Goal: Task Accomplishment & Management: Manage account settings

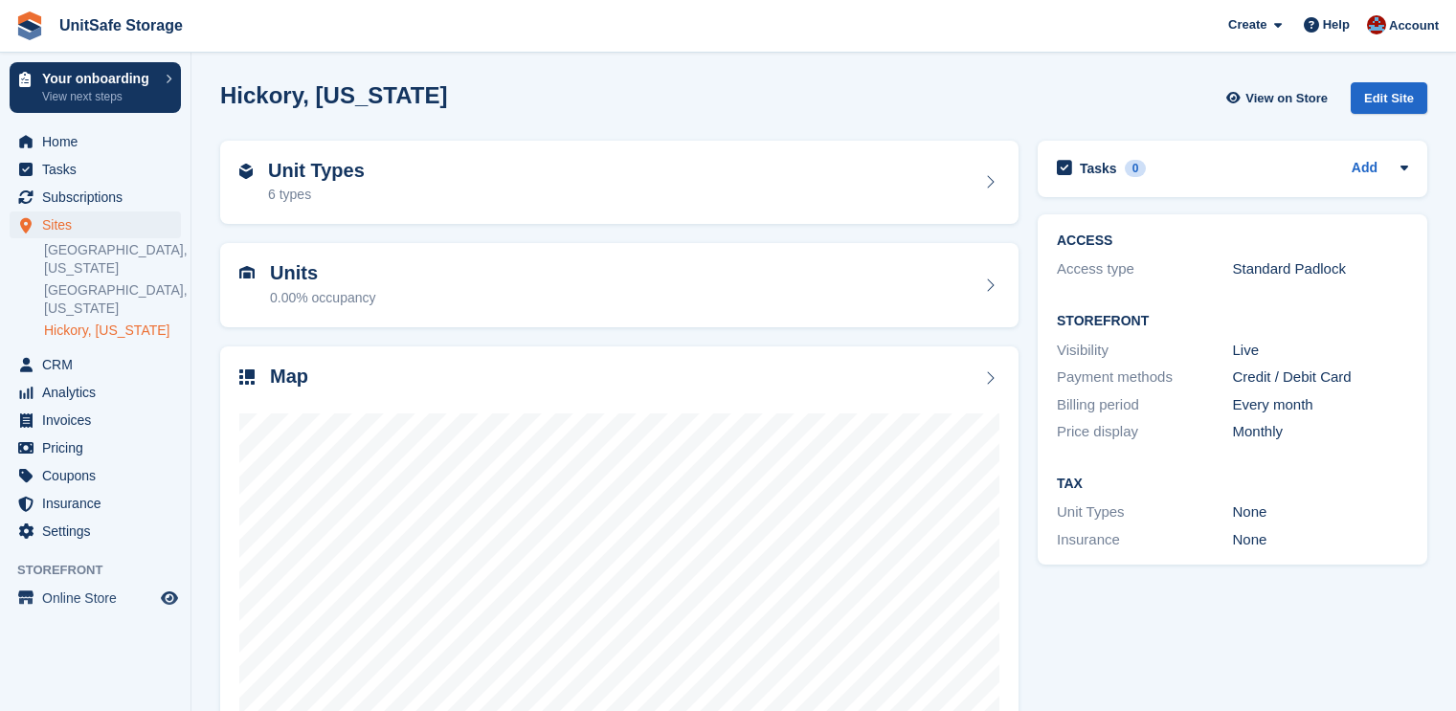
click at [1329, 30] on span "Help" at bounding box center [1336, 24] width 27 height 19
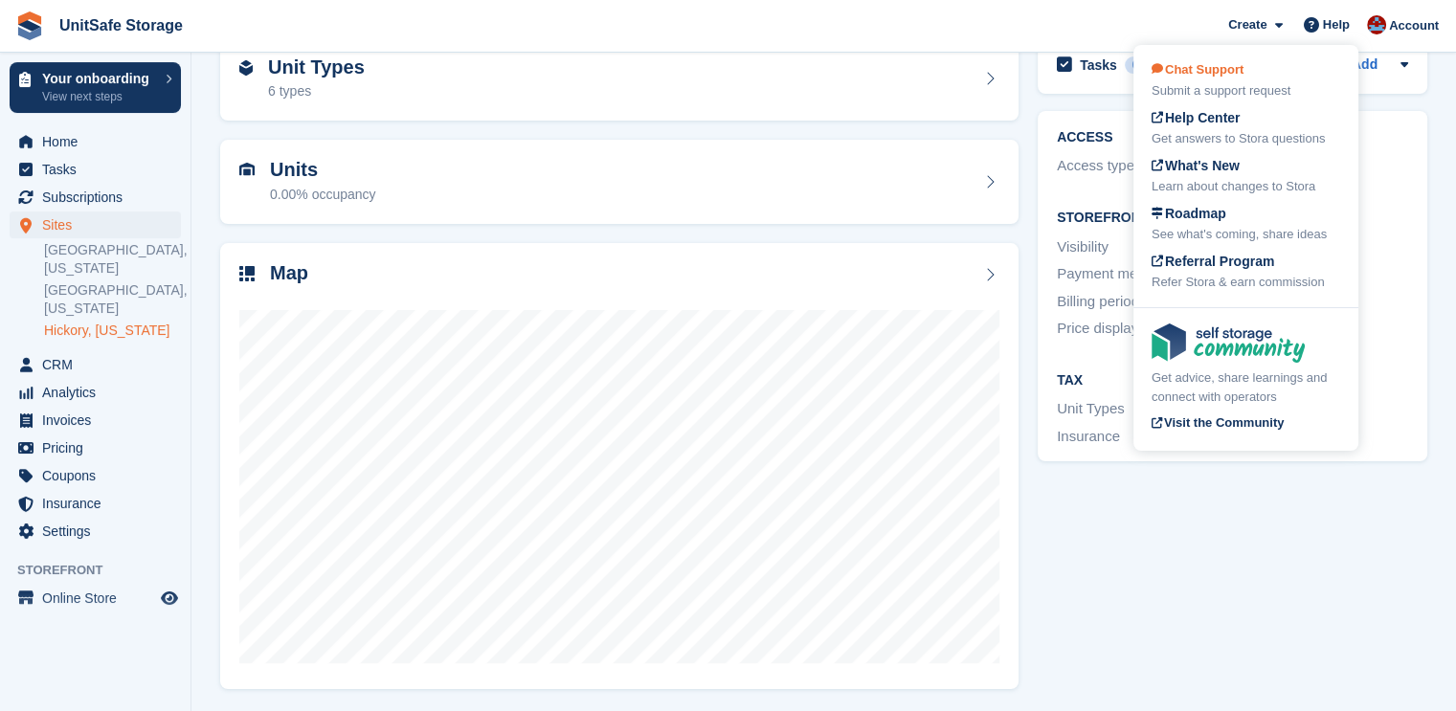
click at [1234, 83] on div "Submit a support request" at bounding box center [1245, 90] width 189 height 19
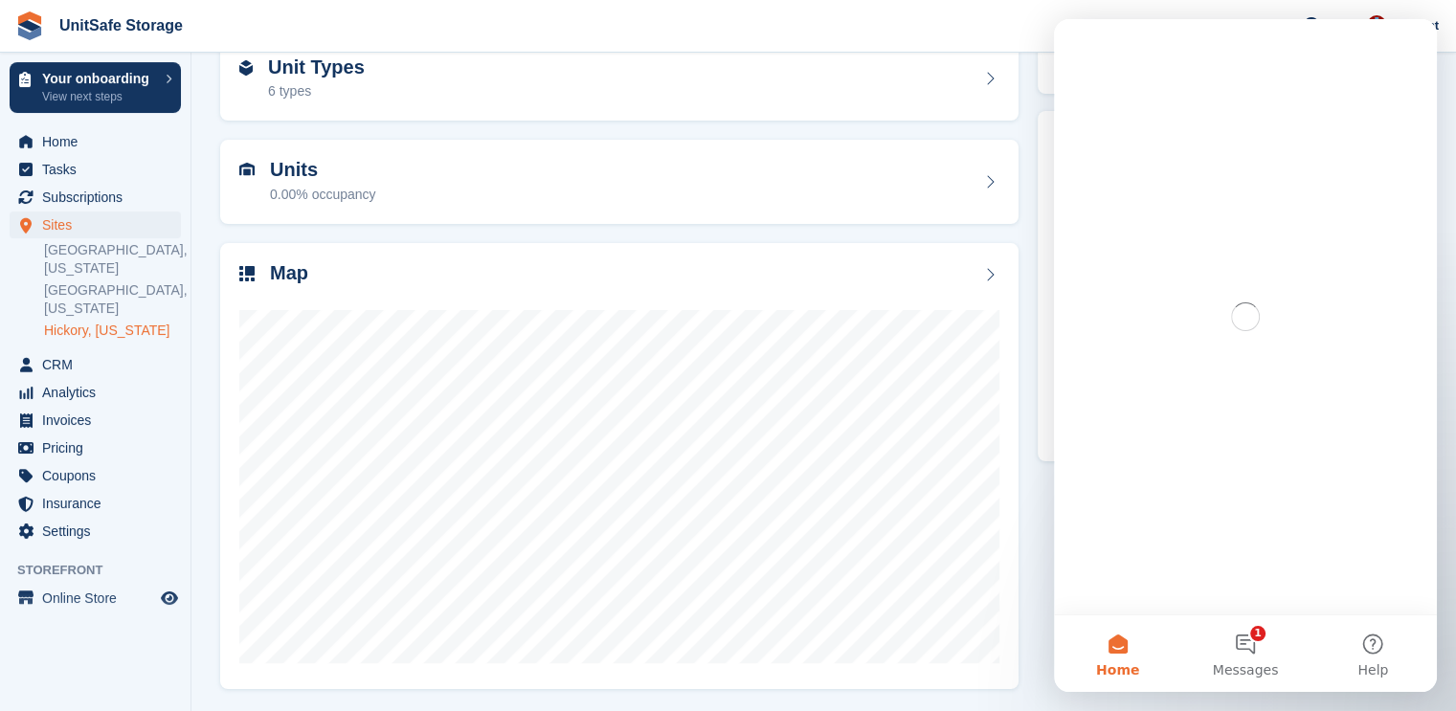
scroll to position [0, 0]
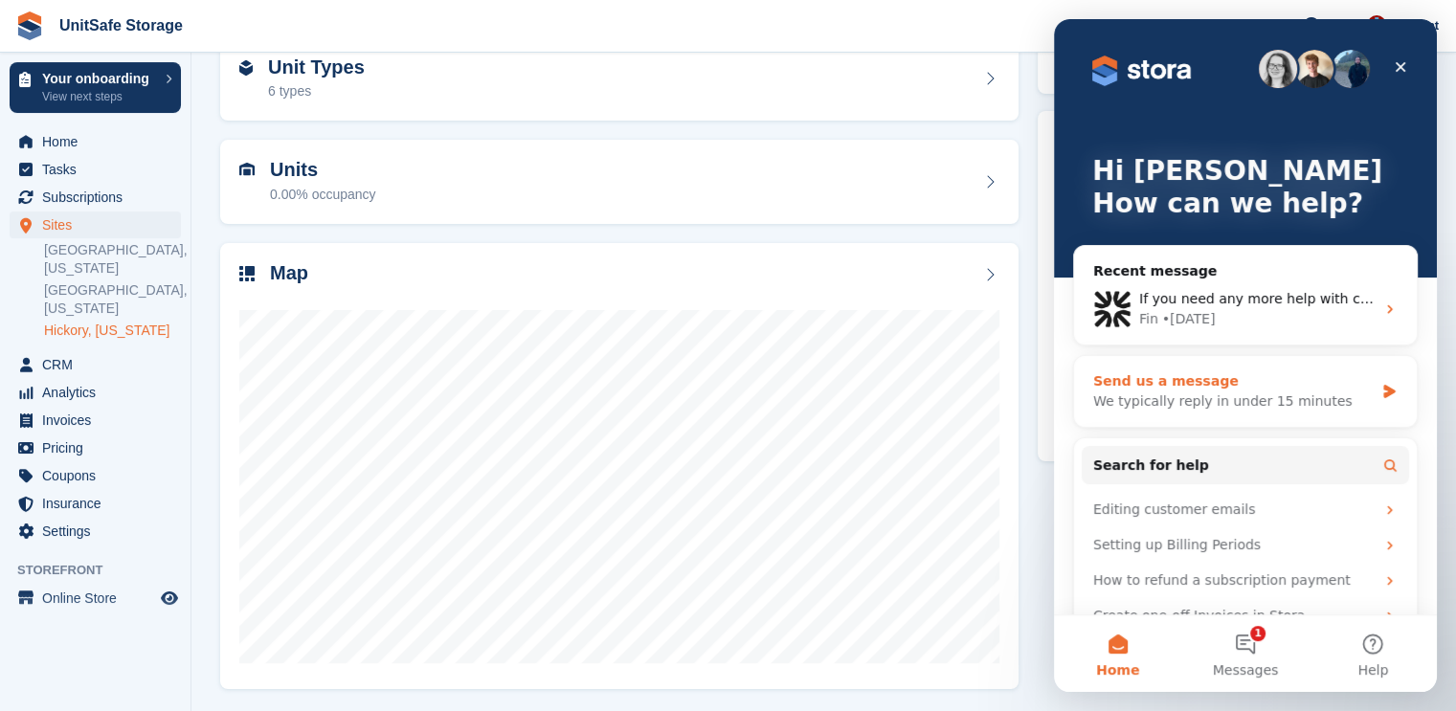
click at [1259, 391] on div "We typically reply in under 15 minutes" at bounding box center [1233, 401] width 280 height 20
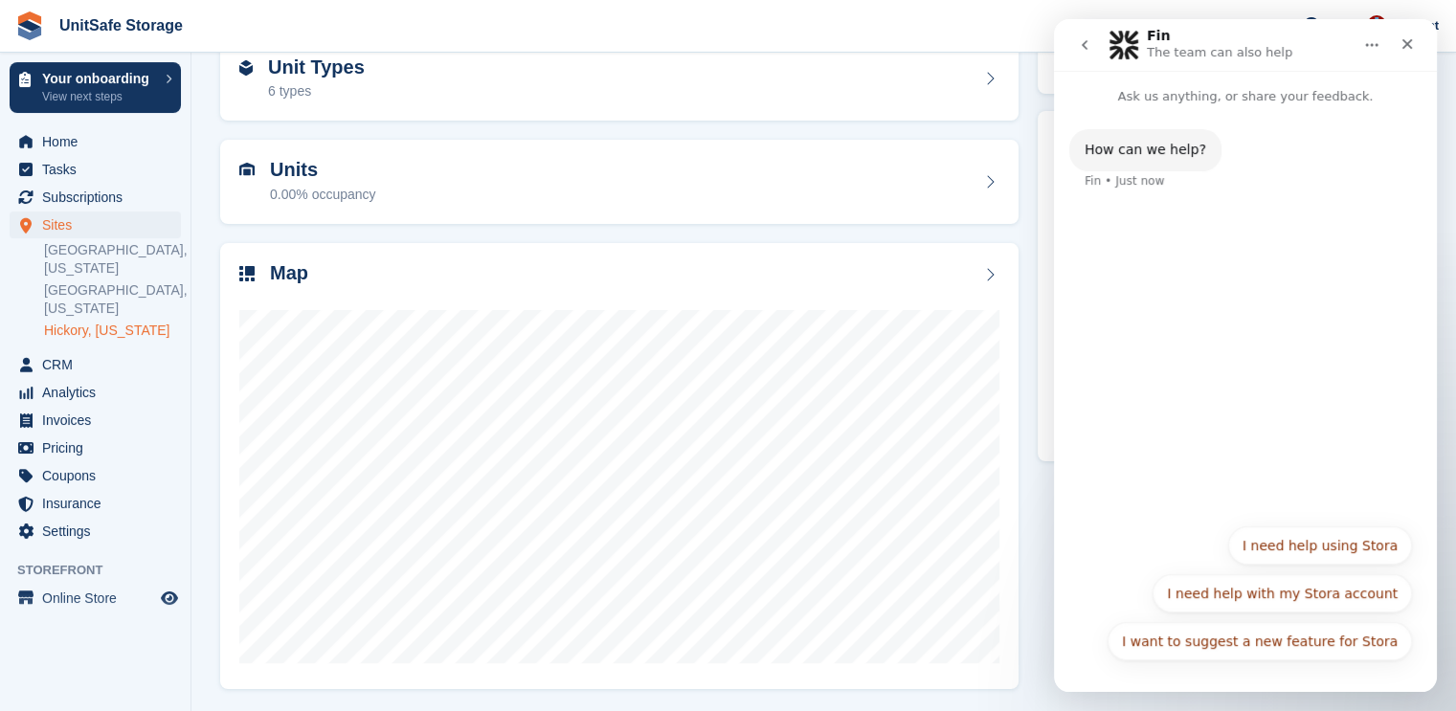
click at [1320, 585] on button "I need help with my Stora account" at bounding box center [1281, 593] width 259 height 38
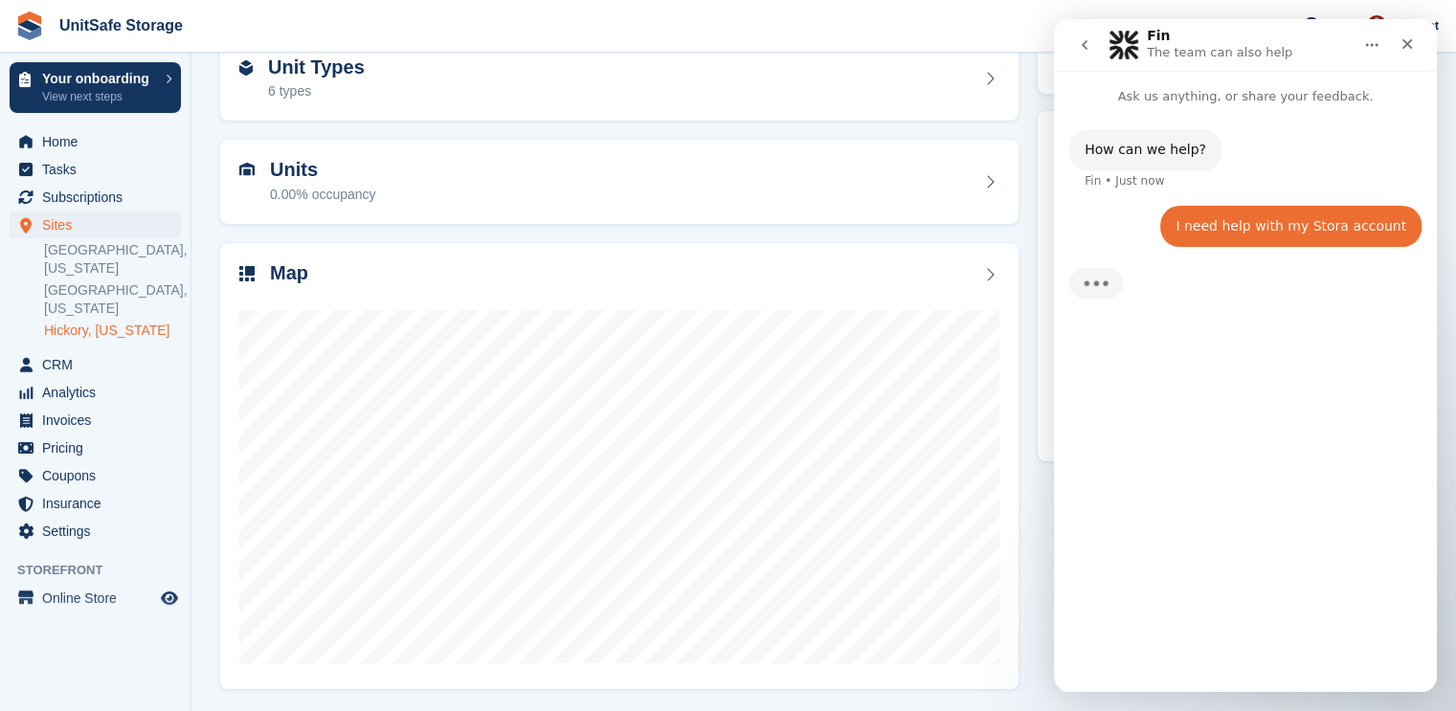
click at [1125, 402] on div "How can we help? Fin • Just now I need help with my Stora account Danielle • Ju…" at bounding box center [1245, 390] width 383 height 569
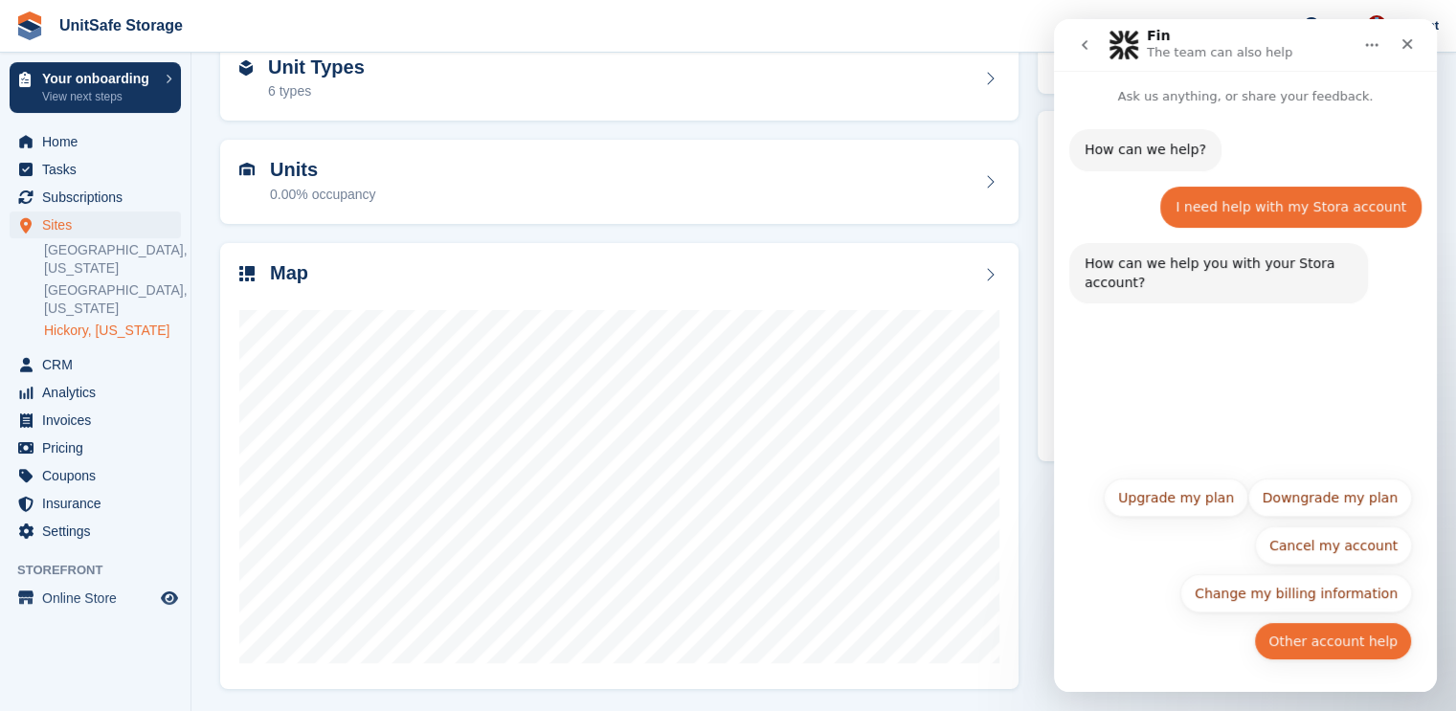
click at [1318, 639] on button "Other account help" at bounding box center [1333, 641] width 158 height 38
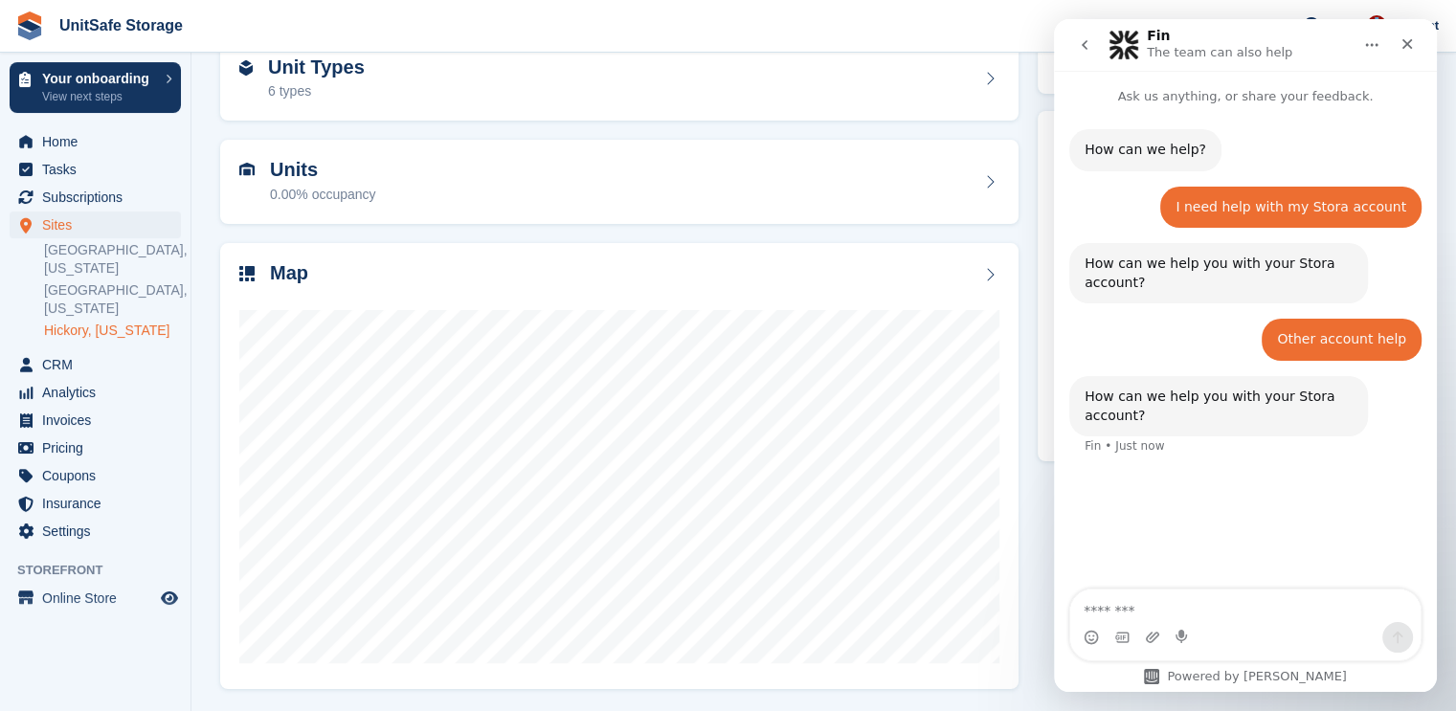
click at [1232, 619] on textarea "Message…" at bounding box center [1245, 606] width 350 height 33
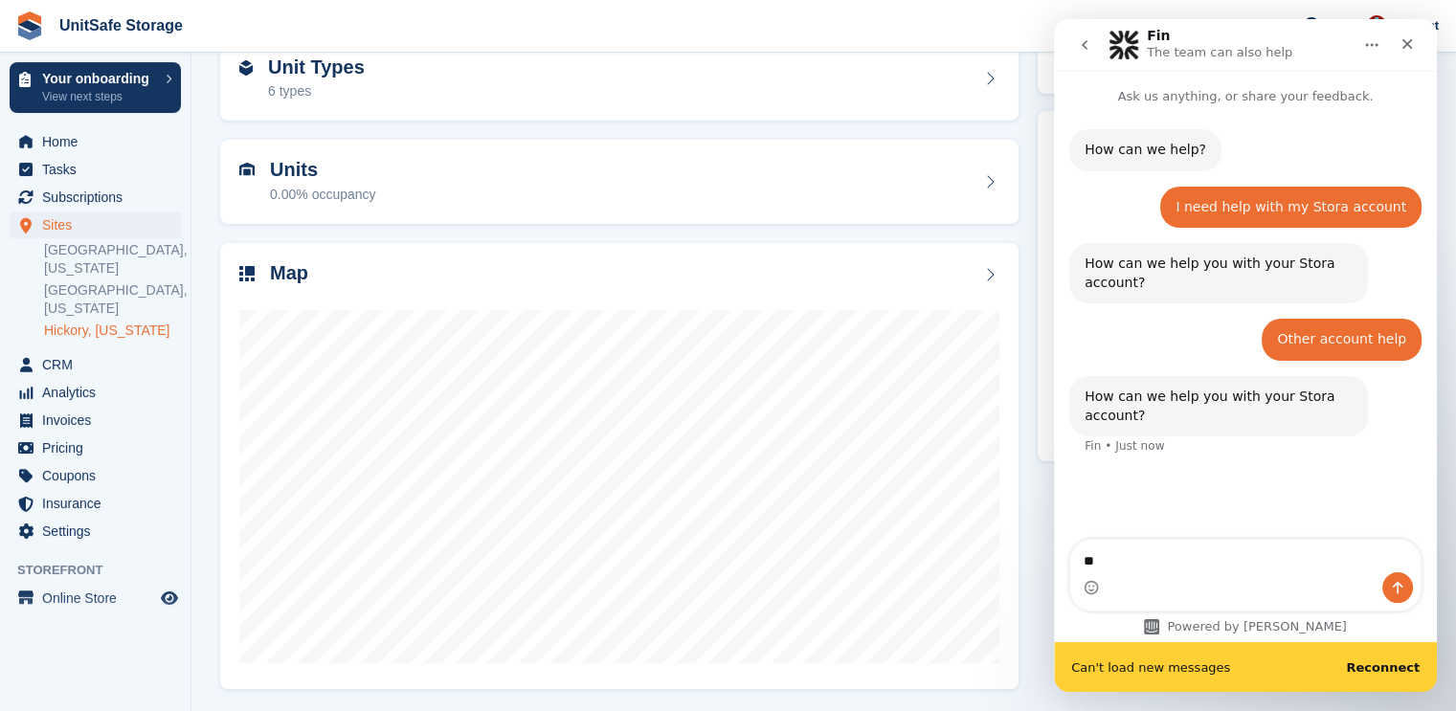
type textarea "*"
type textarea "******"
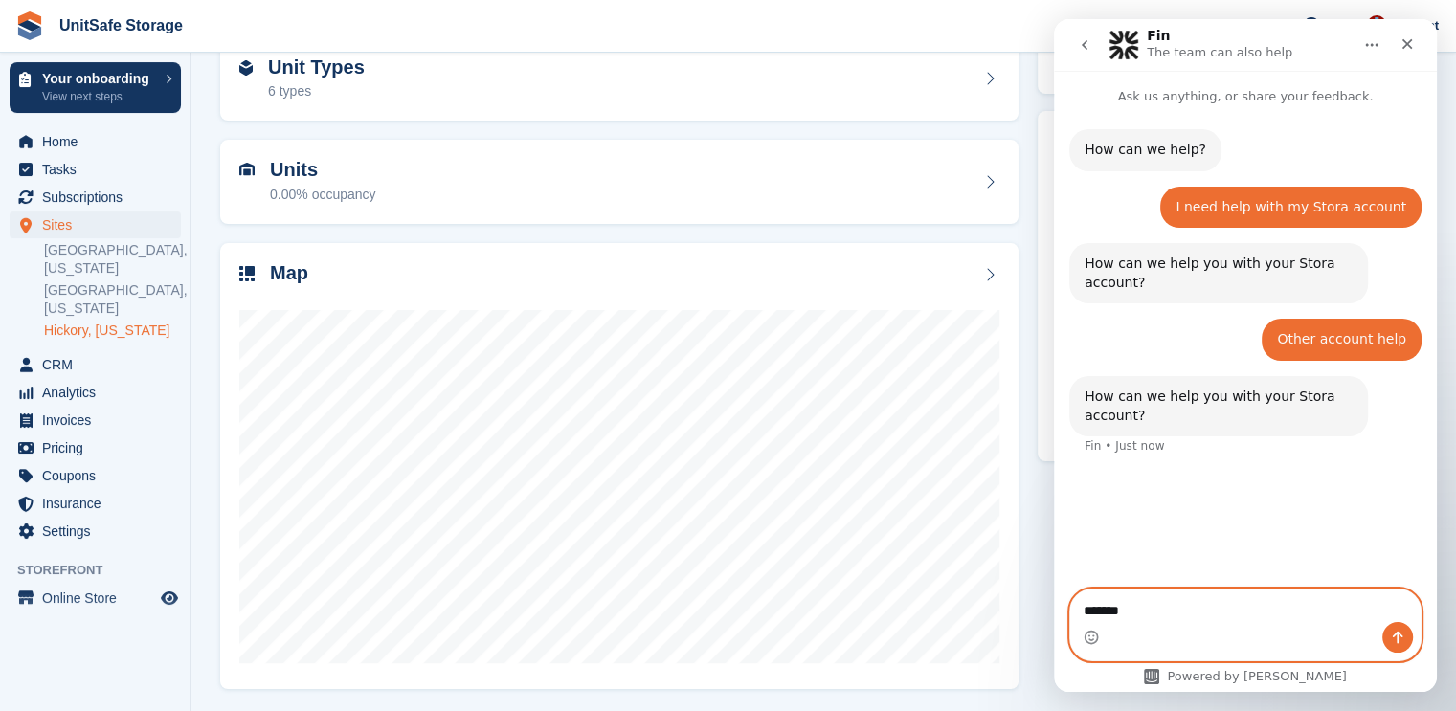
click at [1246, 590] on textarea "******" at bounding box center [1245, 606] width 350 height 33
type textarea "**********"
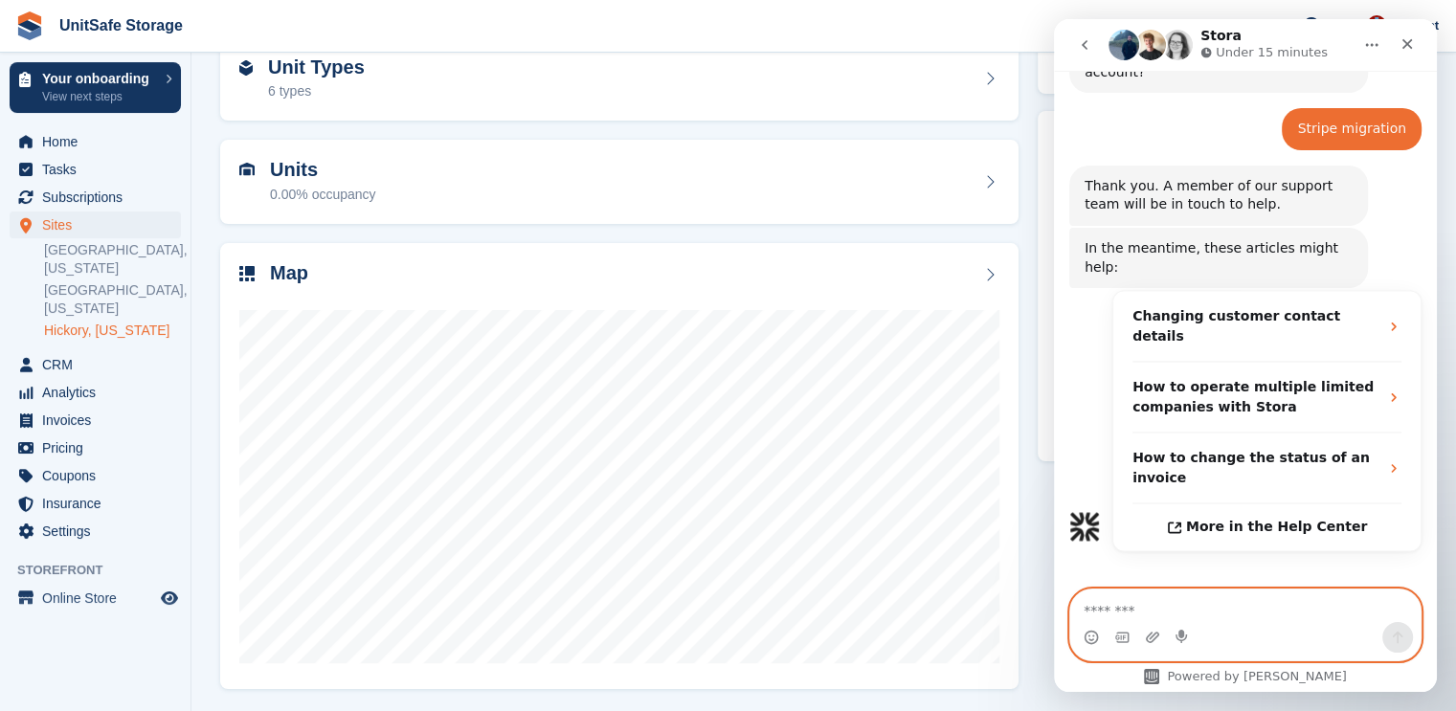
scroll to position [340, 0]
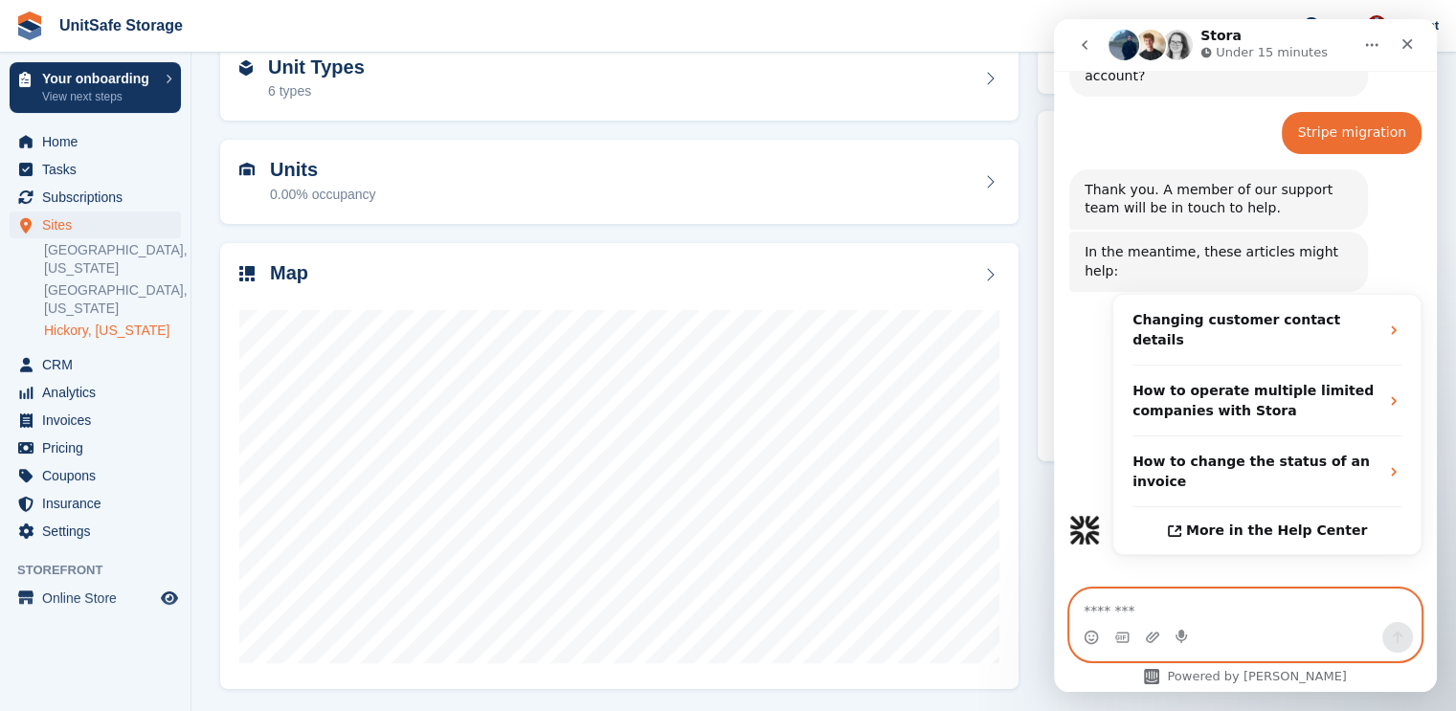
click at [1147, 618] on textarea "Message…" at bounding box center [1245, 606] width 350 height 33
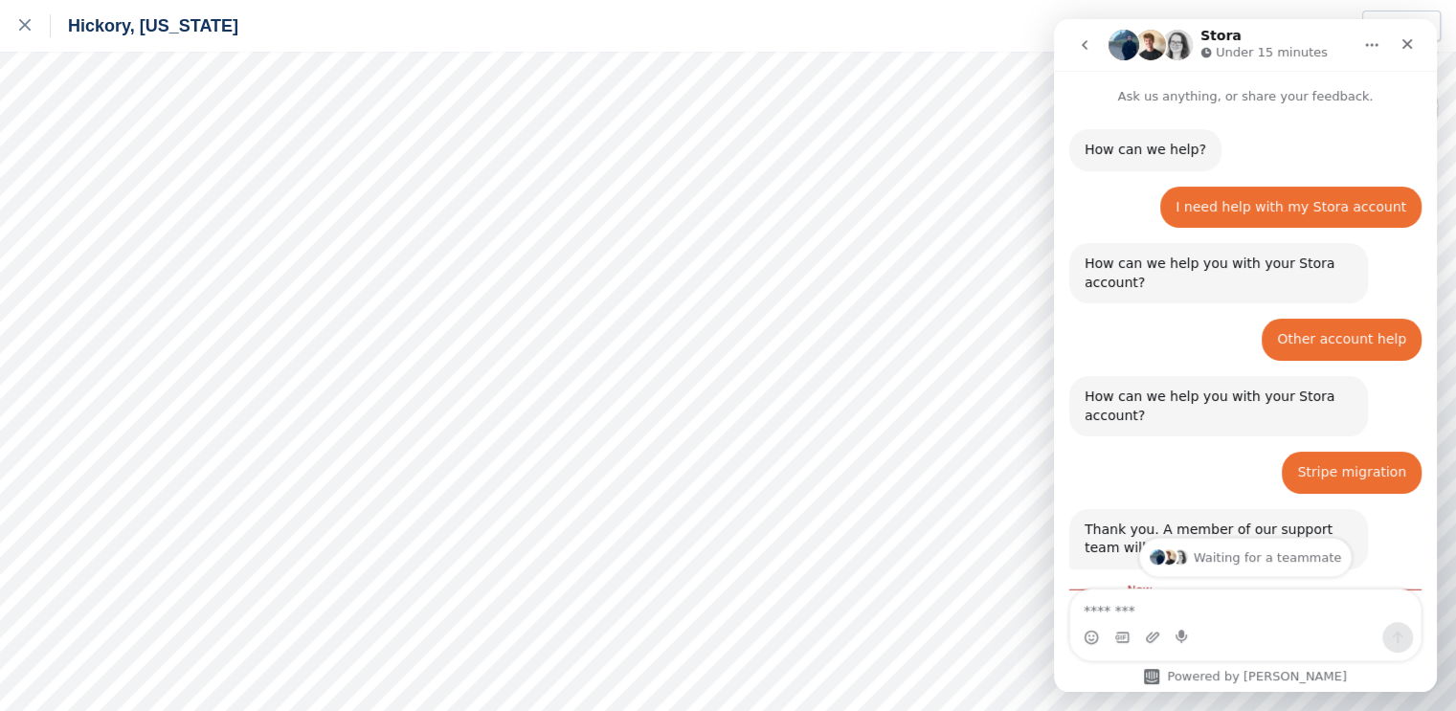
scroll to position [371, 0]
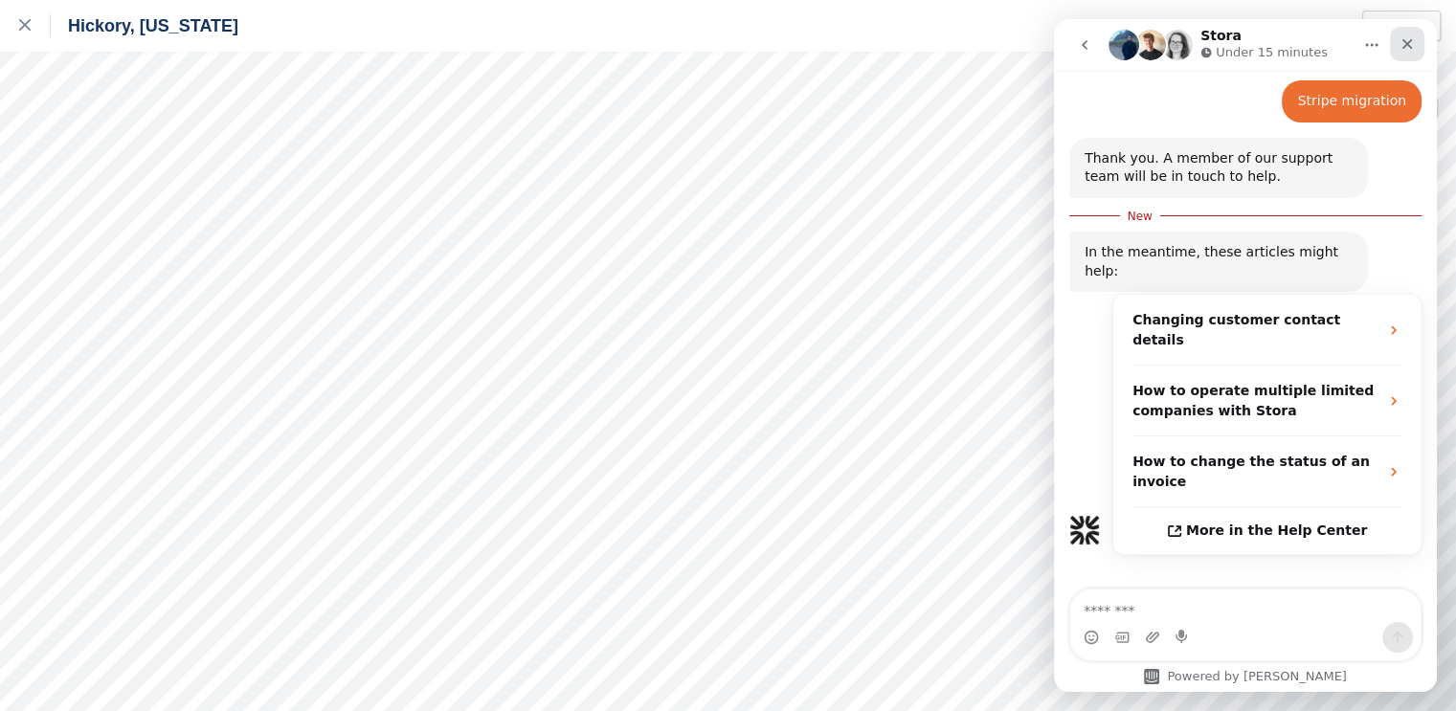
click at [1406, 45] on icon "Close" at bounding box center [1407, 44] width 11 height 11
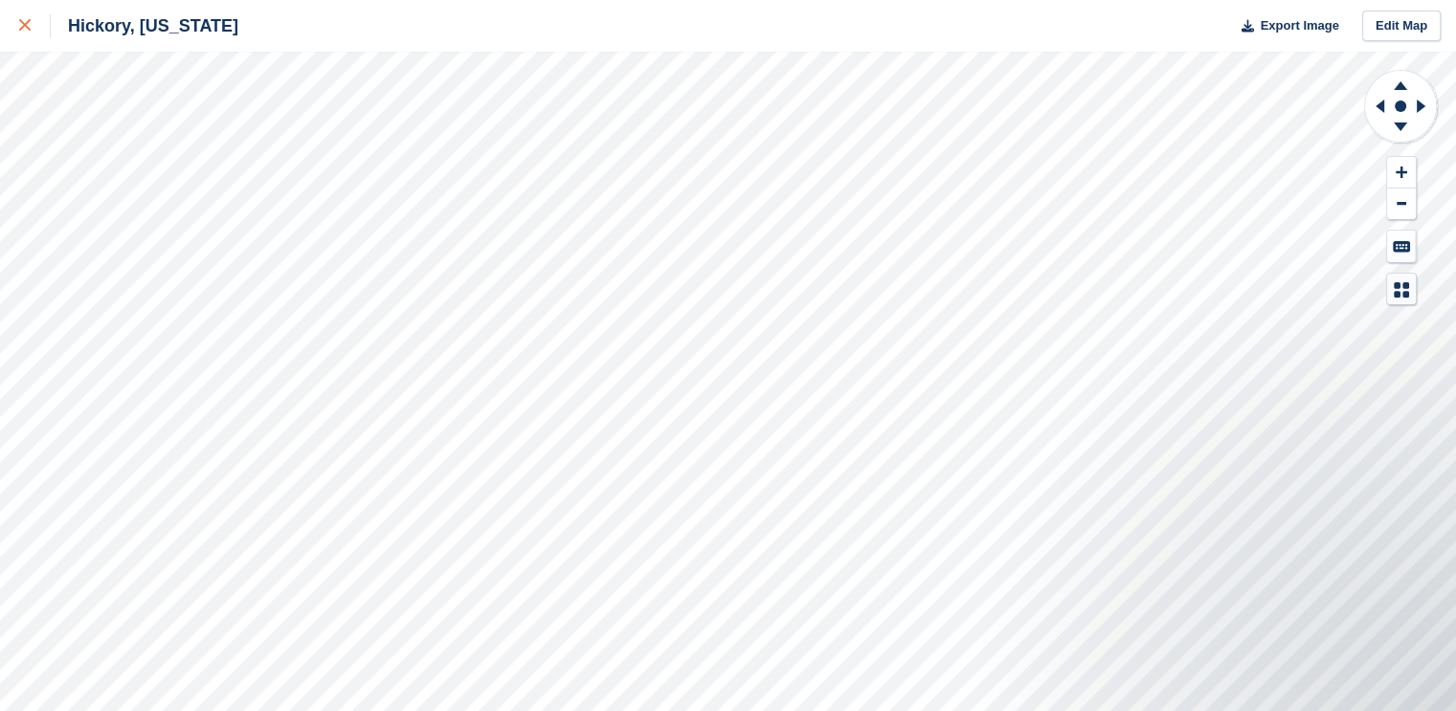
click at [20, 26] on icon at bounding box center [24, 24] width 11 height 11
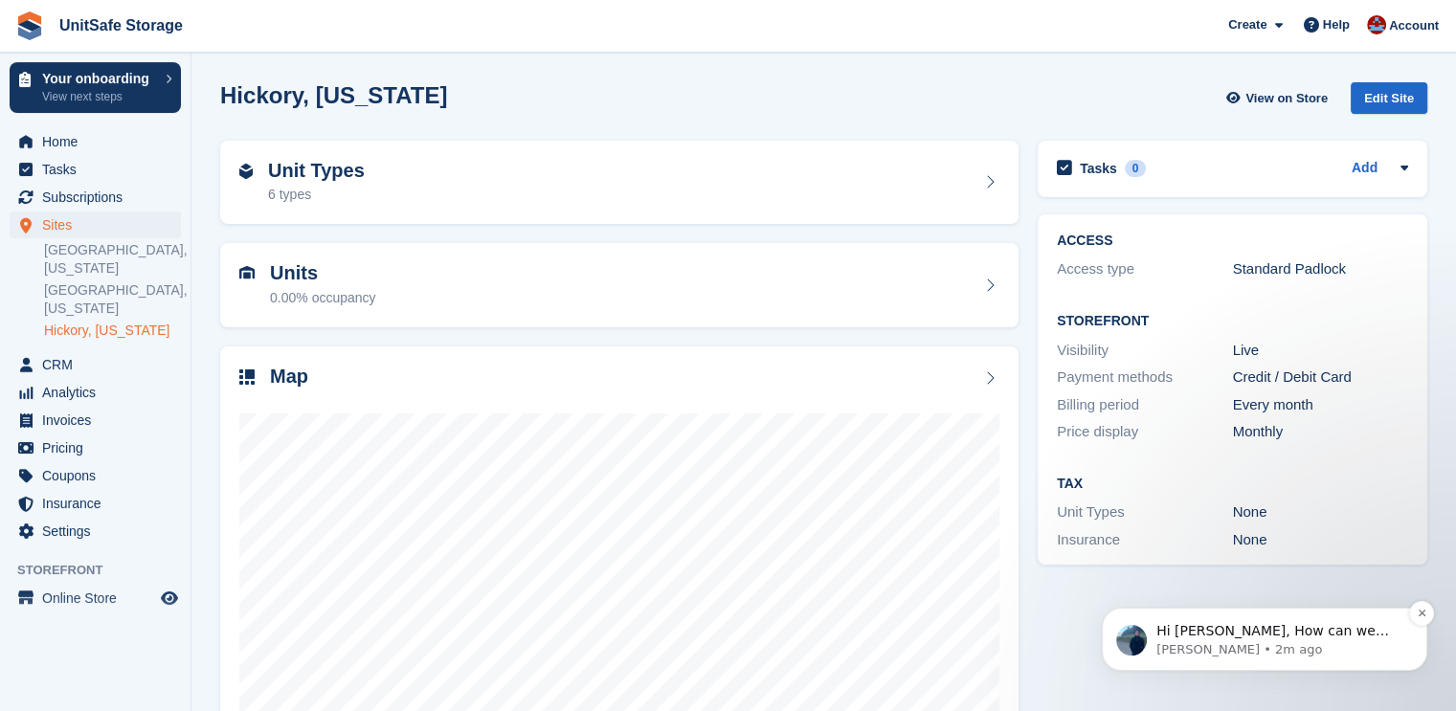
click at [1237, 633] on p "Hi Danielle, How can we help with the Stripe migration? Many thanks, Brian" at bounding box center [1279, 631] width 247 height 19
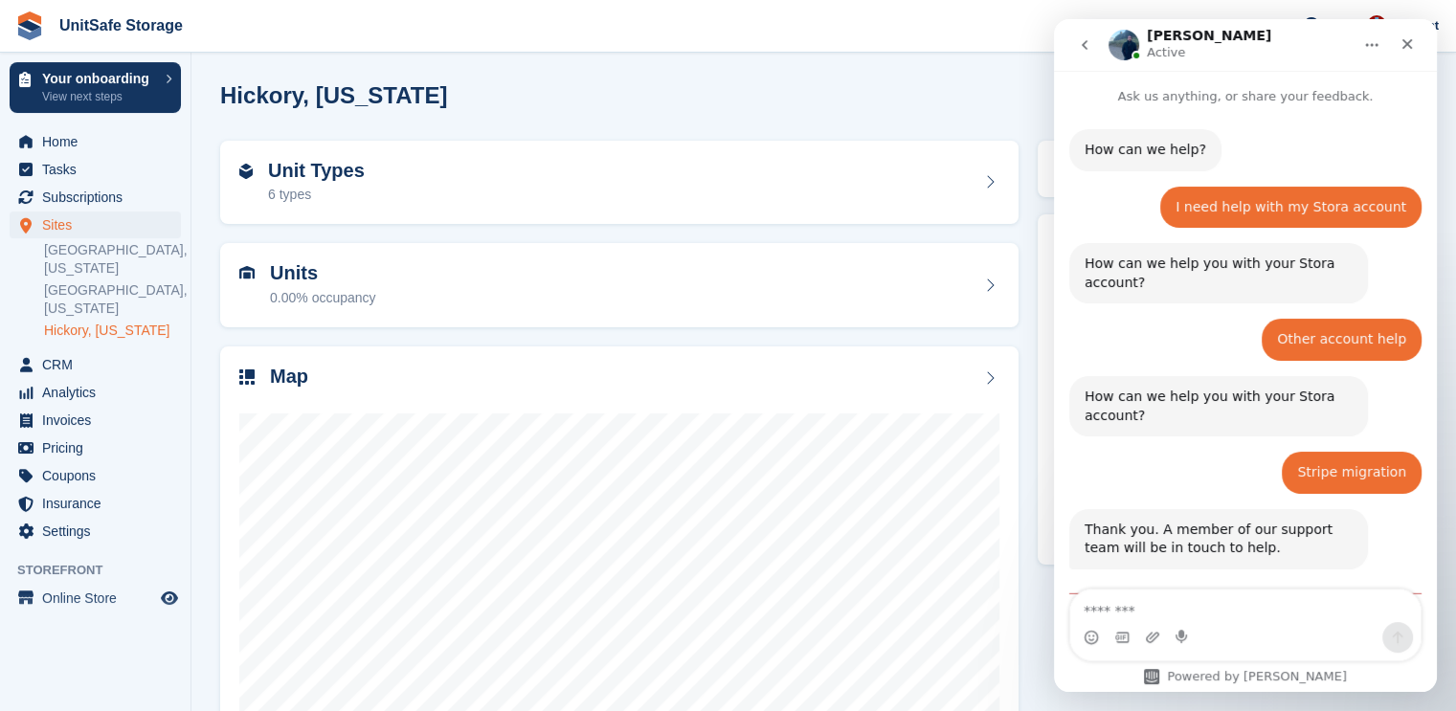
scroll to position [3, 0]
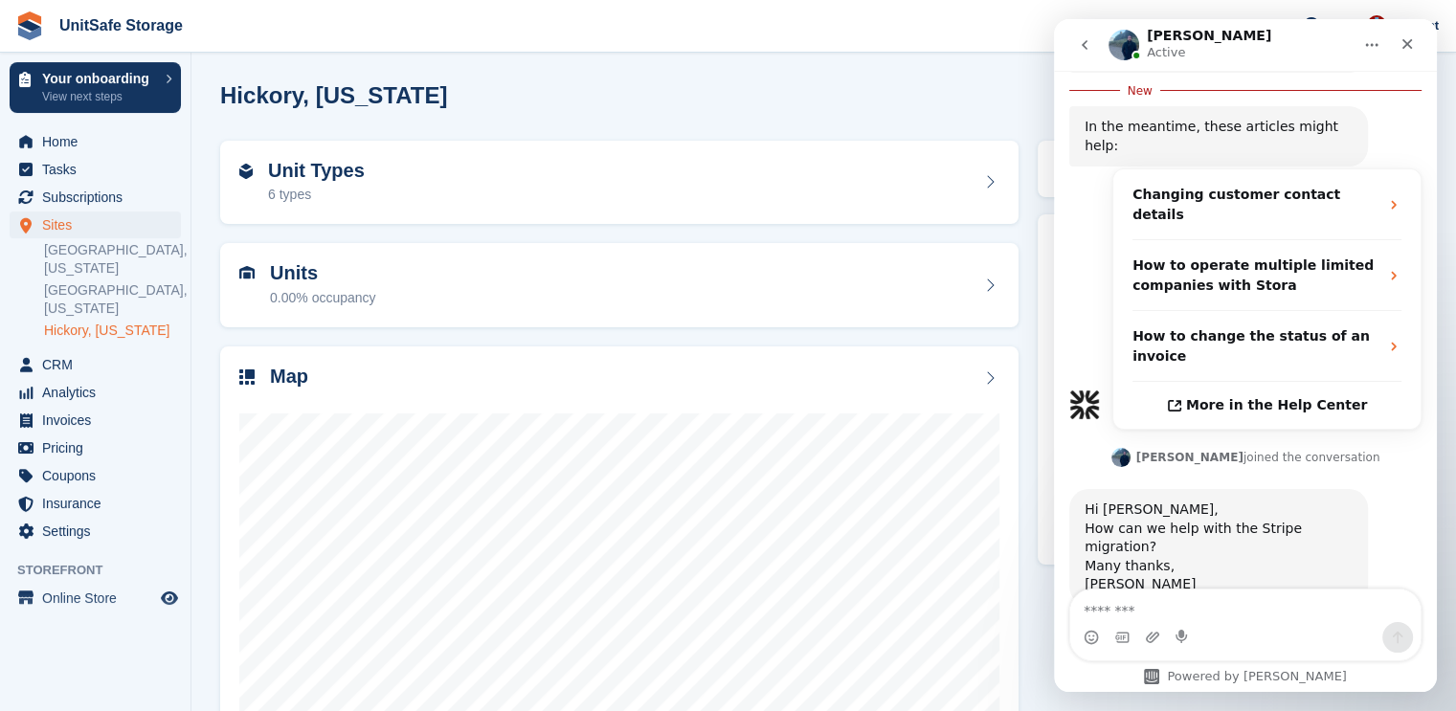
click at [1195, 596] on textarea "Message…" at bounding box center [1245, 606] width 350 height 33
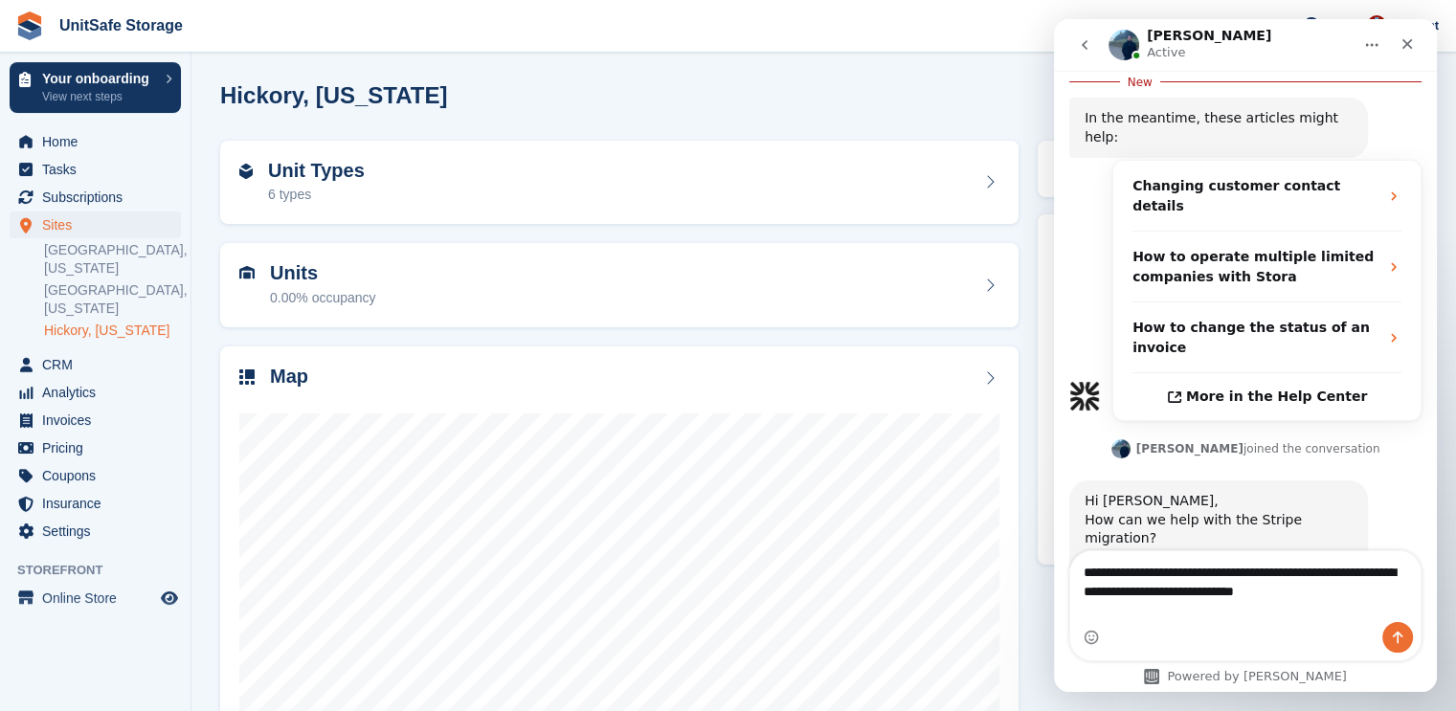
type textarea "**********"
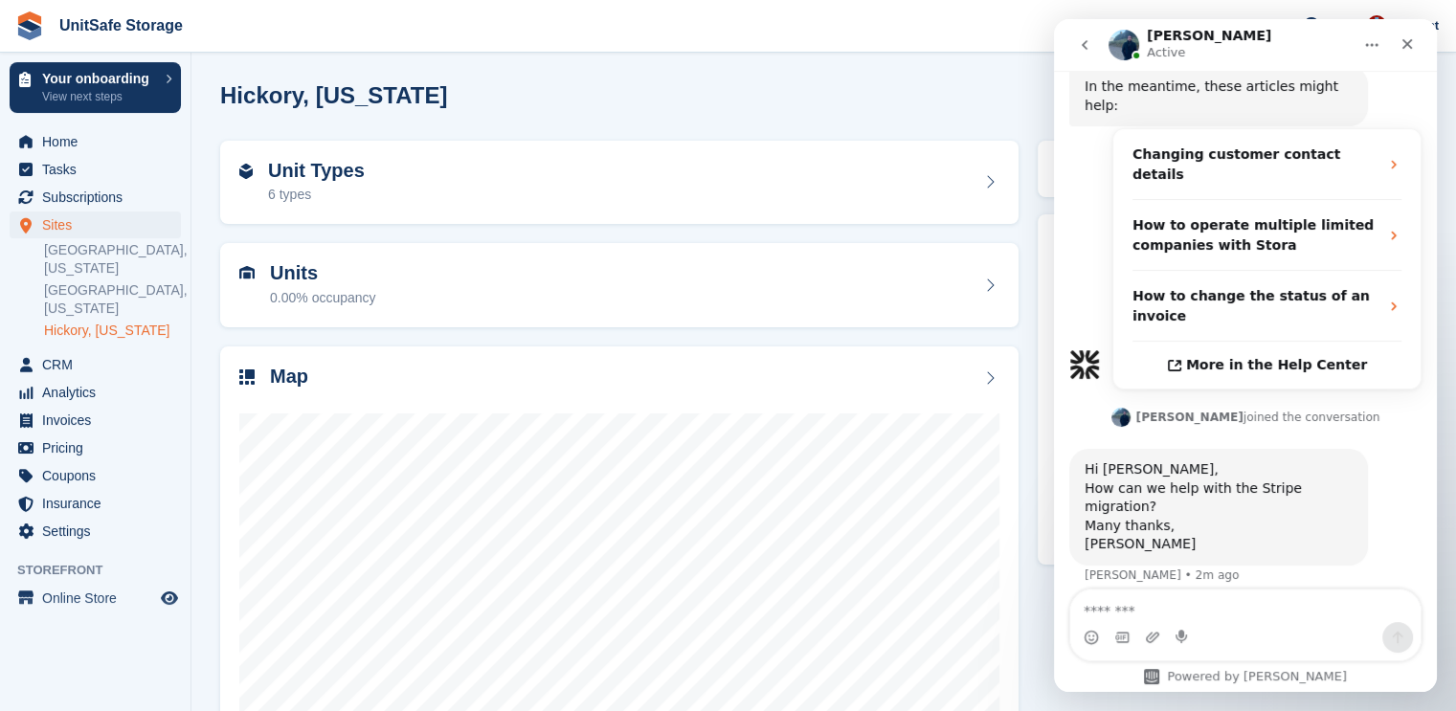
scroll to position [557, 0]
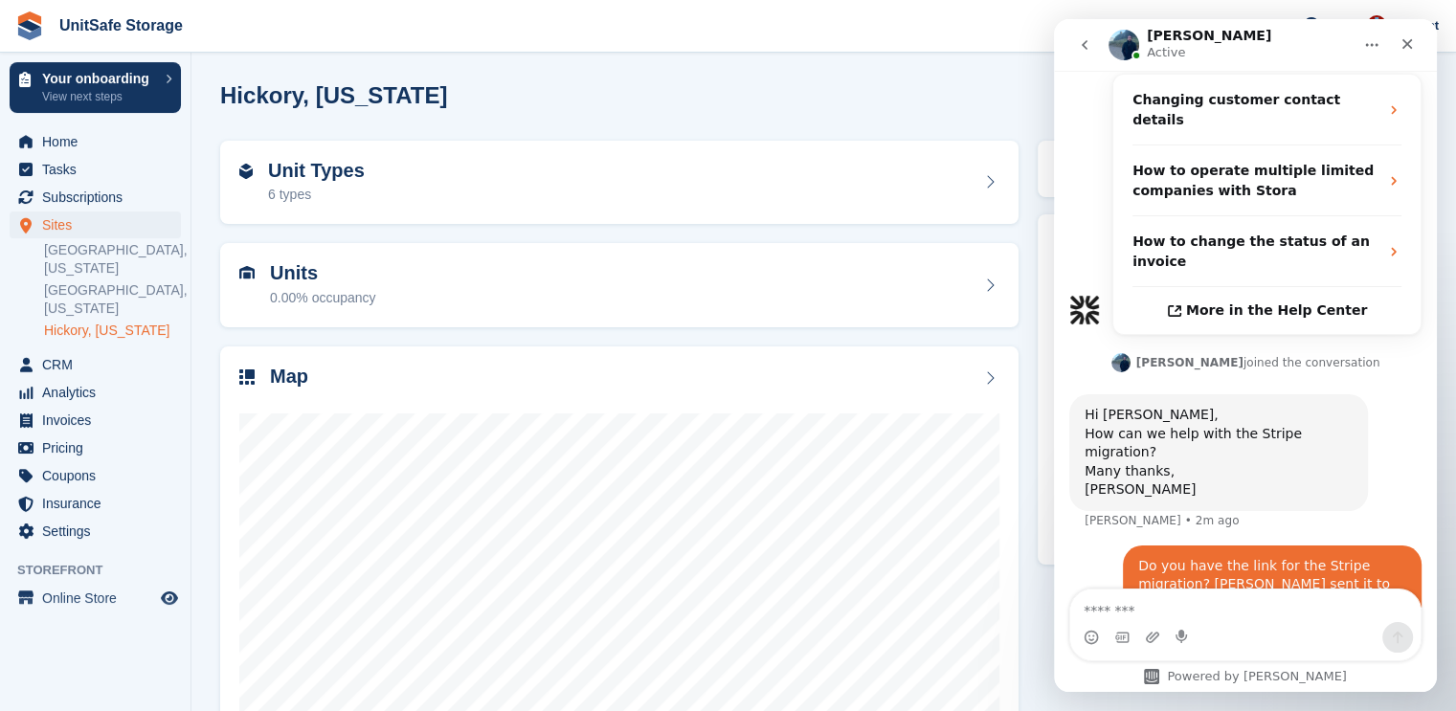
click at [1237, 625] on div "Intercom messenger" at bounding box center [1245, 637] width 350 height 31
click at [1240, 609] on textarea "Message…" at bounding box center [1245, 606] width 350 height 33
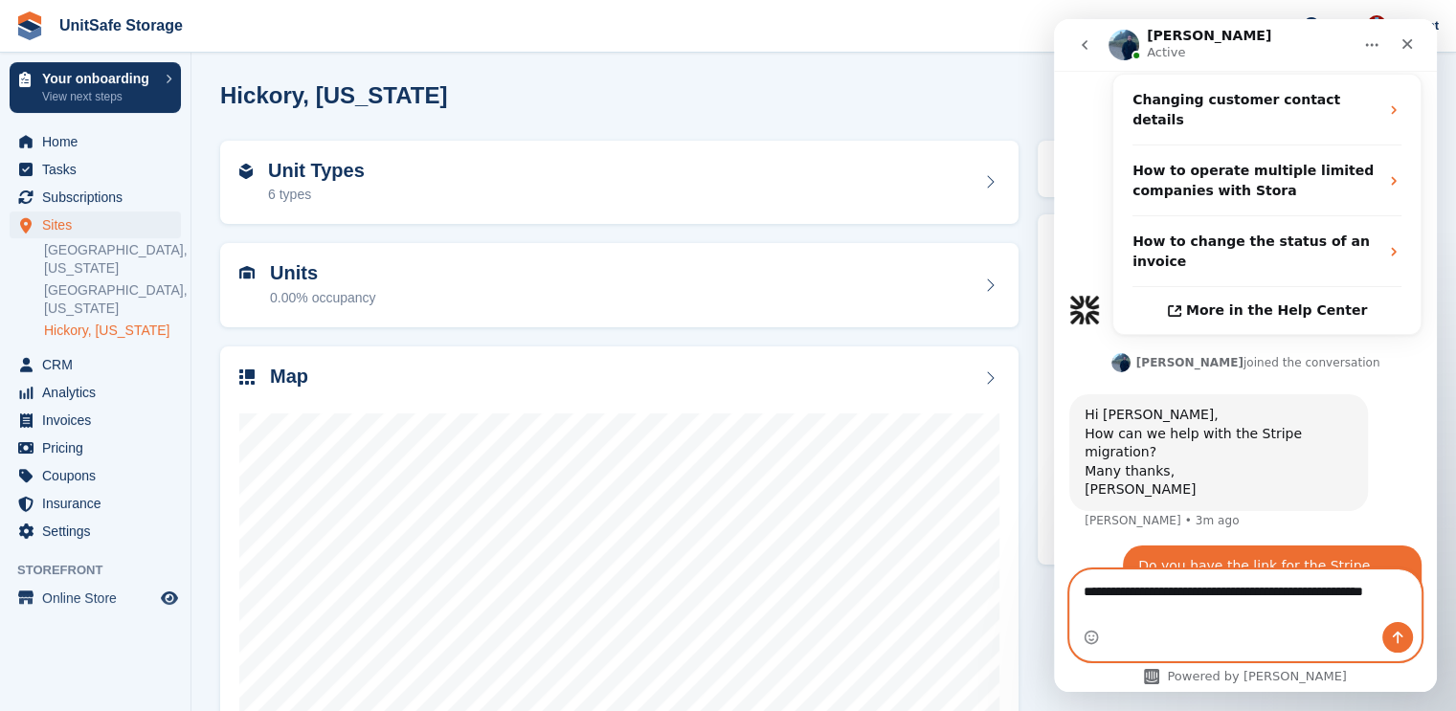
scroll to position [576, 0]
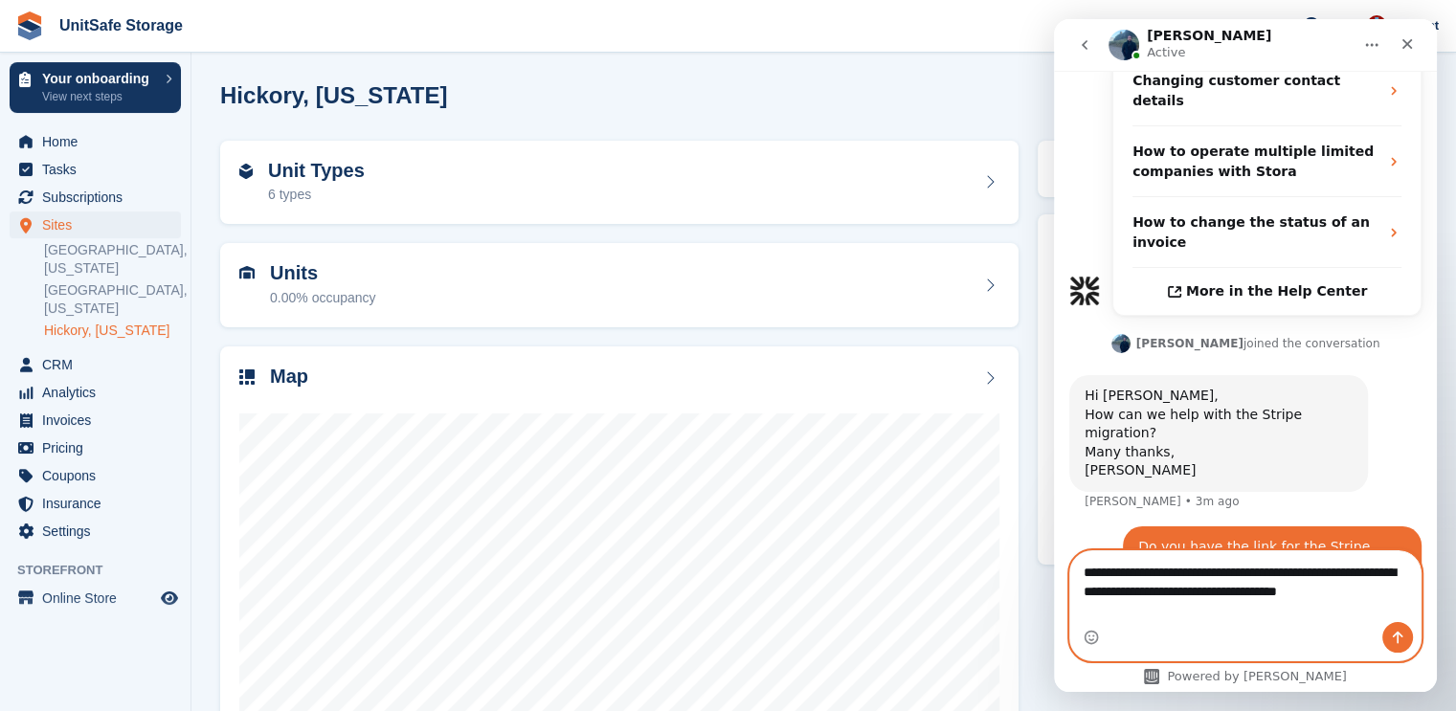
paste textarea "**********"
type textarea "**********"
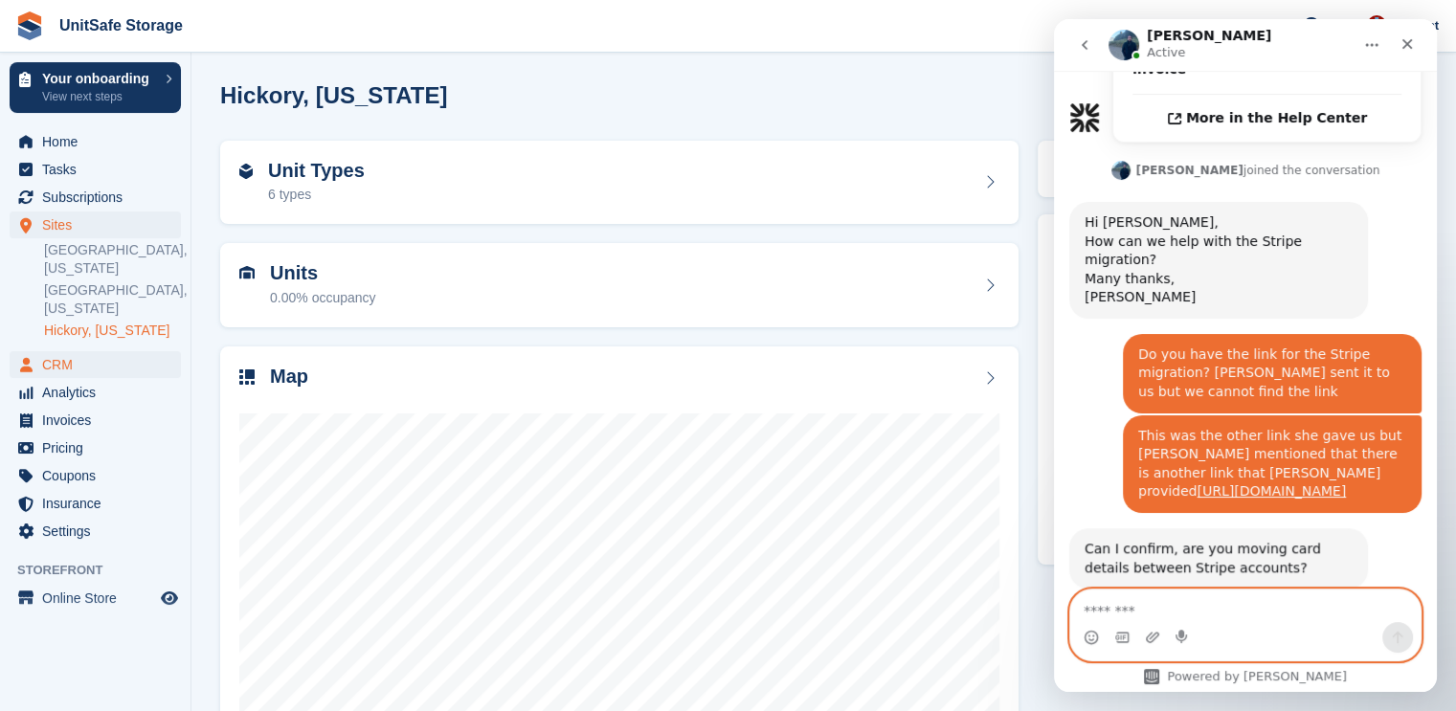
scroll to position [751, 0]
type textarea "***"
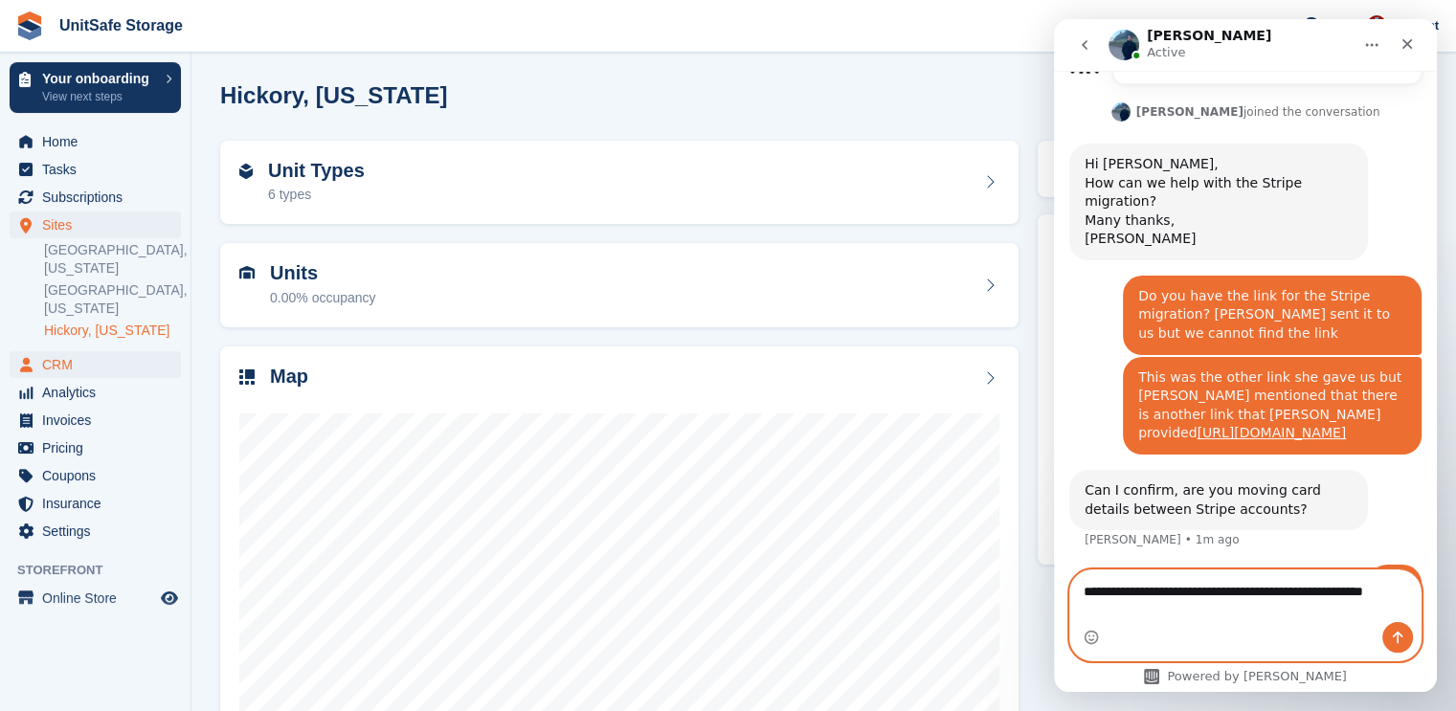
scroll to position [828, 0]
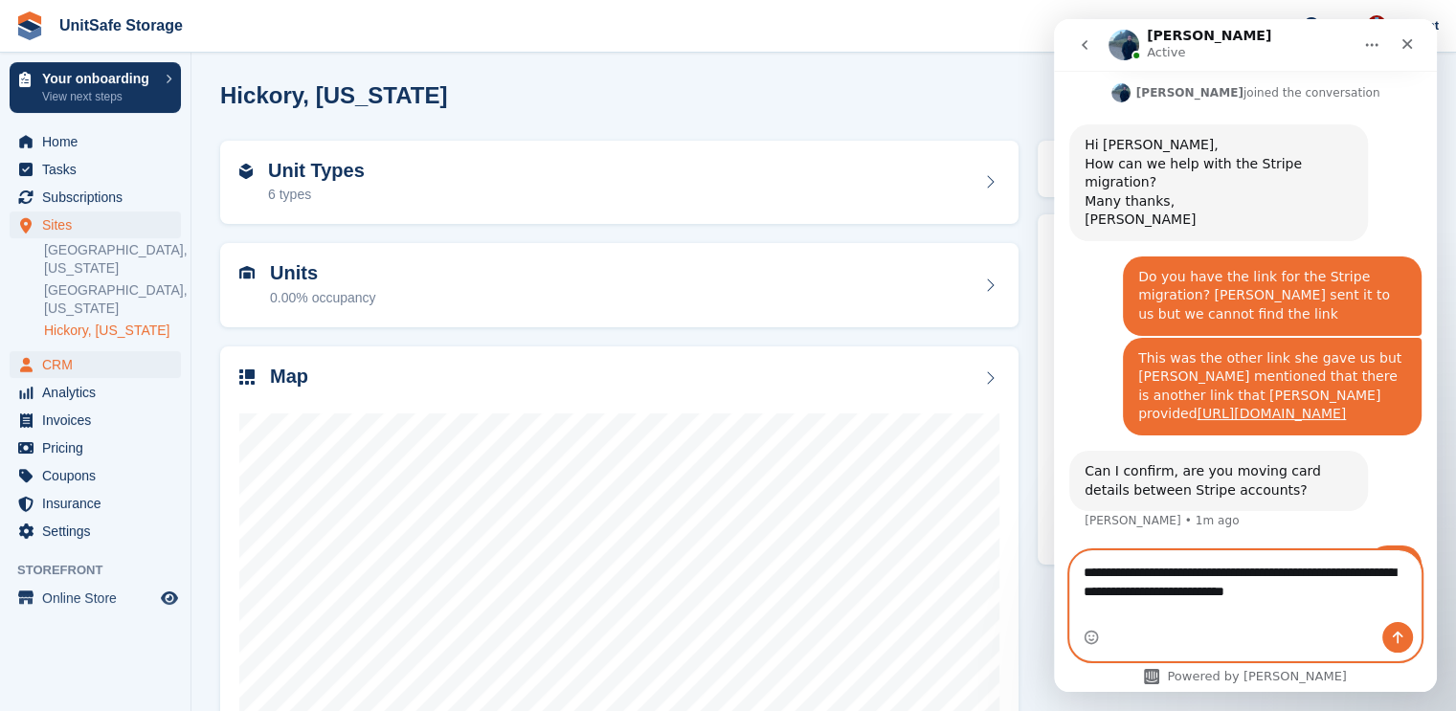
type textarea "**********"
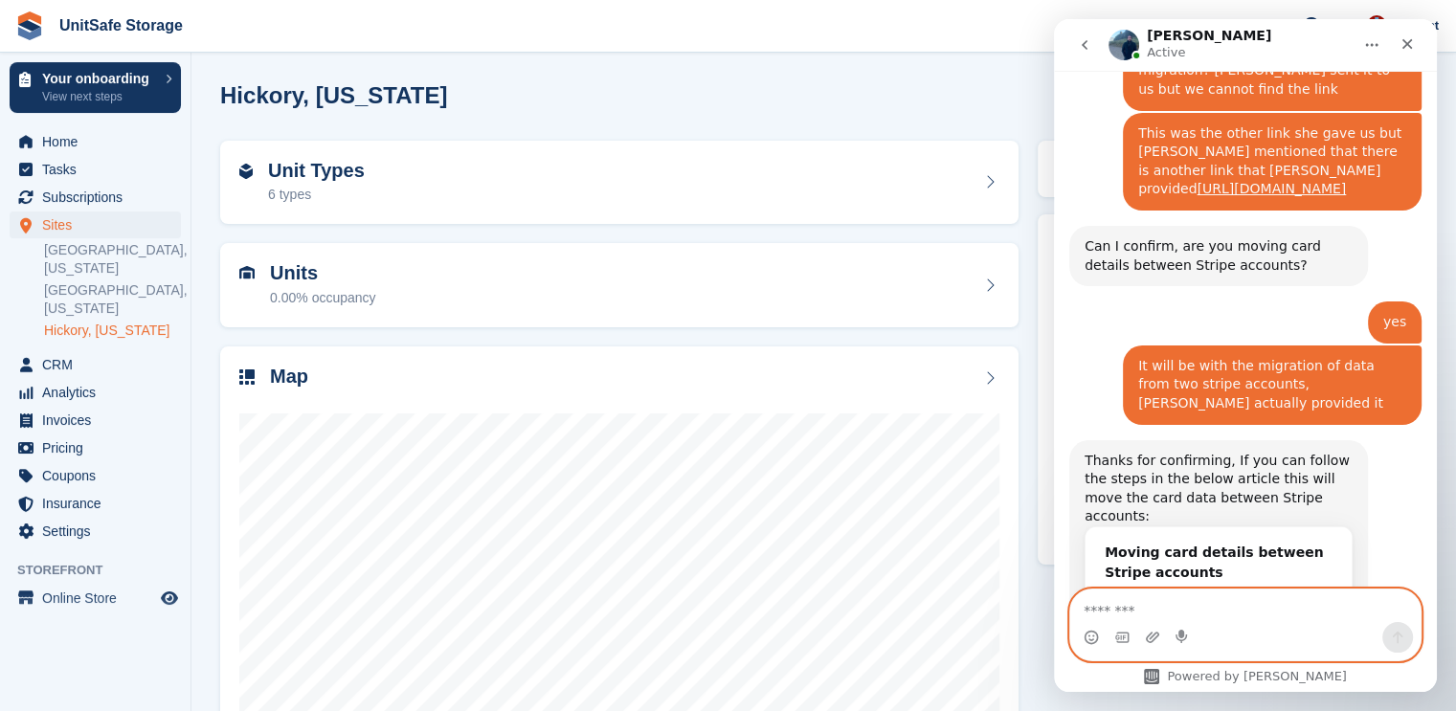
scroll to position [1095, 0]
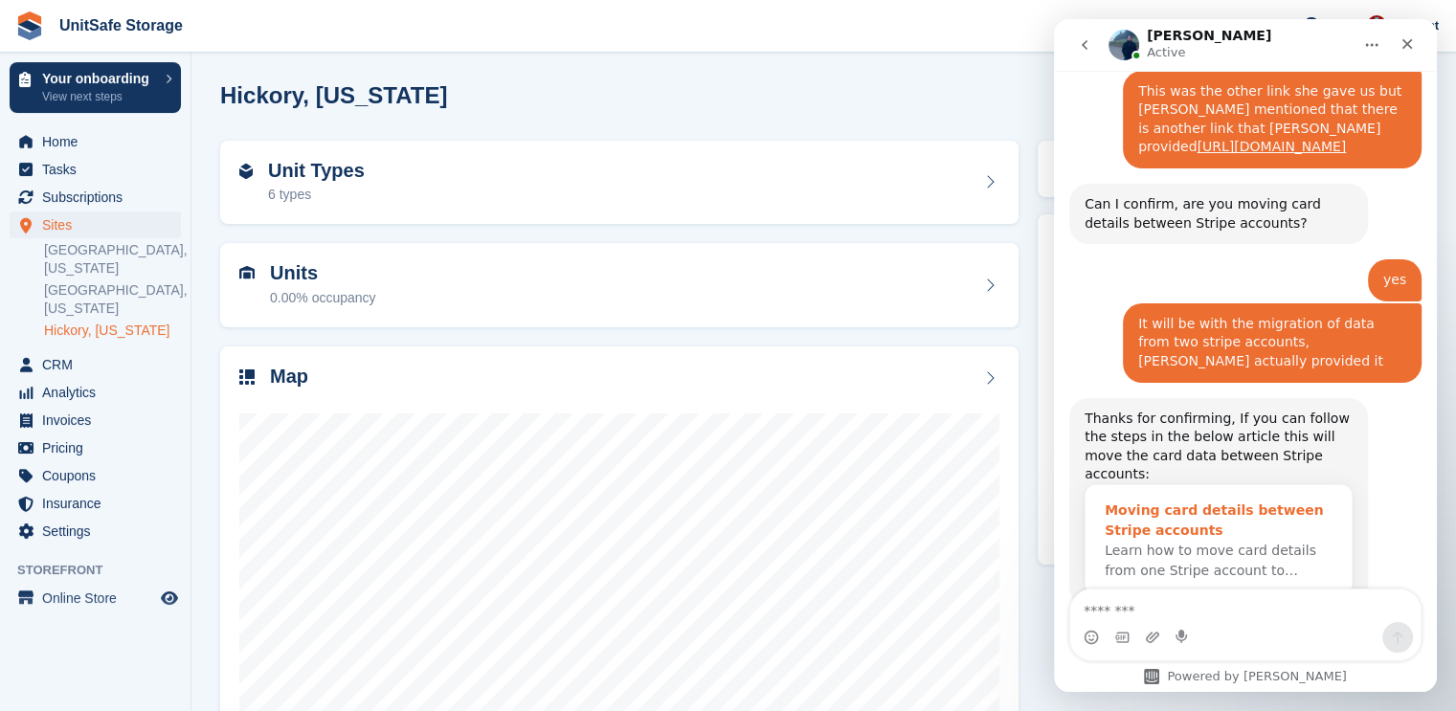
drag, startPoint x: 1196, startPoint y: 474, endPoint x: 1172, endPoint y: 462, distance: 26.5
click at [1120, 501] on div "Moving card details between Stripe accounts" at bounding box center [1218, 521] width 228 height 40
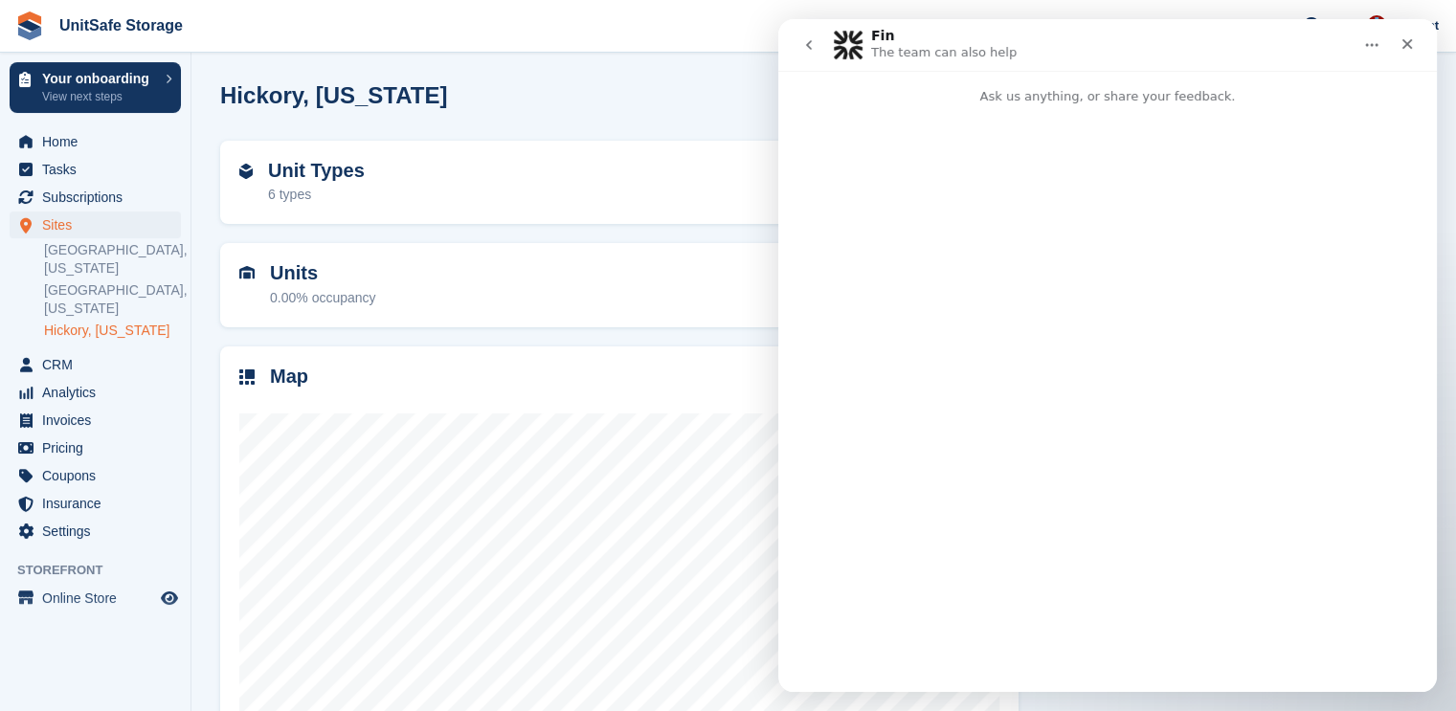
scroll to position [0, 0]
drag, startPoint x: 129, startPoint y: 448, endPoint x: 753, endPoint y: 38, distance: 746.4
click at [720, 30] on span "UnitSafe Storage Create Subscription Invoice Contact Deal Discount Page Help Ch…" at bounding box center [728, 26] width 1456 height 52
click at [787, 41] on nav "Intercom messenger" at bounding box center [1107, 45] width 658 height 52
click at [806, 44] on icon "go back" at bounding box center [809, 45] width 6 height 10
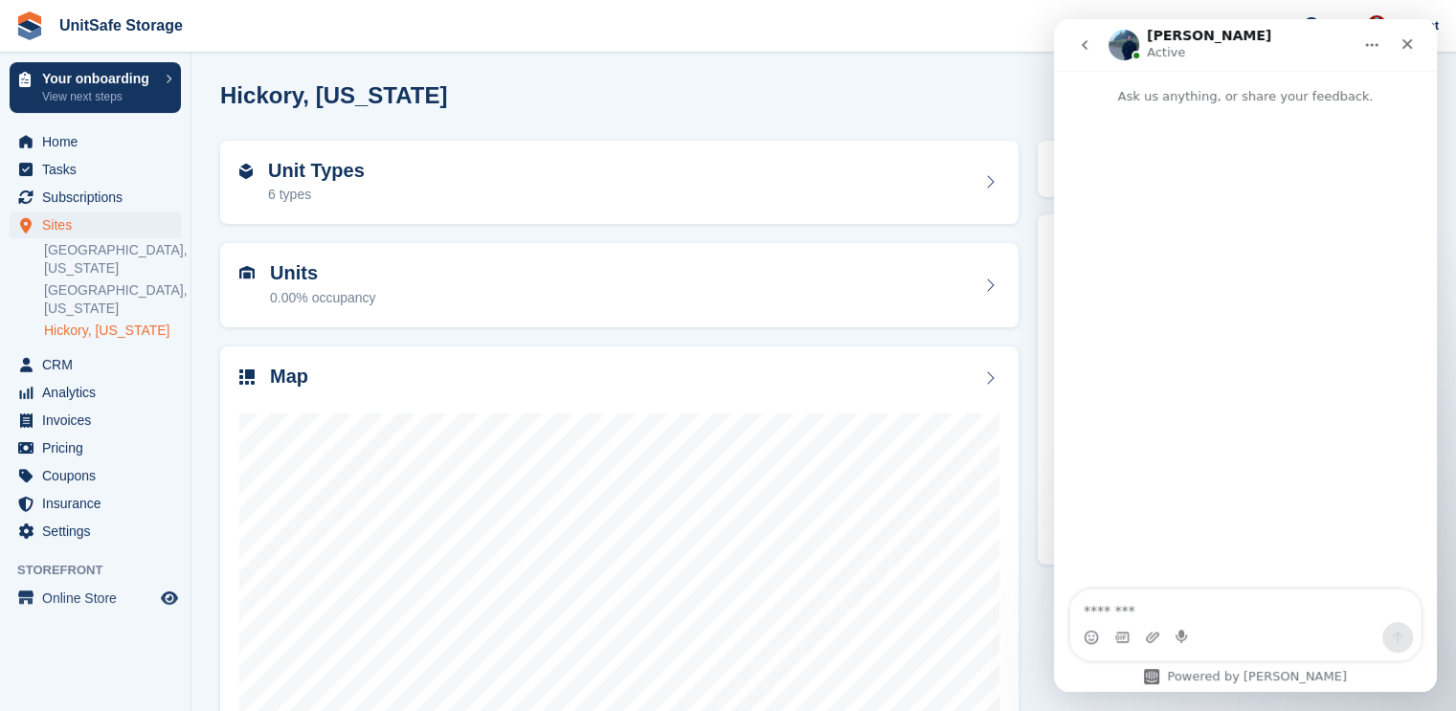
click at [1088, 47] on icon "go back" at bounding box center [1084, 44] width 15 height 15
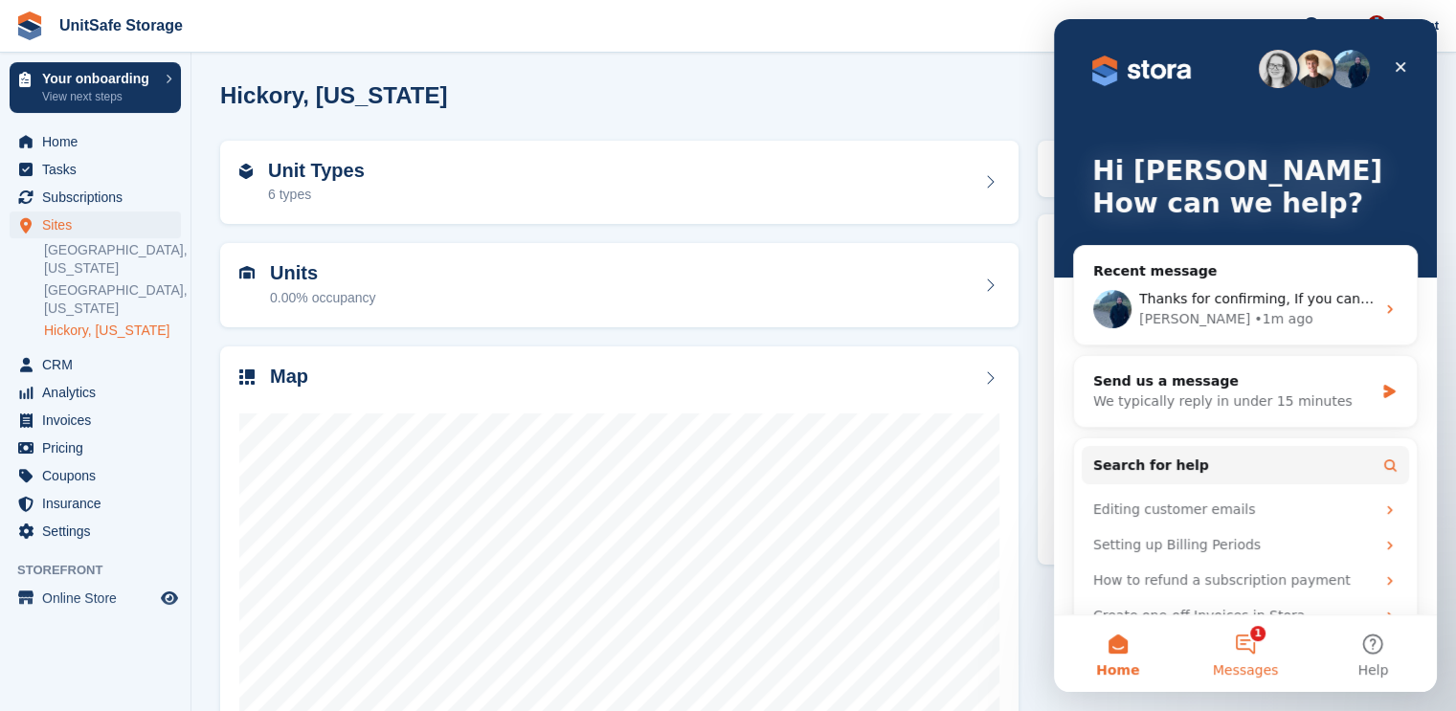
click at [1262, 667] on span "Messages" at bounding box center [1246, 669] width 66 height 13
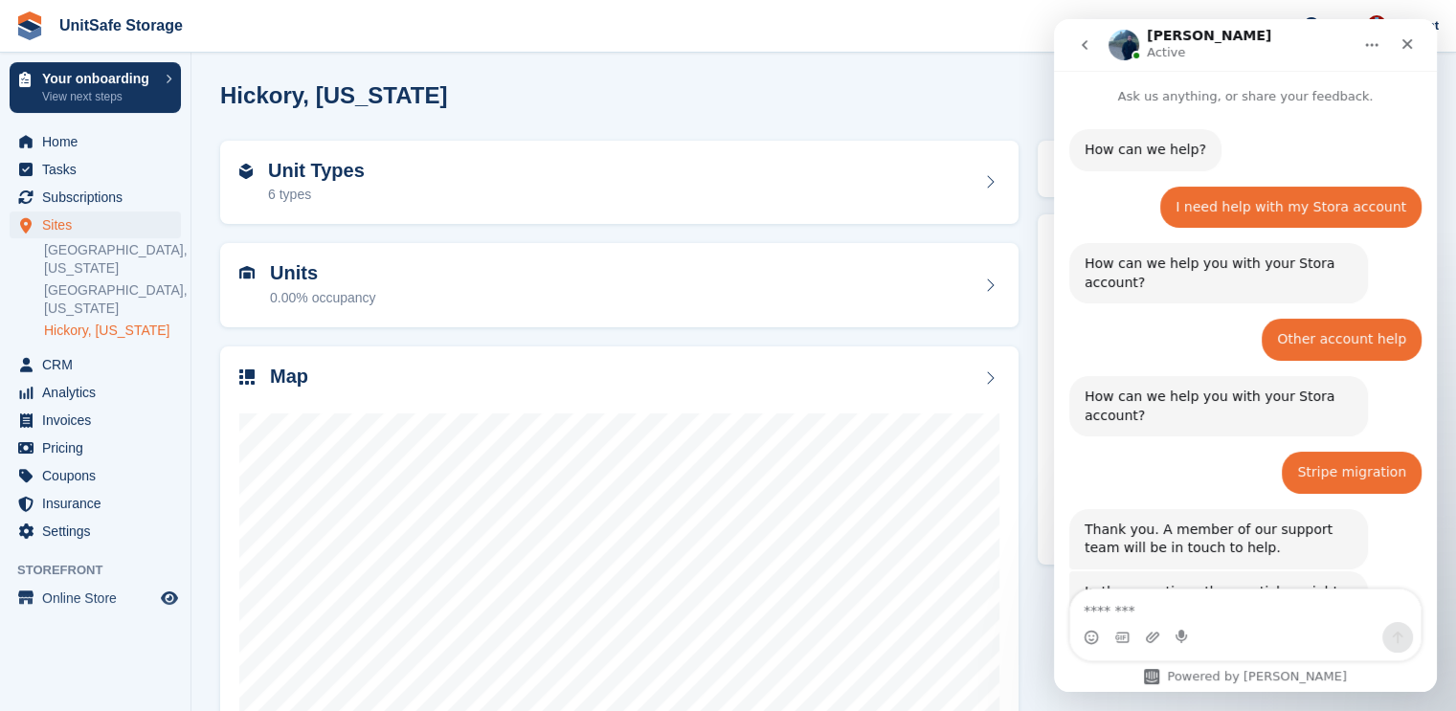
scroll to position [1095, 0]
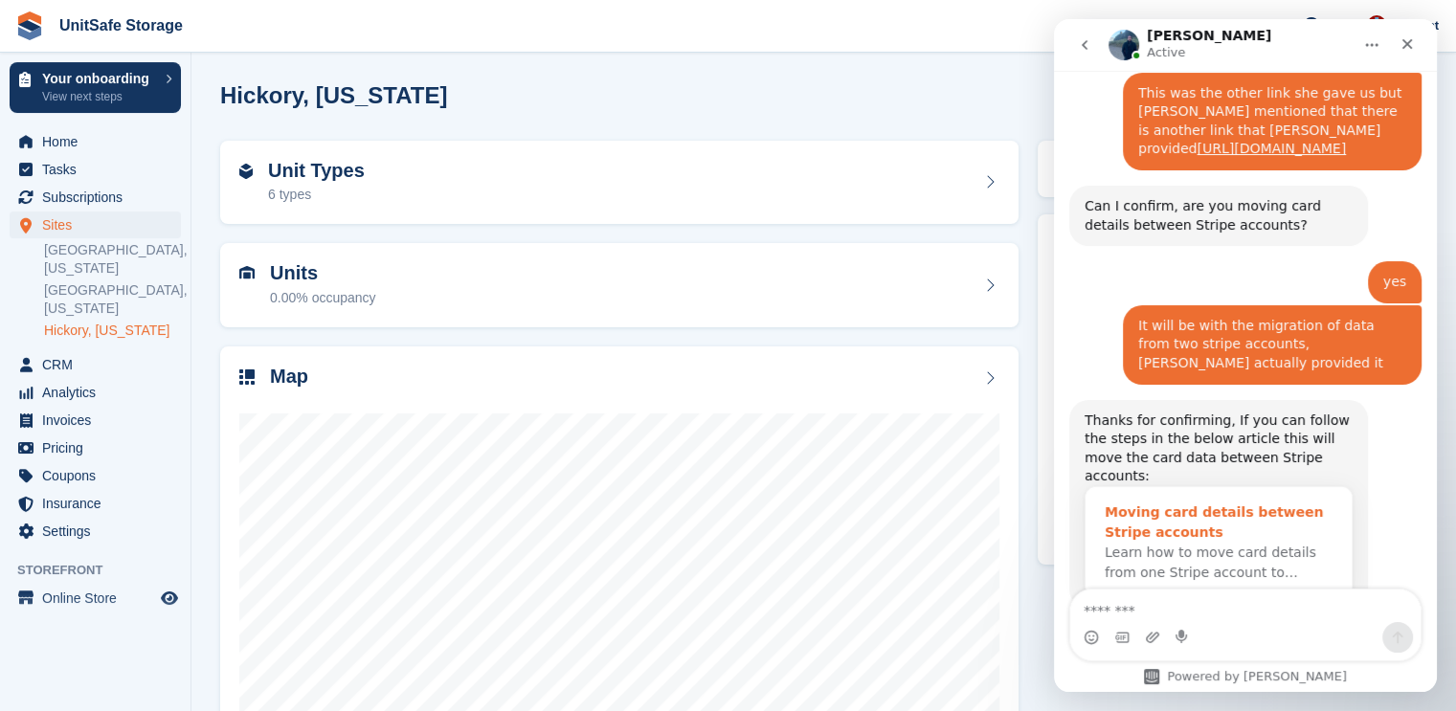
click at [1162, 502] on div "Moving card details between Stripe accounts" at bounding box center [1218, 522] width 228 height 40
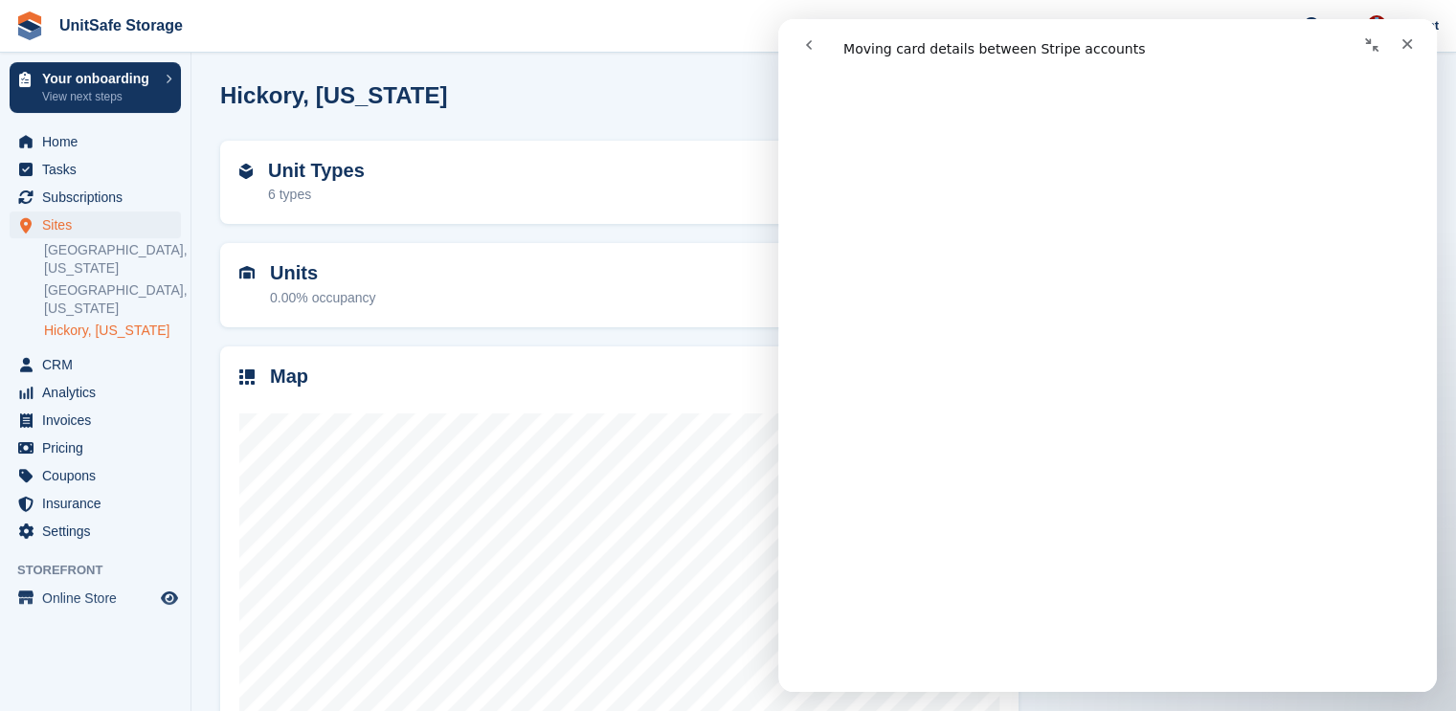
scroll to position [0, 0]
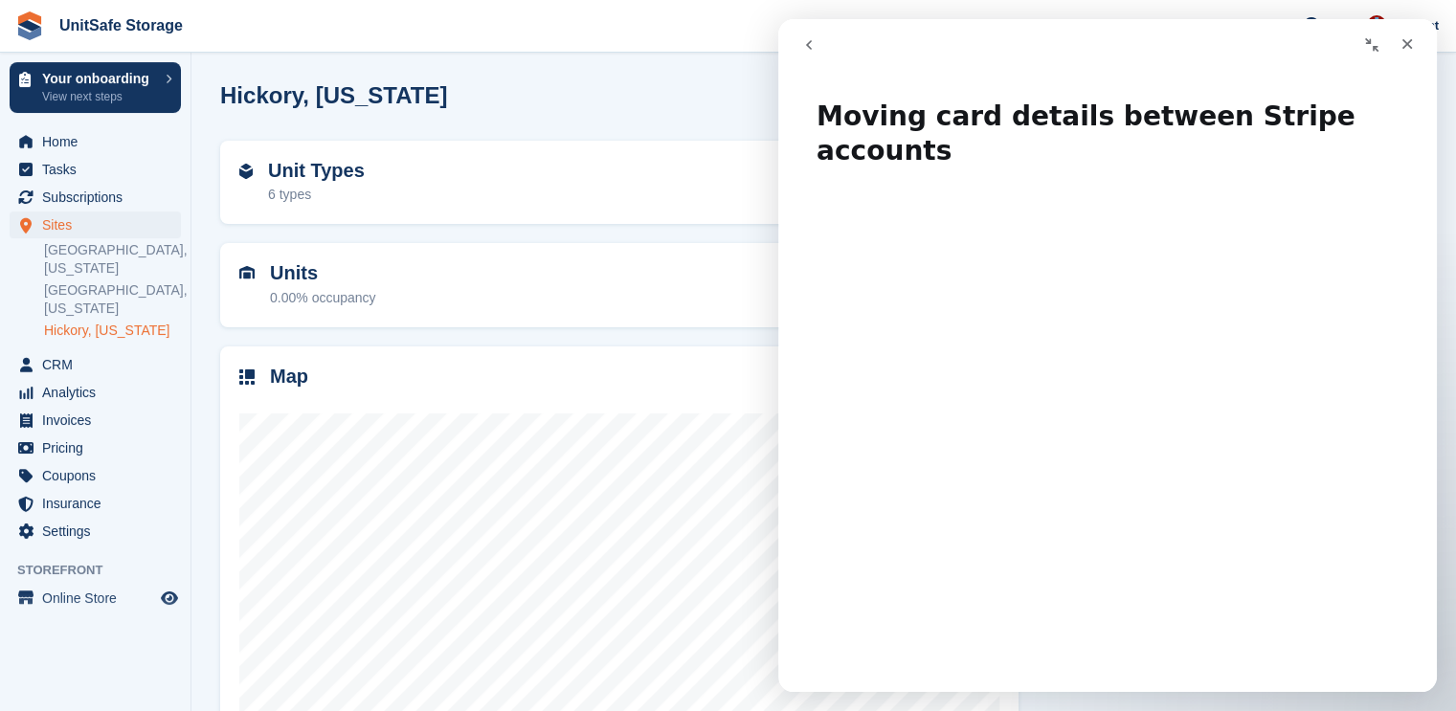
click at [812, 49] on icon "go back" at bounding box center [808, 44] width 15 height 15
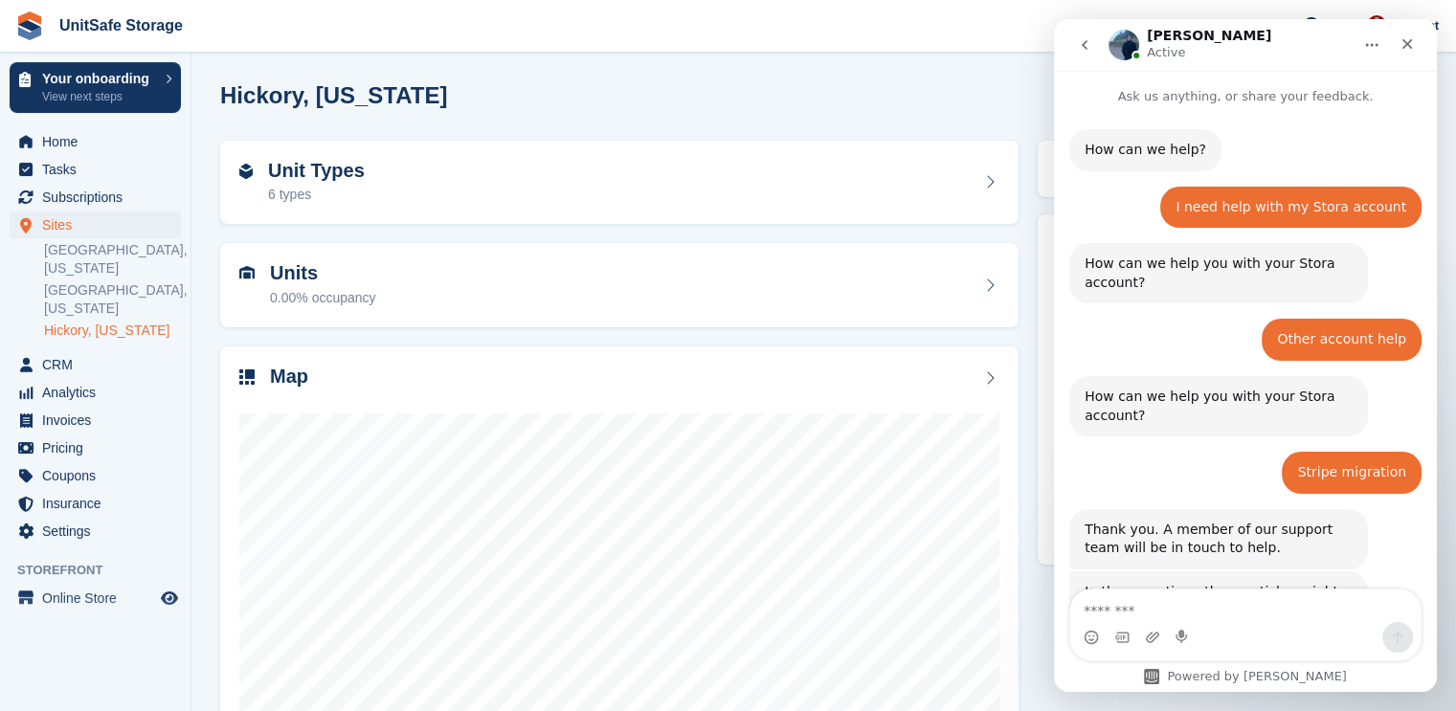
scroll to position [1095, 0]
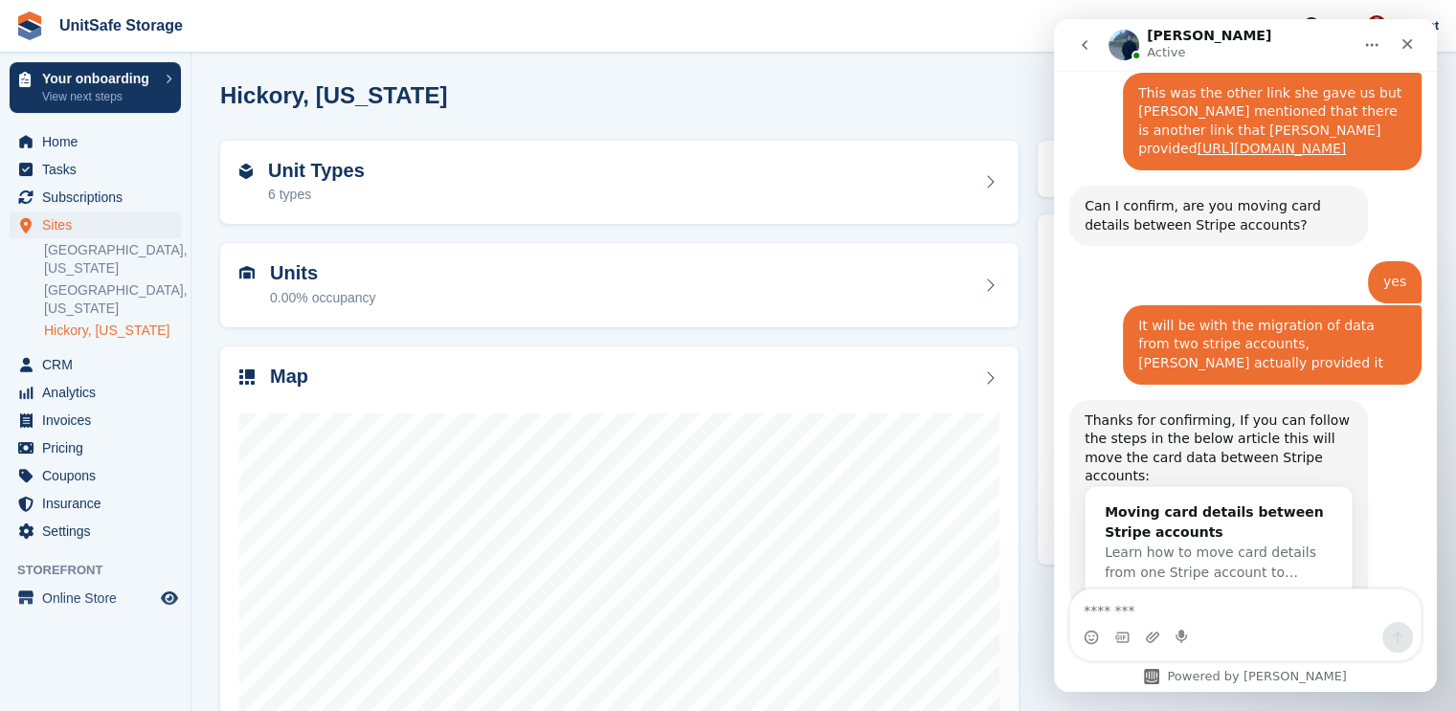
click at [1146, 622] on div "Intercom messenger" at bounding box center [1152, 637] width 15 height 31
click at [1158, 615] on textarea "Message…" at bounding box center [1245, 606] width 350 height 33
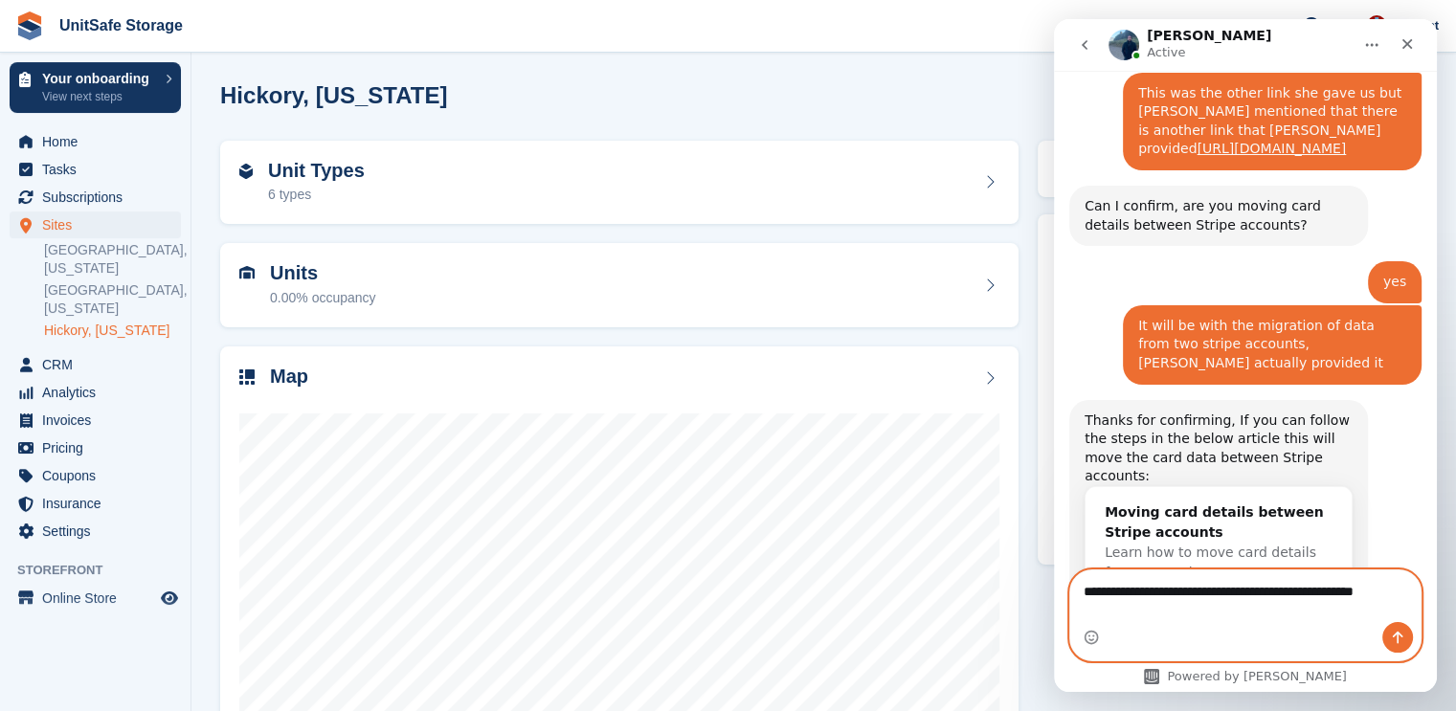
scroll to position [1114, 0]
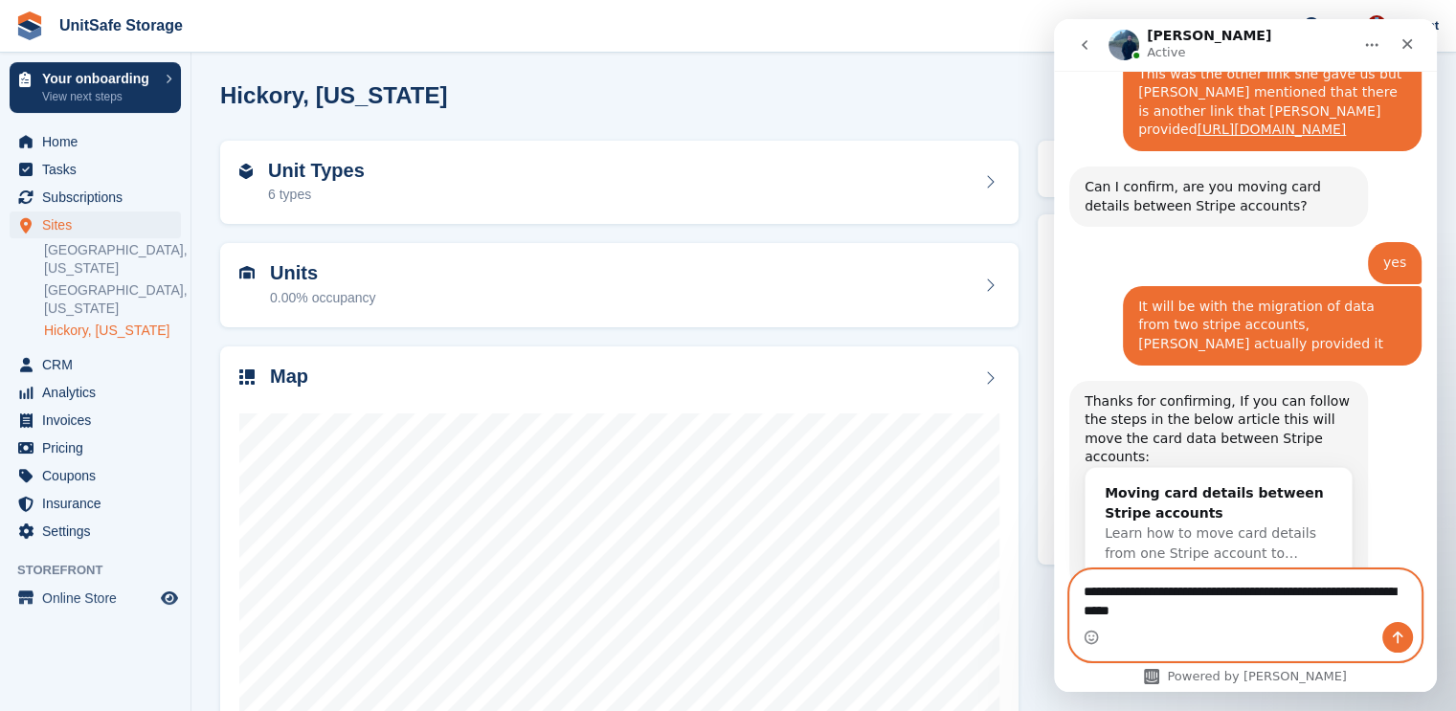
type textarea "**********"
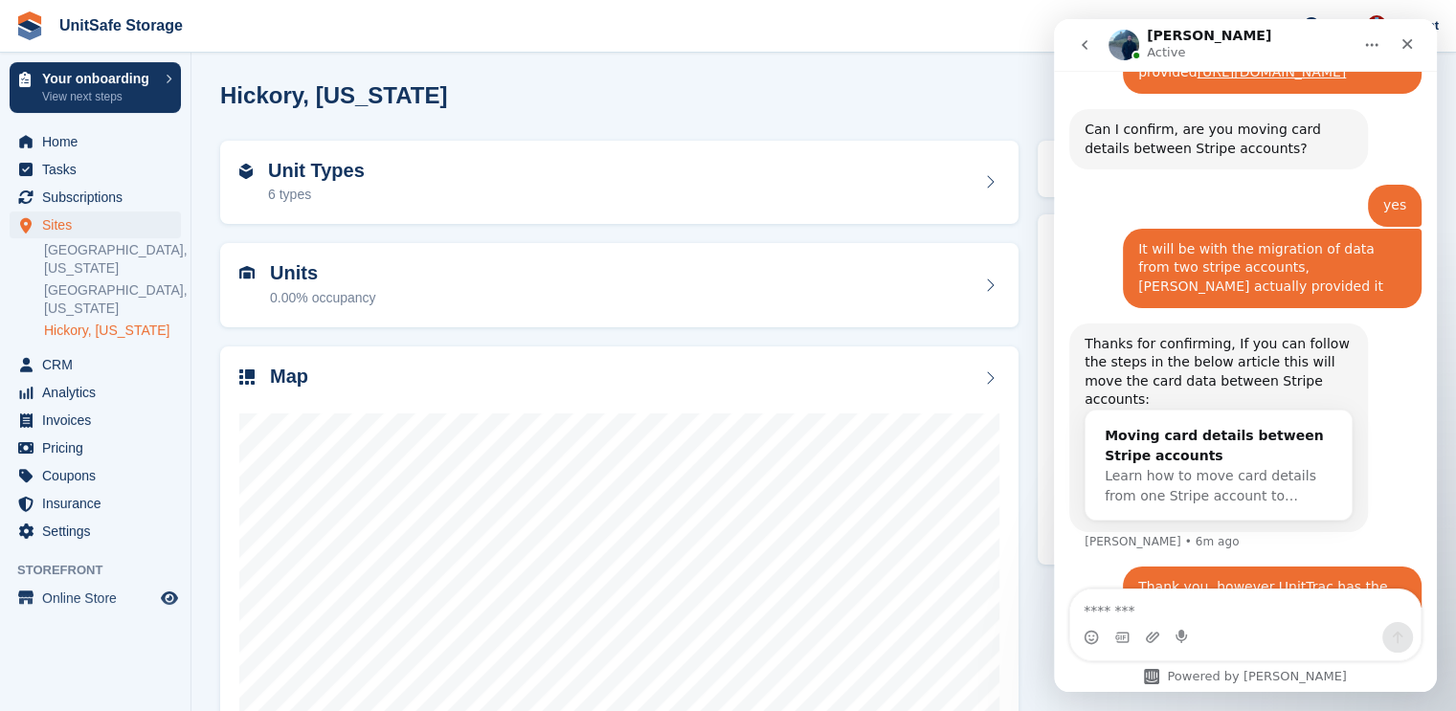
click at [820, 86] on div "Hickory, North Carolina View on Store Edit Site" at bounding box center [823, 98] width 1207 height 32
click at [1413, 38] on icon "Close" at bounding box center [1406, 43] width 15 height 15
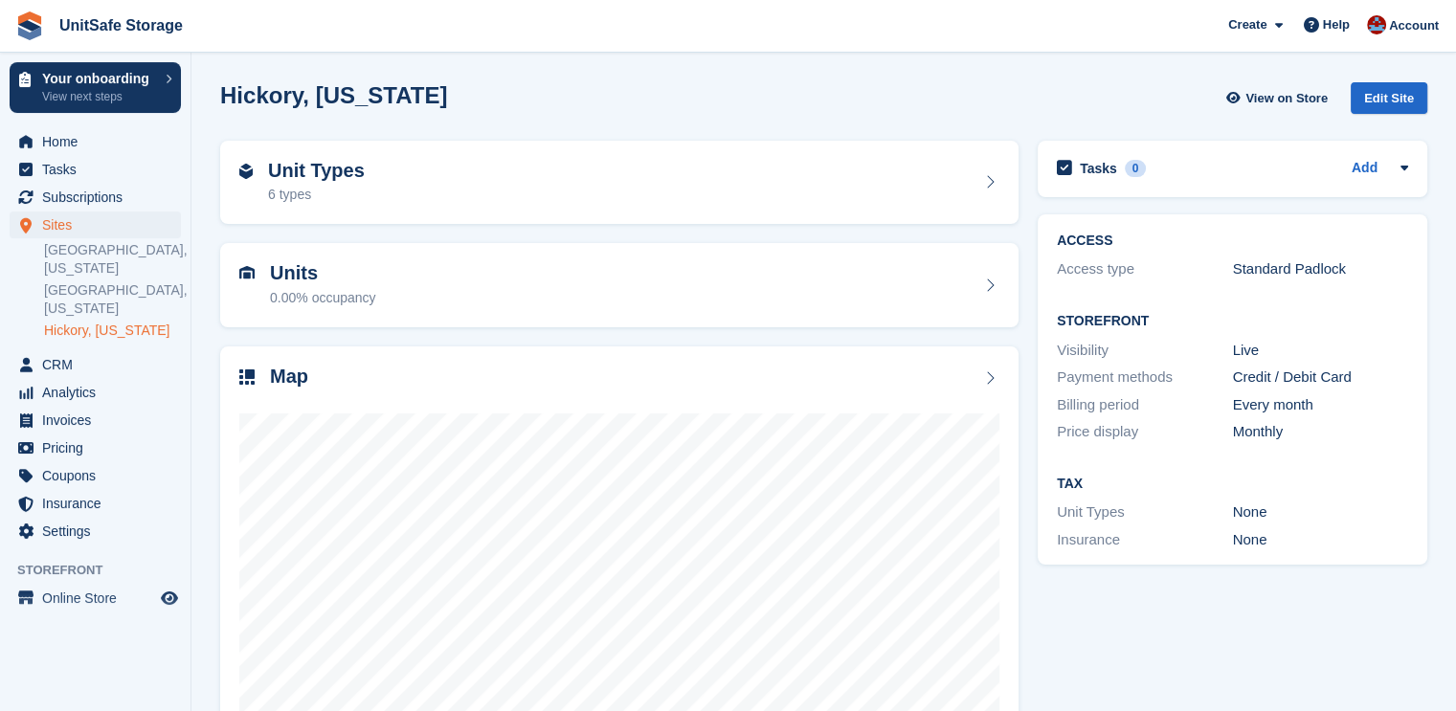
click at [1348, 41] on div "Create Subscription Invoice Contact Deal Discount Page Help Chat Support Submit…" at bounding box center [1333, 26] width 229 height 33
click at [1346, 33] on span "Help" at bounding box center [1336, 24] width 27 height 19
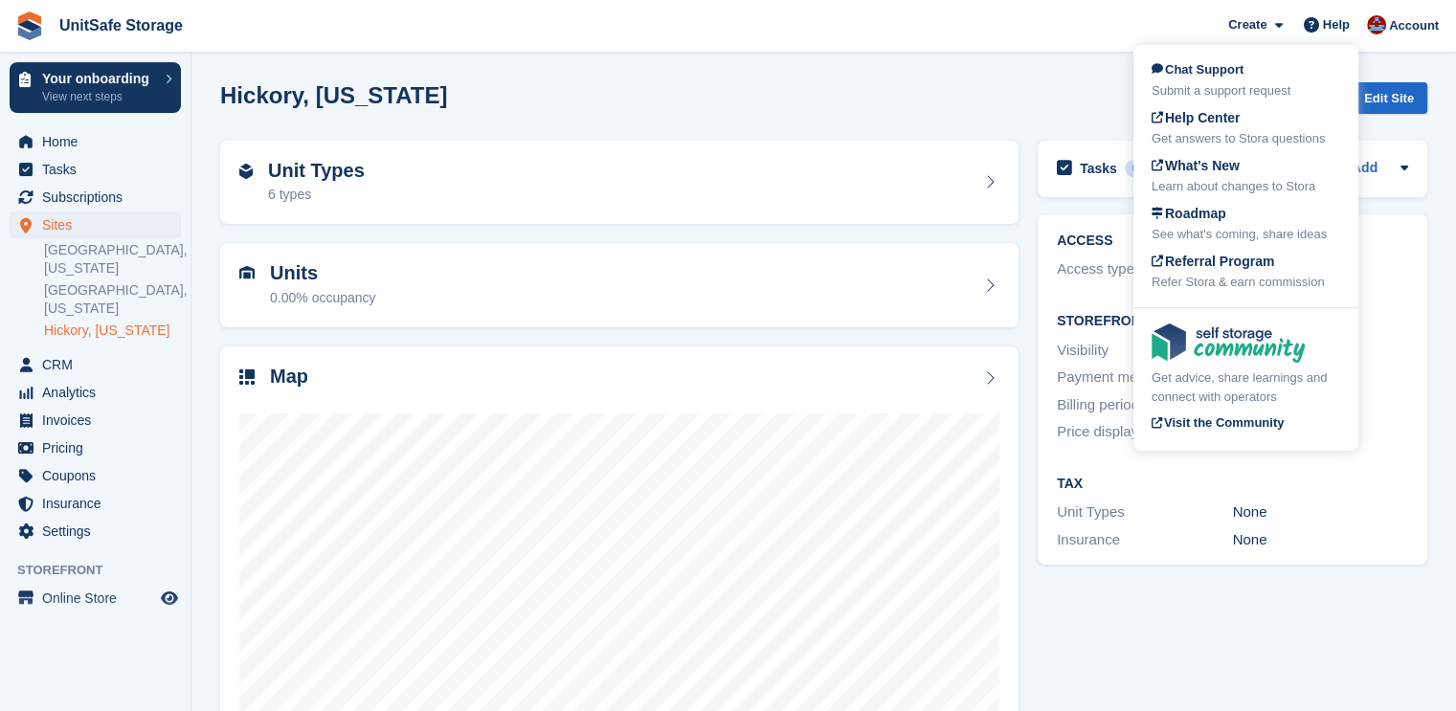
drag, startPoint x: 1248, startPoint y: 71, endPoint x: 1214, endPoint y: 98, distance: 42.9
click at [1248, 71] on div "Chat Support Submit a support request" at bounding box center [1245, 80] width 189 height 40
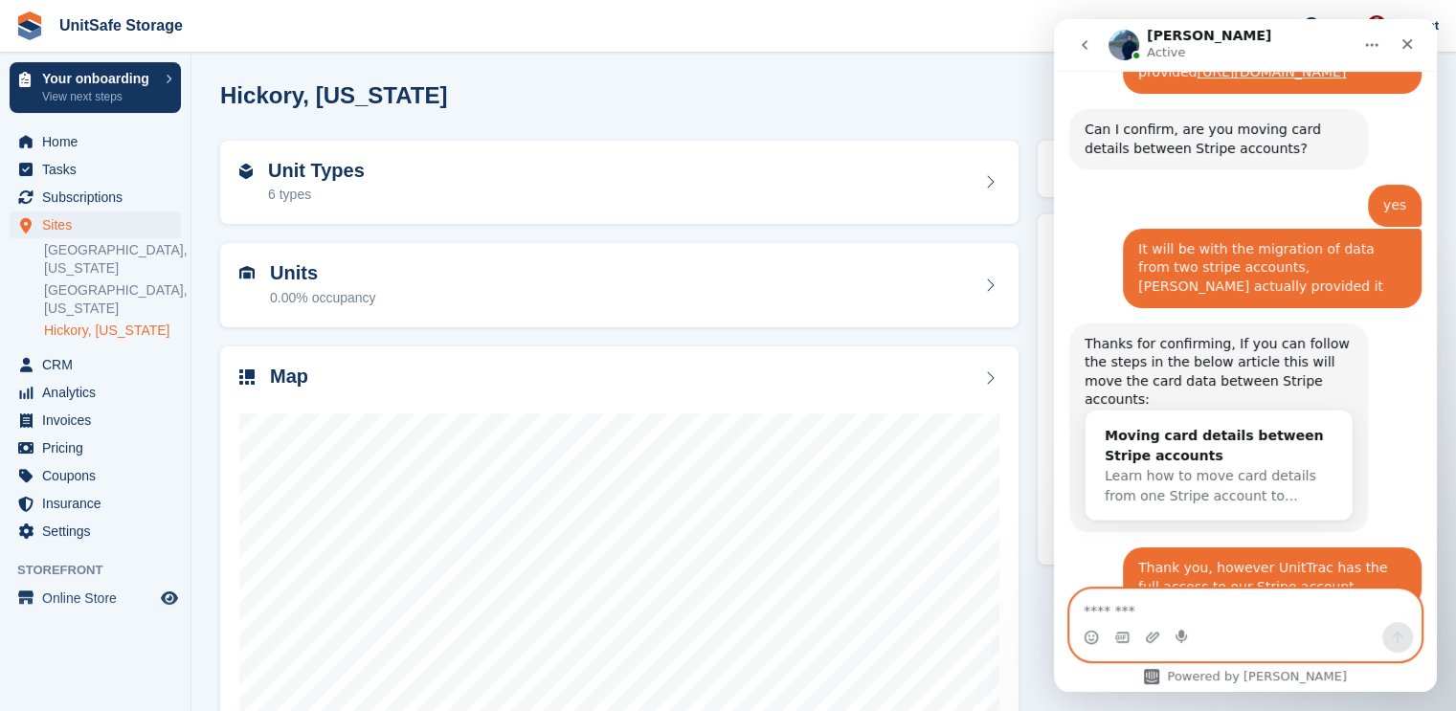
scroll to position [1247, 0]
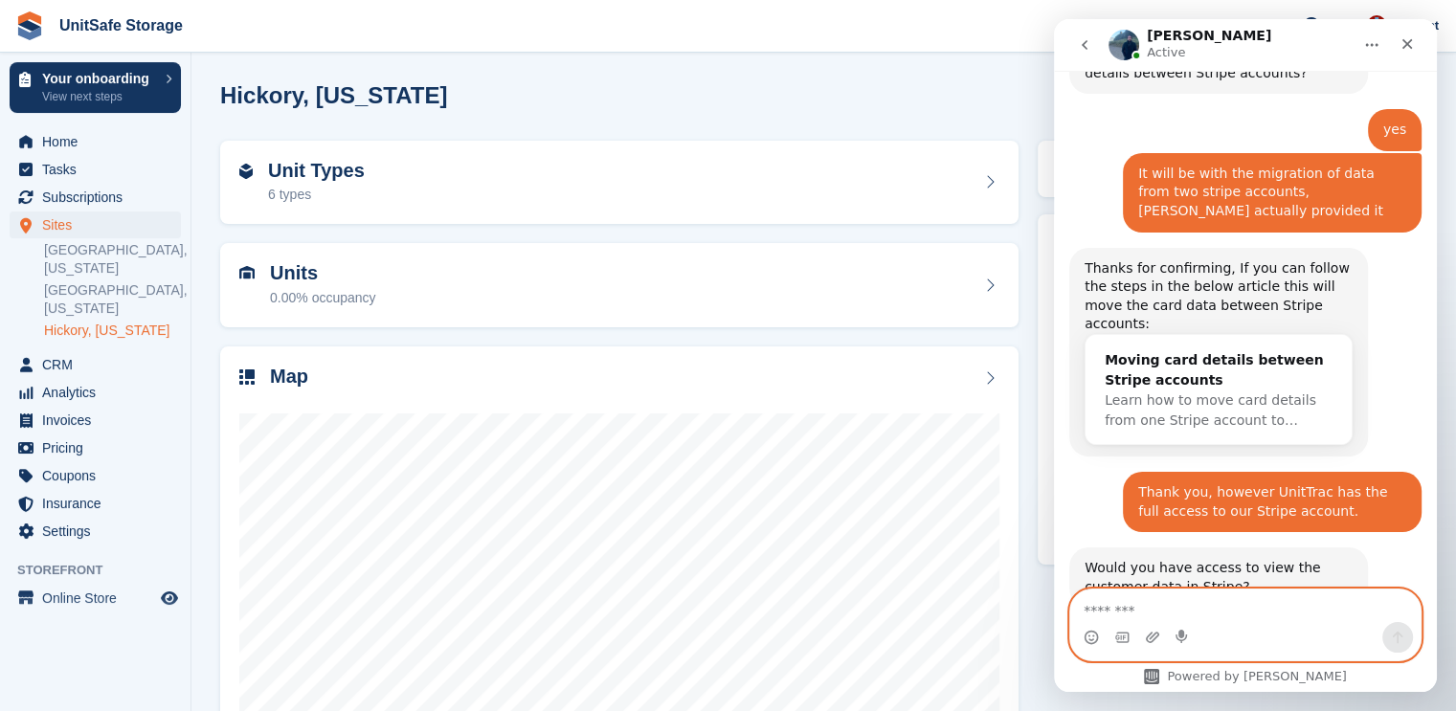
click at [1157, 608] on textarea "Message…" at bounding box center [1245, 606] width 350 height 33
type textarea "**********"
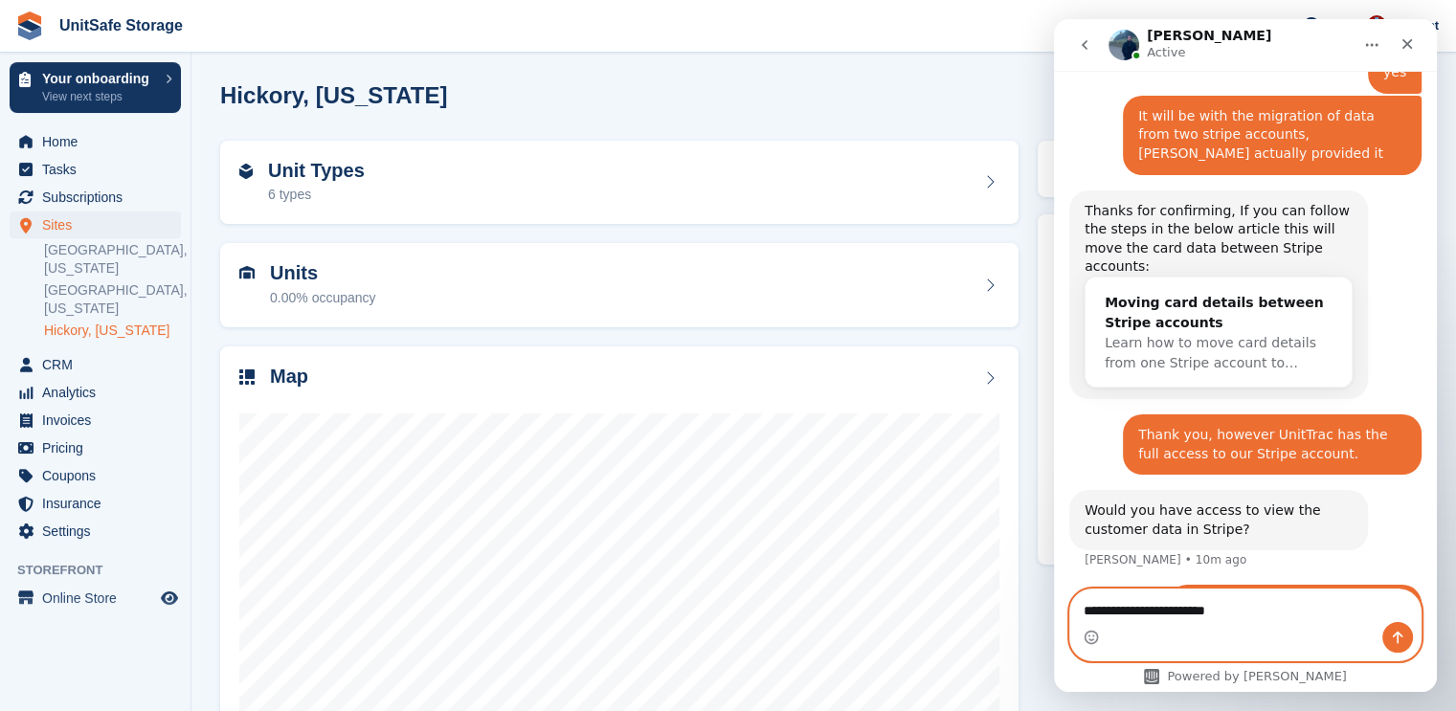
type textarea "**********"
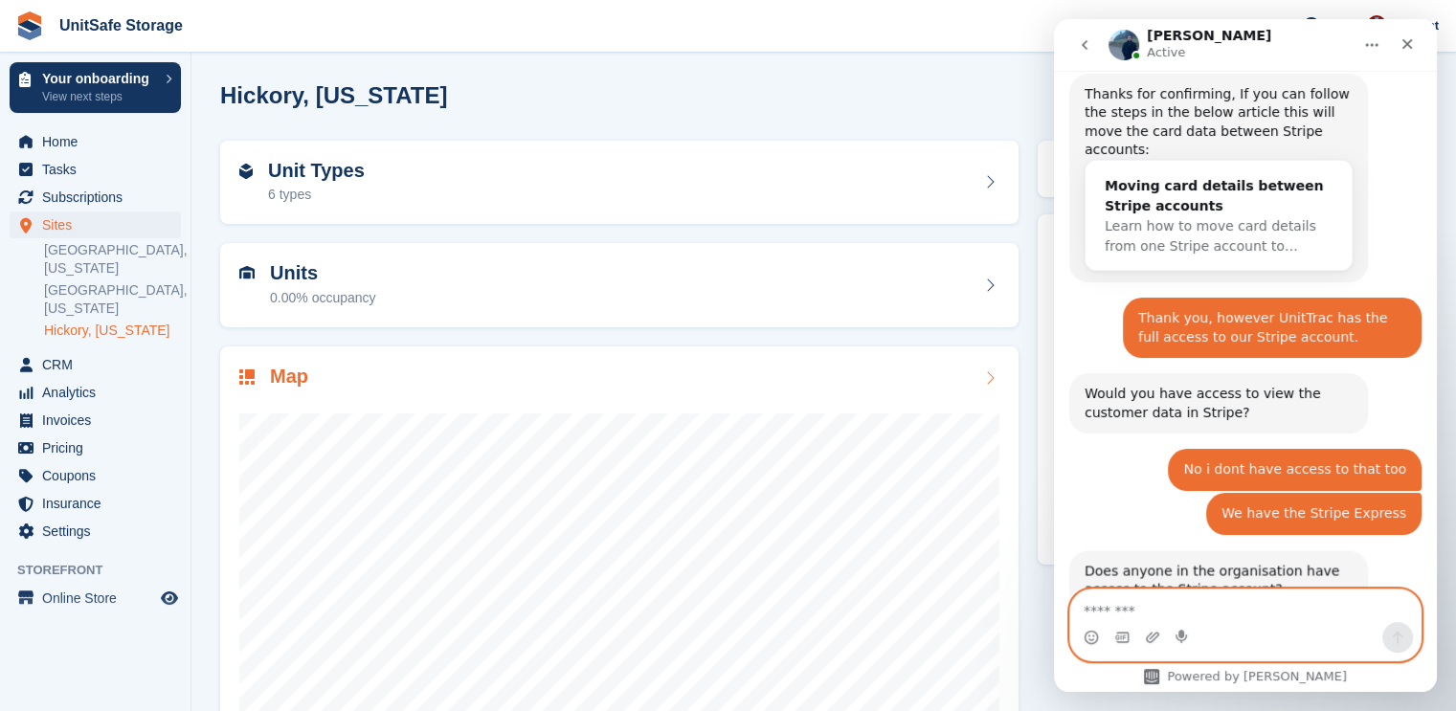
scroll to position [1424, 0]
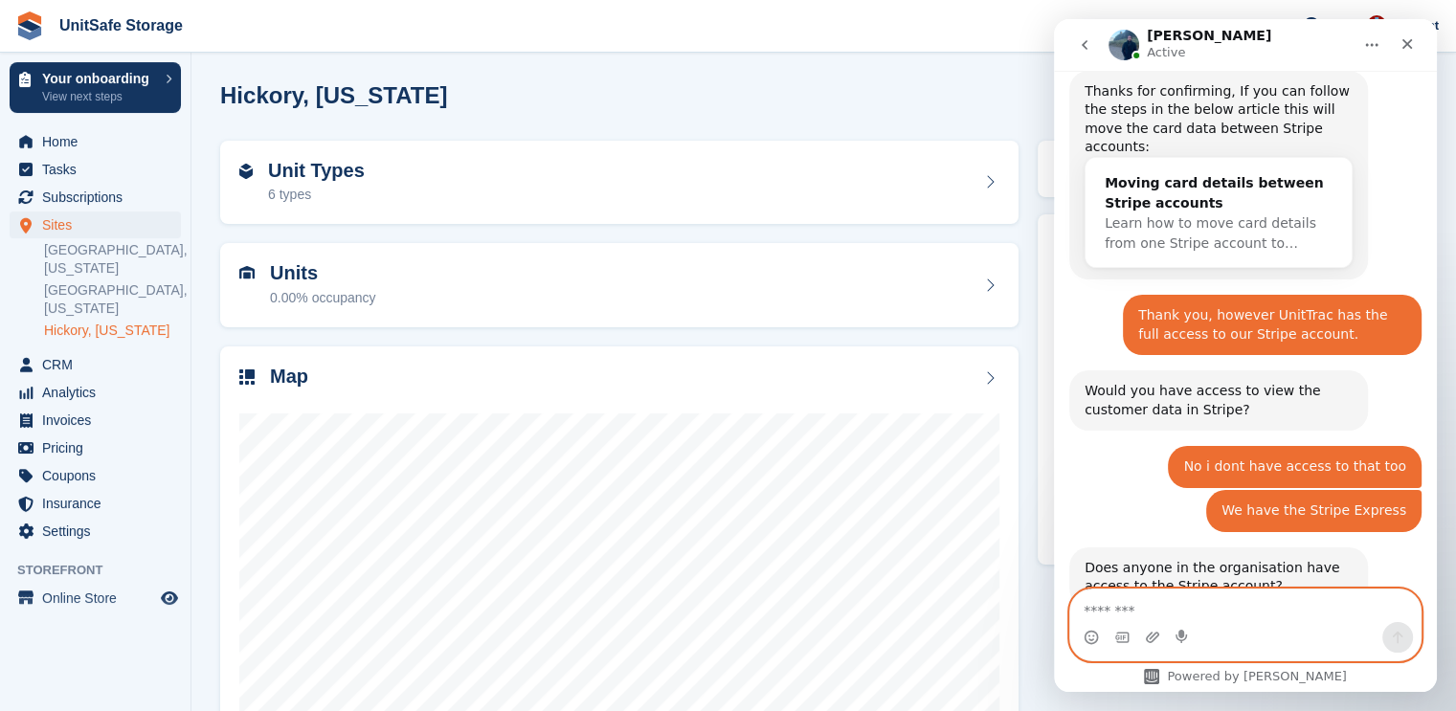
click at [1234, 592] on textarea "Message…" at bounding box center [1245, 606] width 350 height 33
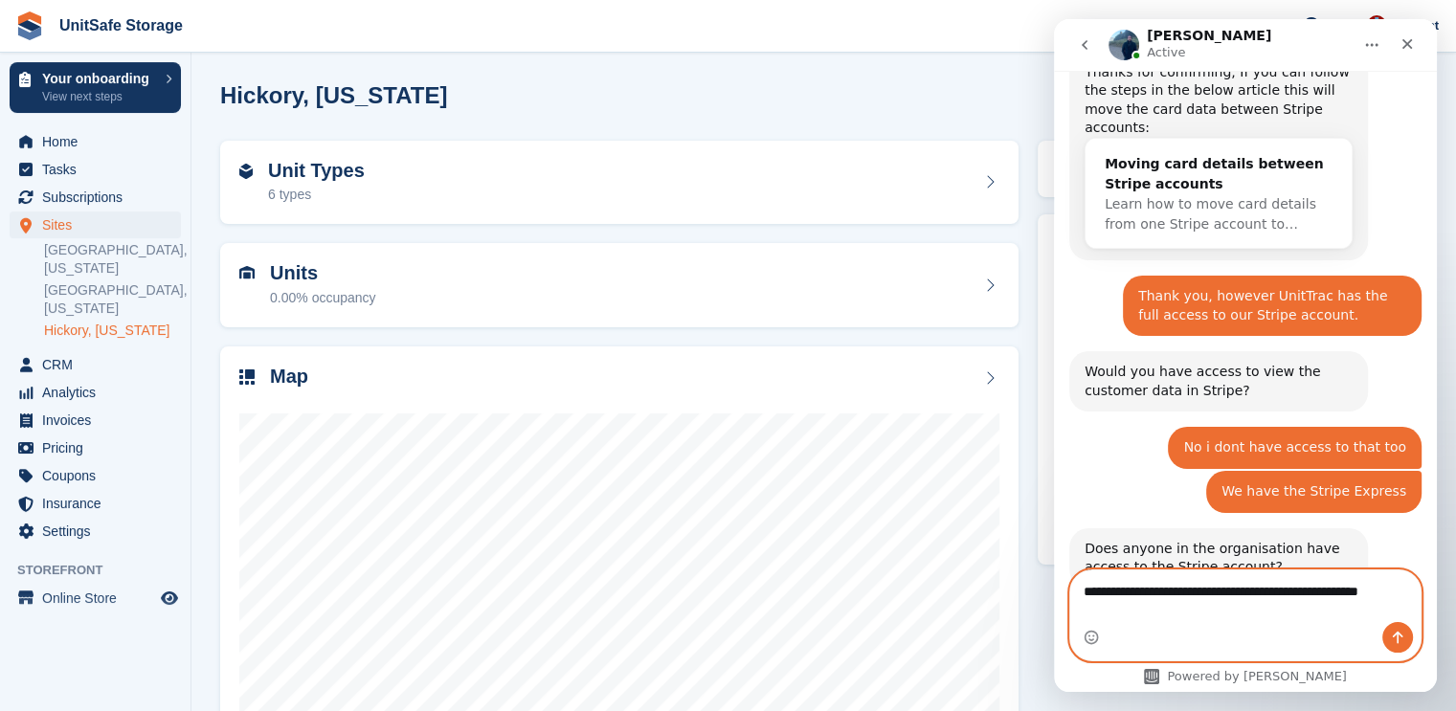
type textarea "**********"
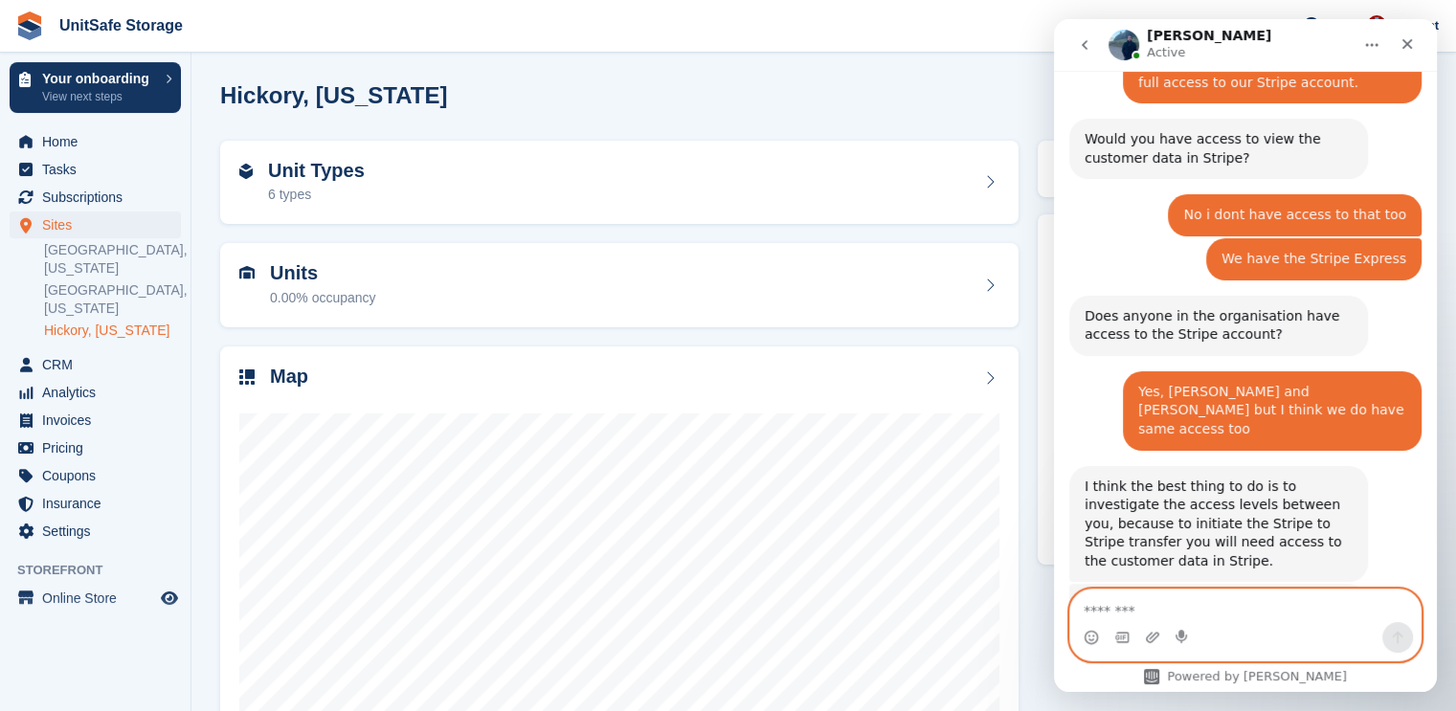
scroll to position [1675, 0]
click at [1103, 599] on textarea "Message…" at bounding box center [1245, 606] width 350 height 33
click at [1294, 606] on textarea "Message…" at bounding box center [1245, 606] width 350 height 33
type textarea "*"
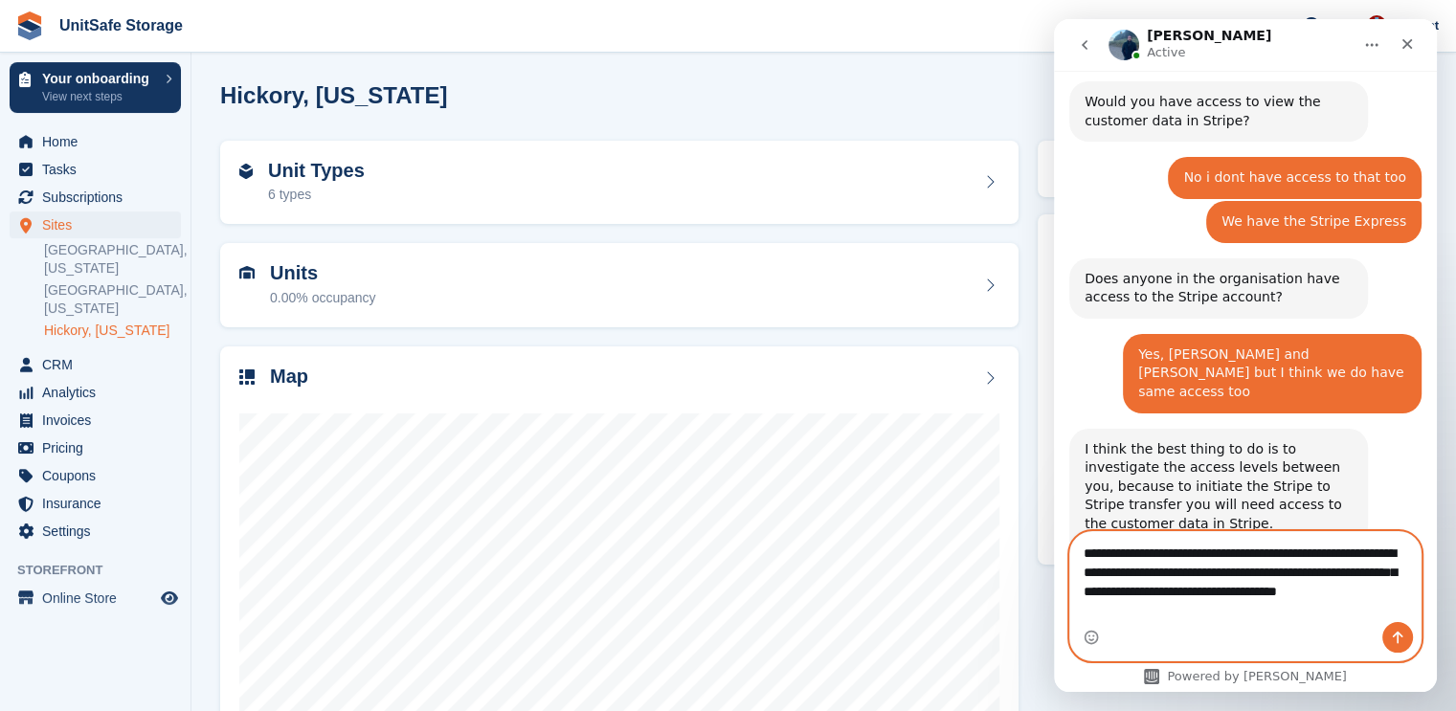
scroll to position [1732, 0]
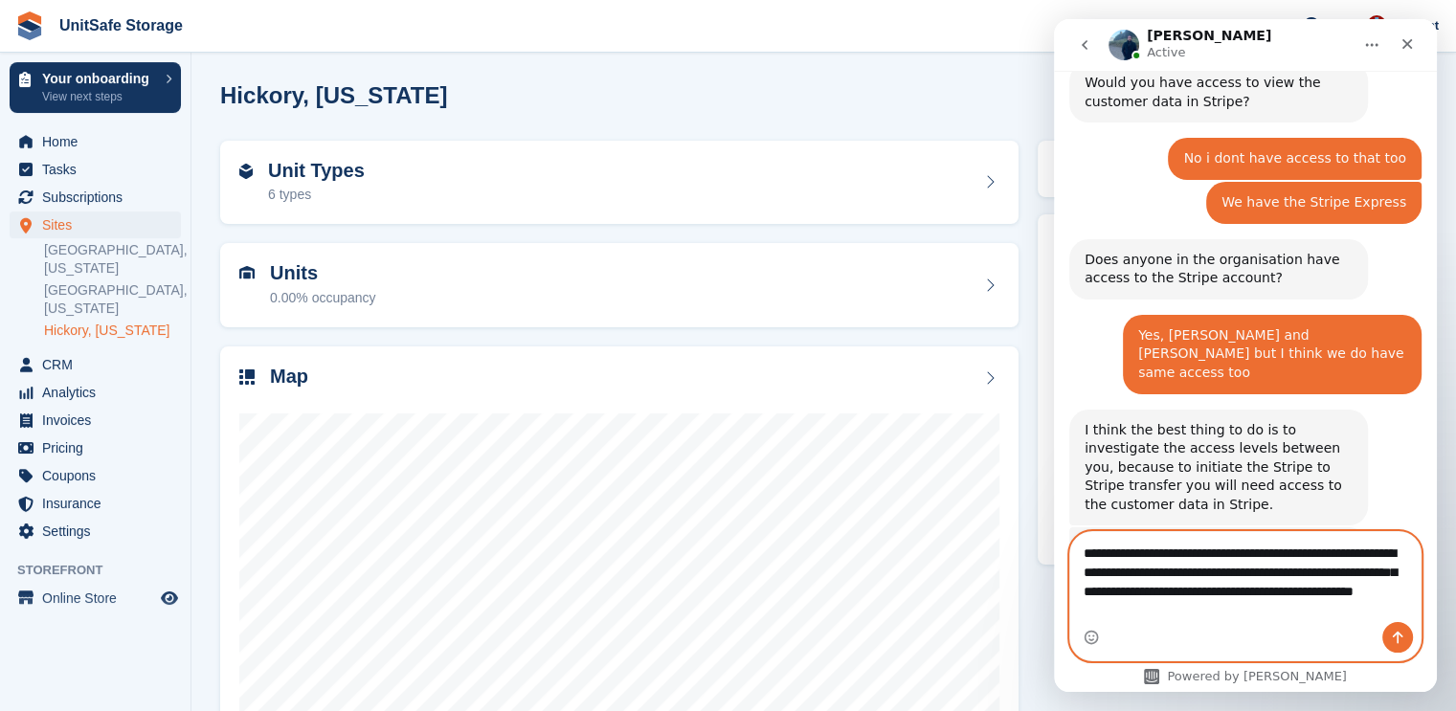
type textarea "**********"
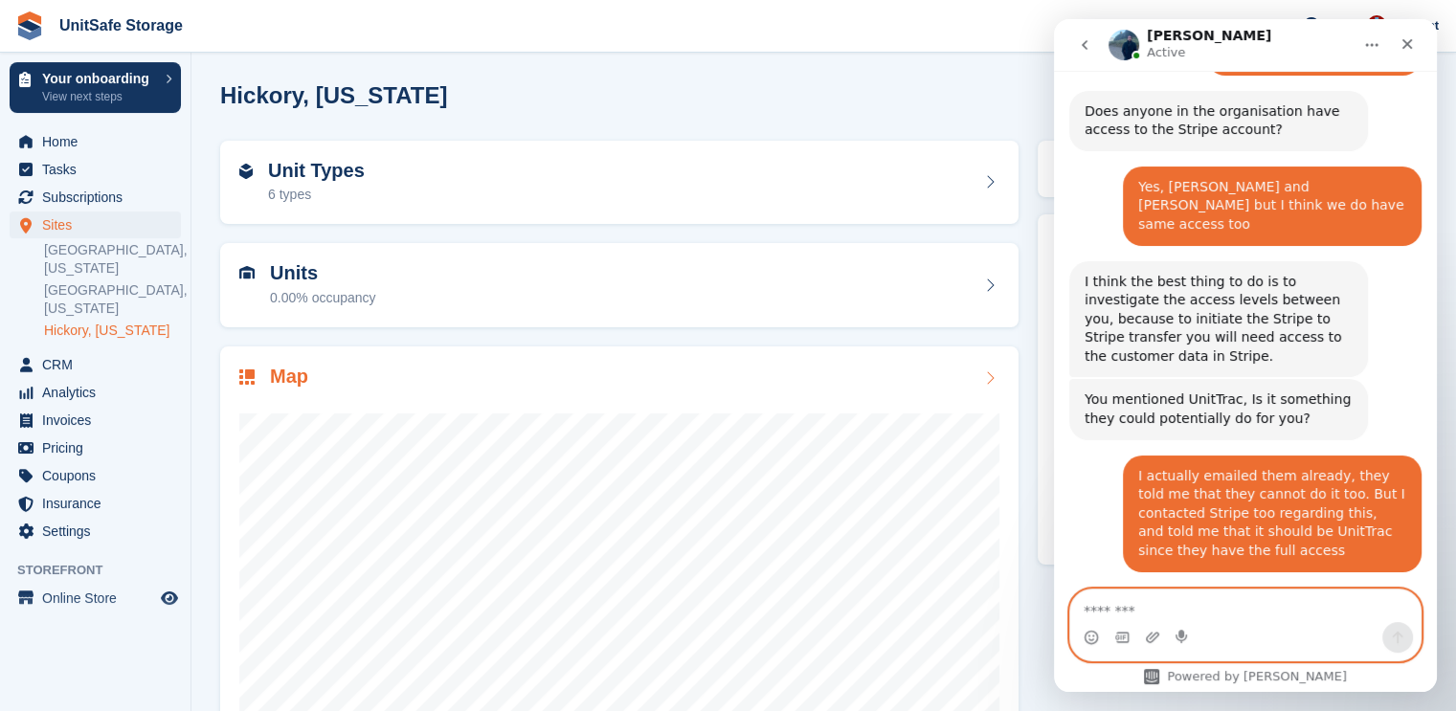
scroll to position [1958, 0]
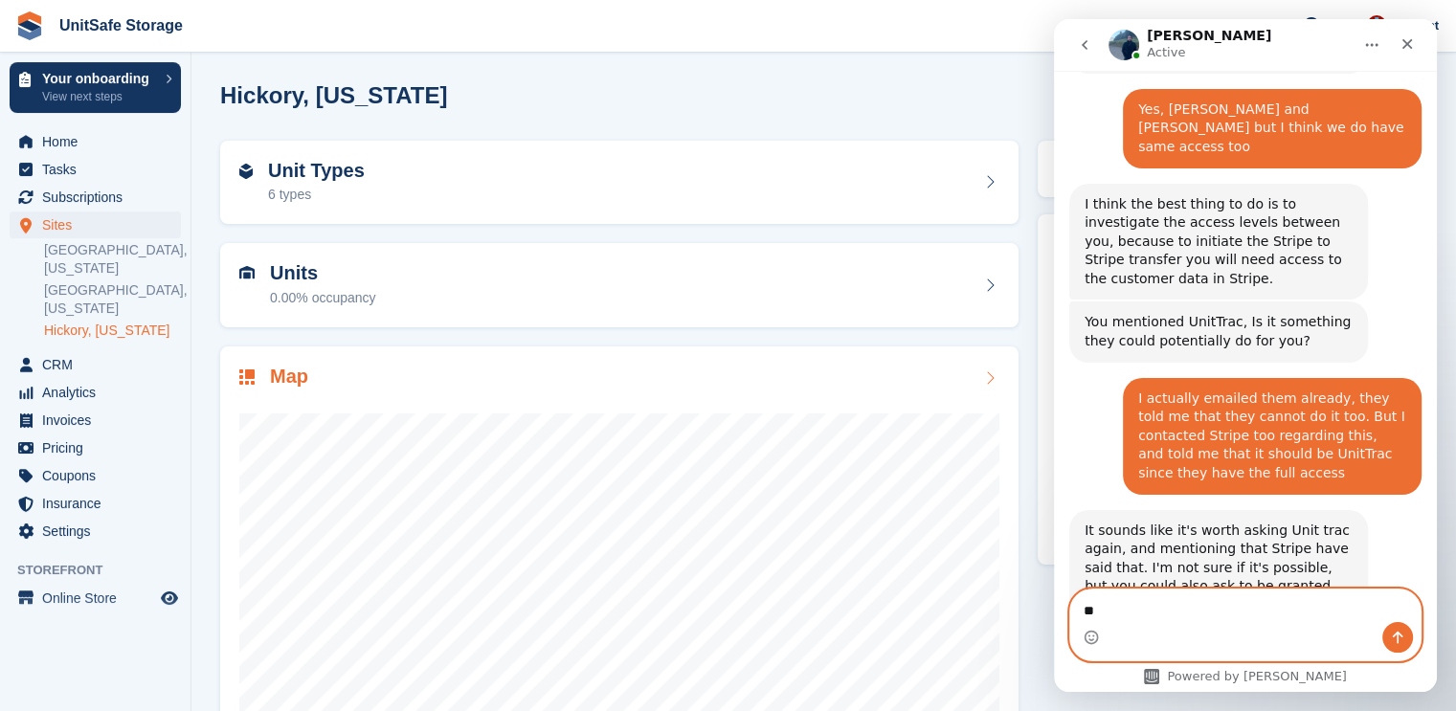
type textarea "*"
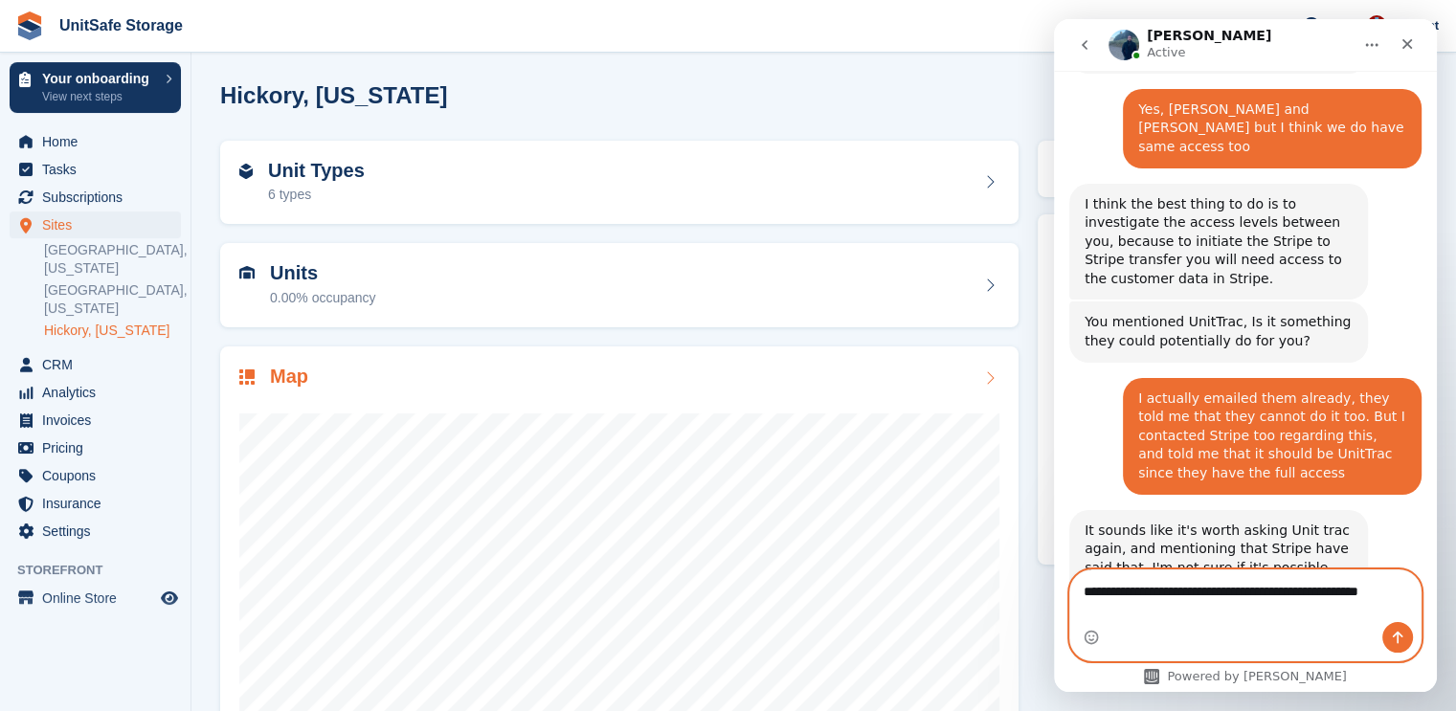
scroll to position [1977, 0]
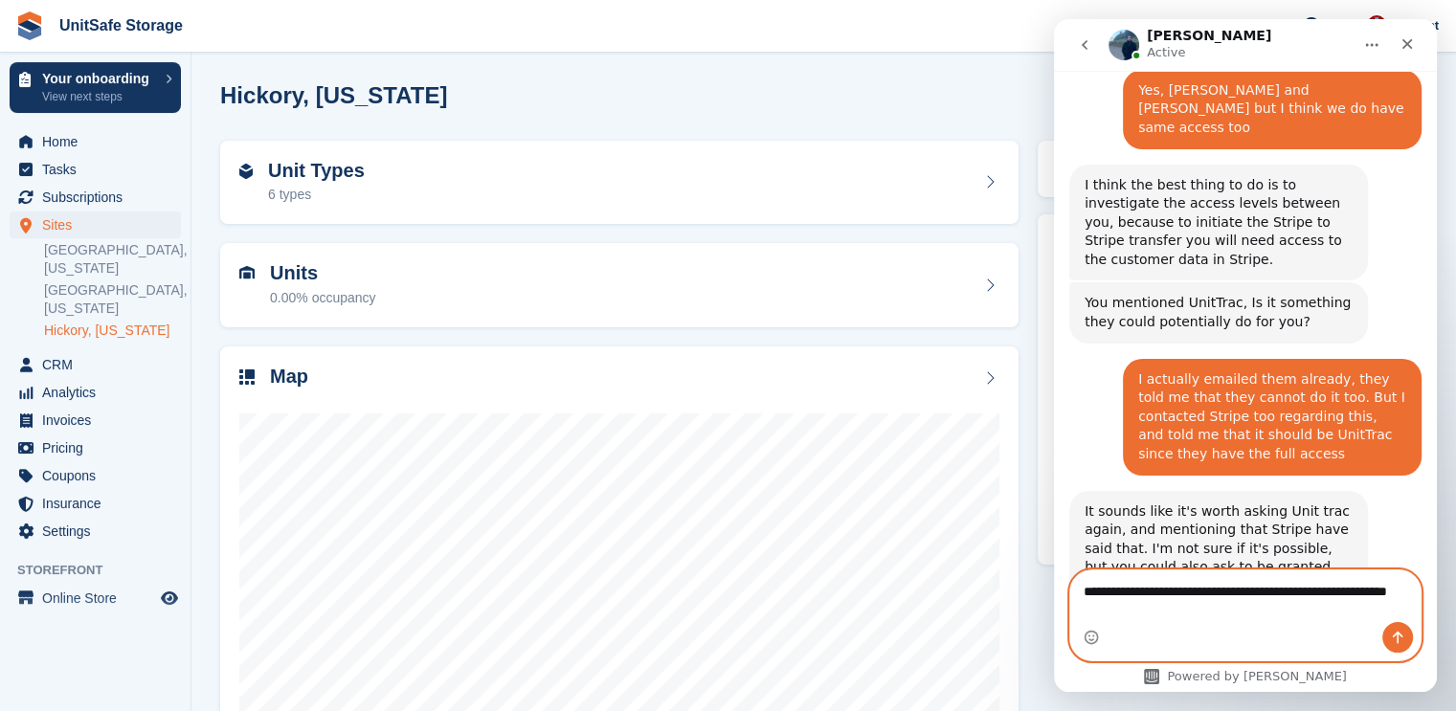
click at [1270, 600] on textarea "**********" at bounding box center [1245, 596] width 350 height 52
click at [1267, 608] on textarea "**********" at bounding box center [1245, 596] width 350 height 52
type textarea "**********"
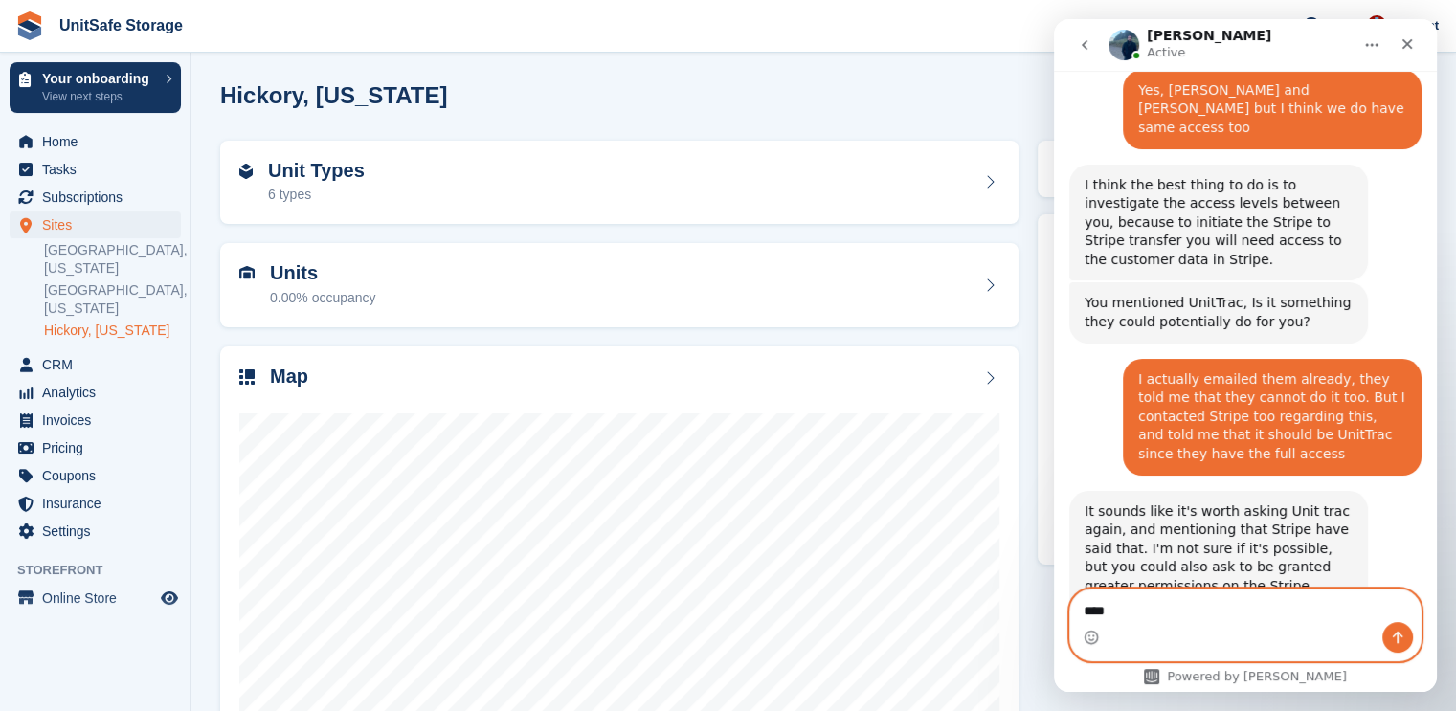
scroll to position [2034, 0]
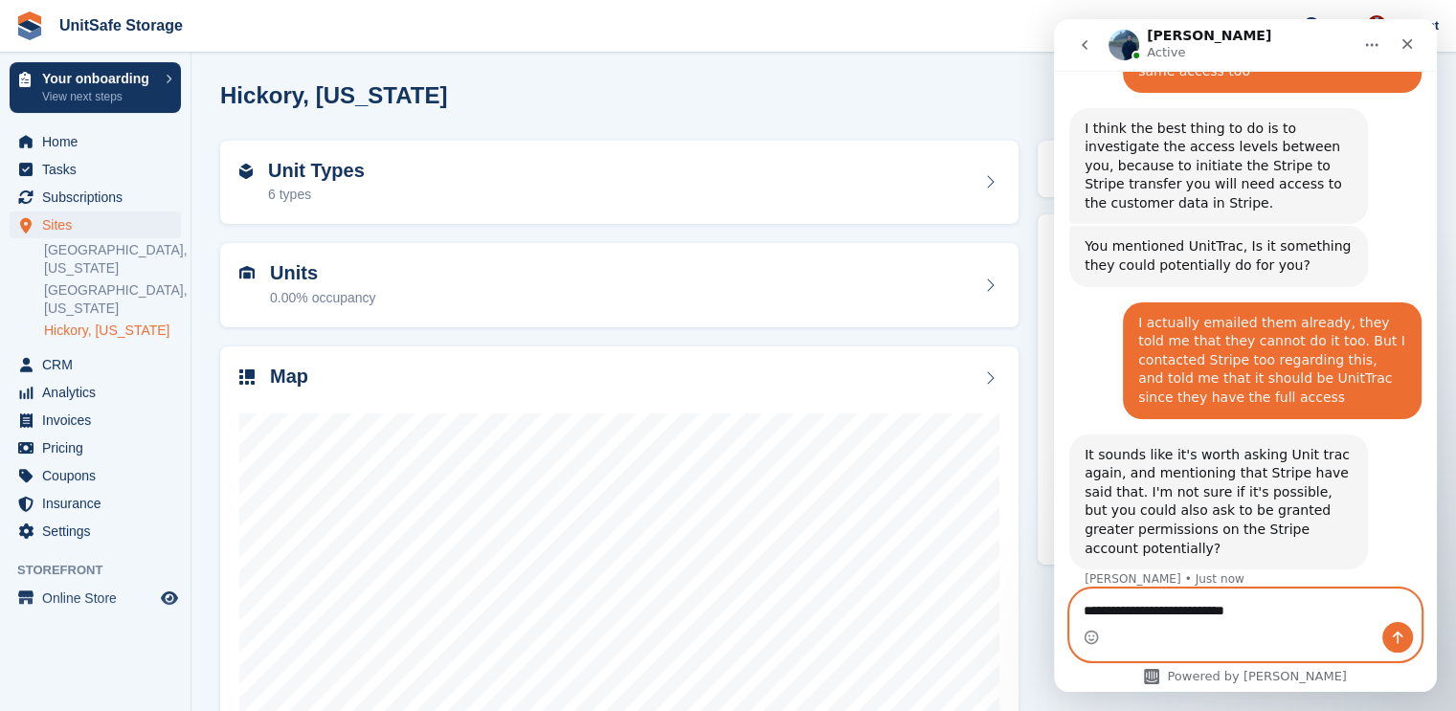
type textarea "**********"
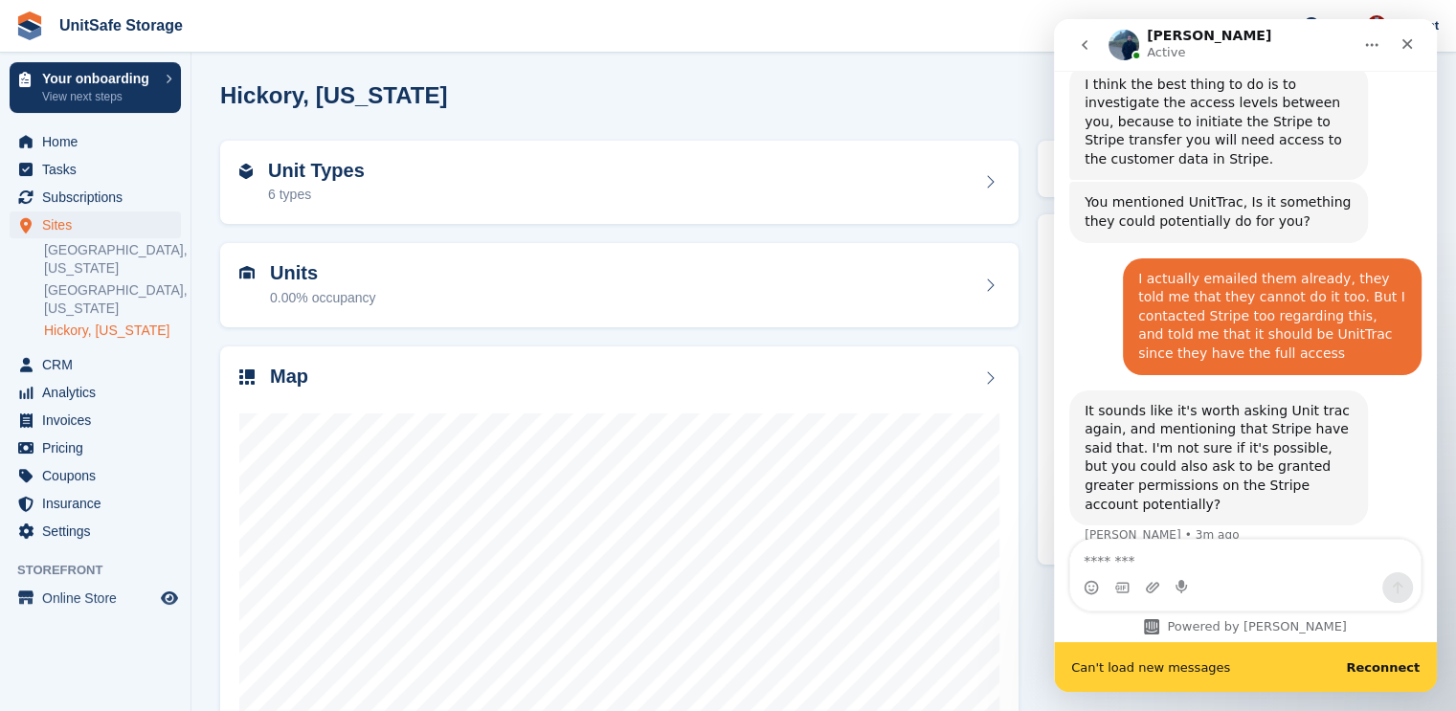
scroll to position [2128, 0]
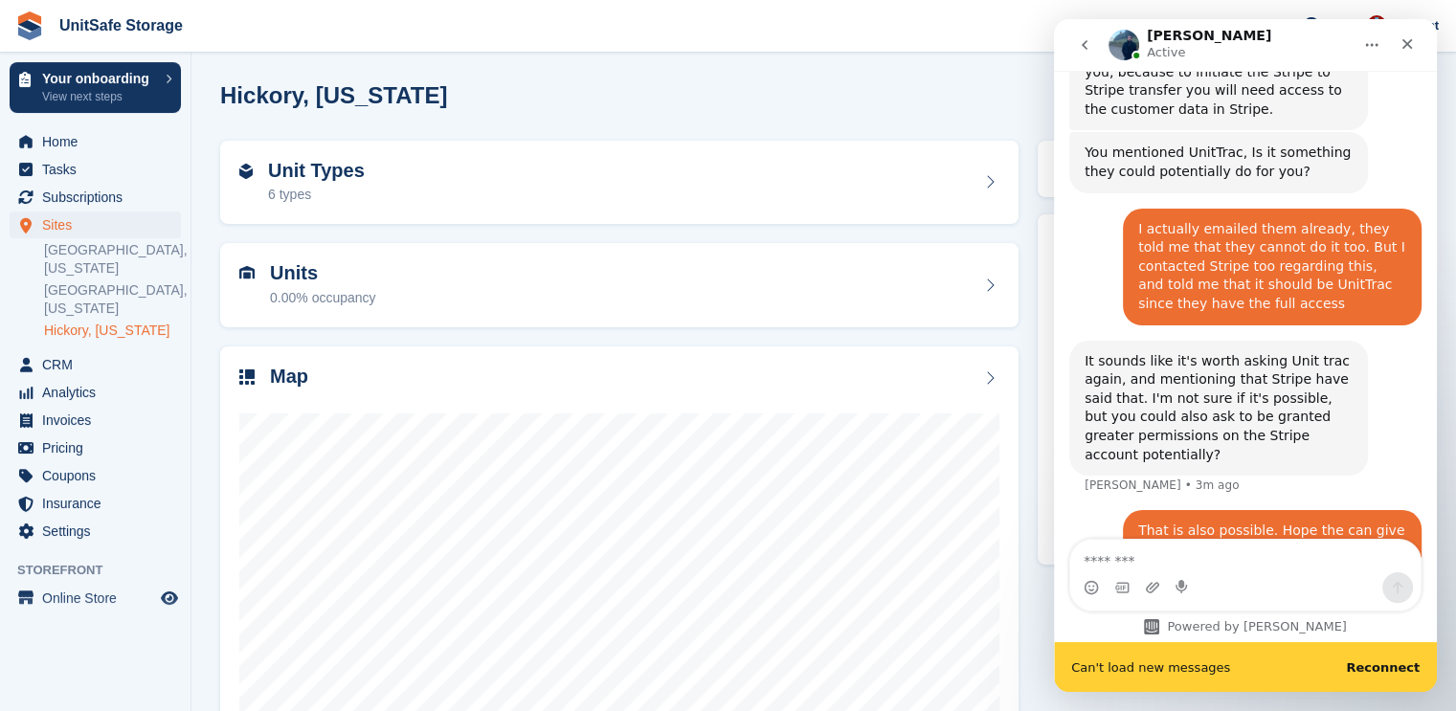
click at [1101, 209] on div "I actually emailed them already, they told me that they cannot do it too. But I…" at bounding box center [1245, 275] width 352 height 132
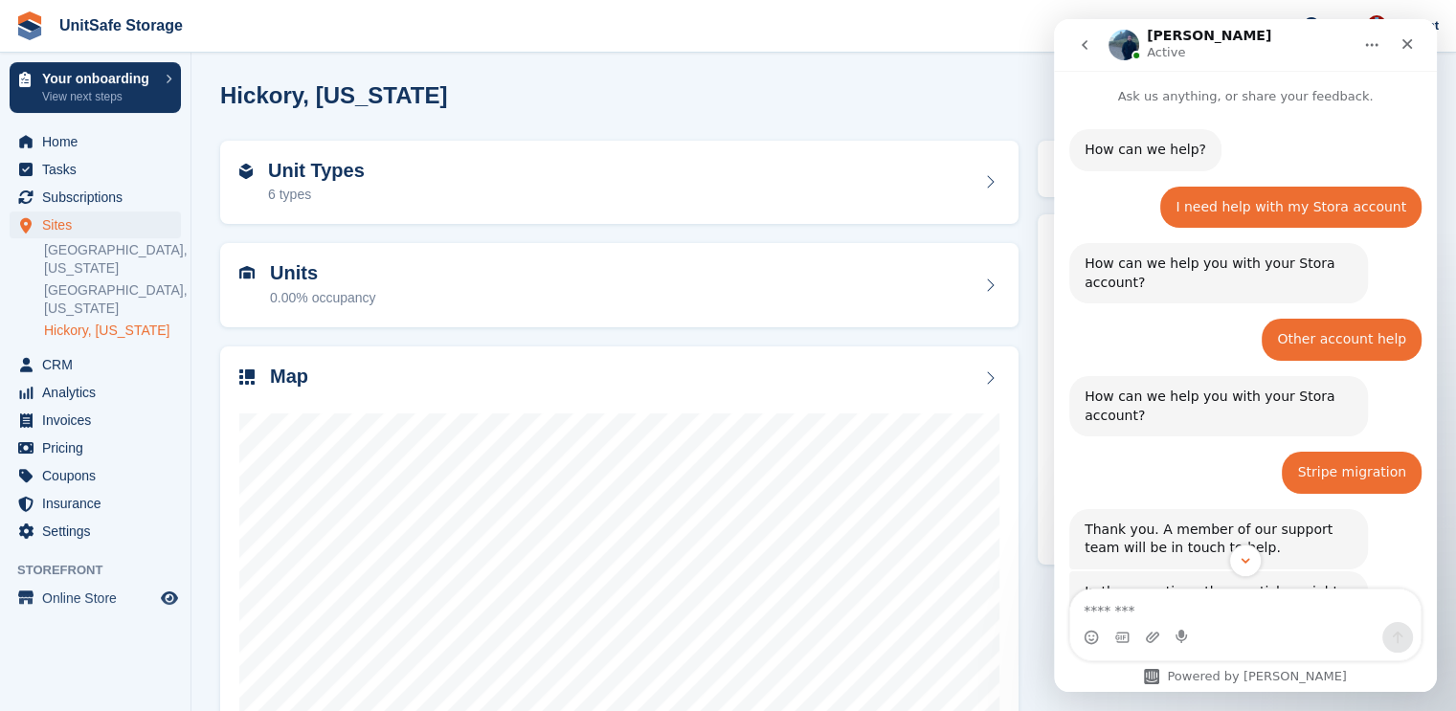
scroll to position [350, 0]
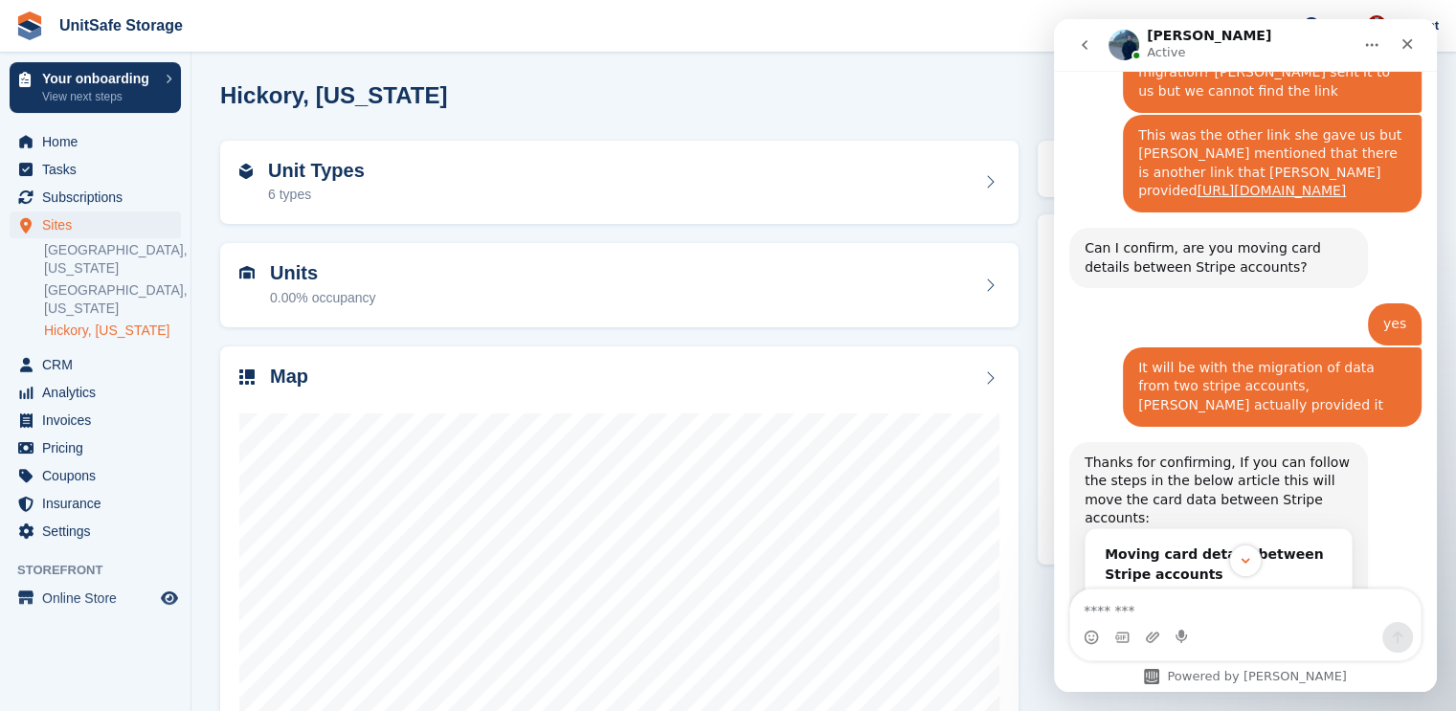
scroll to position [1403, 0]
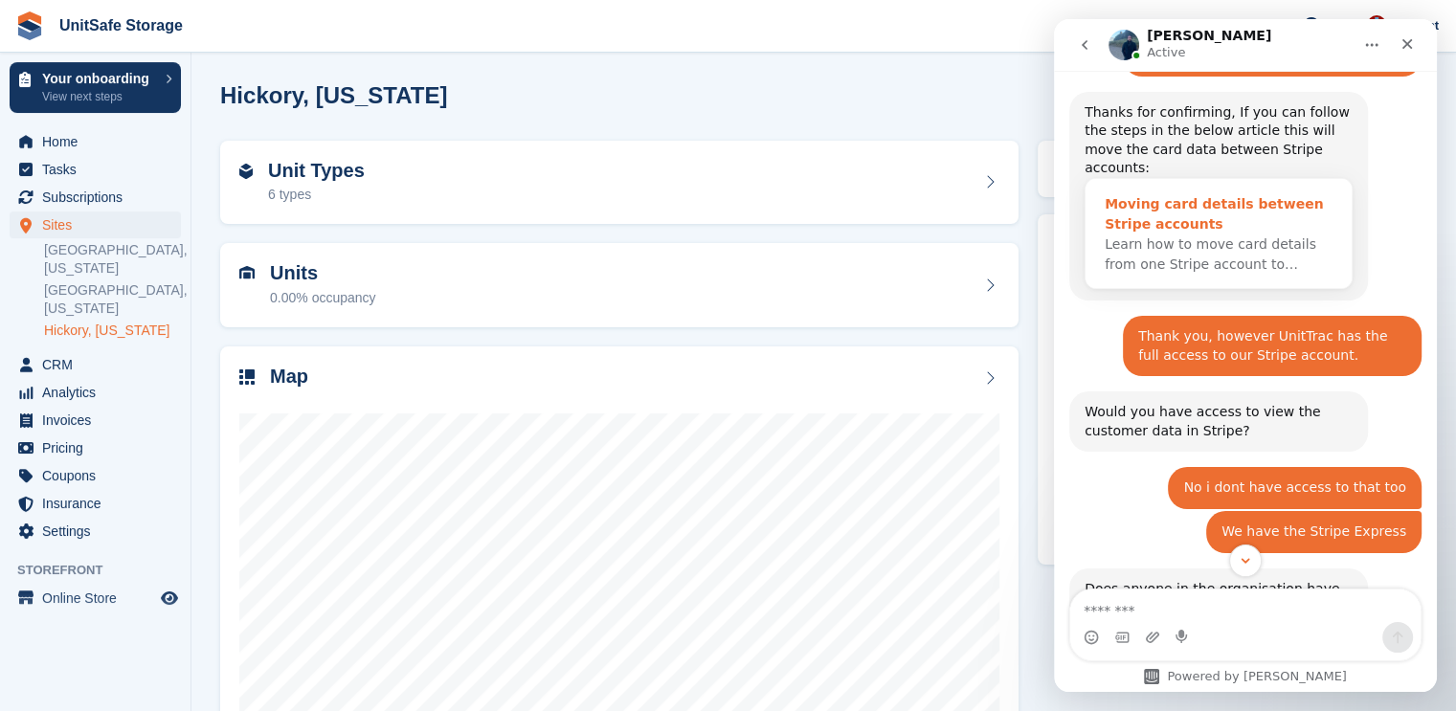
click at [1252, 236] on span "Learn how to move card details from one Stripe account to…" at bounding box center [1210, 253] width 212 height 35
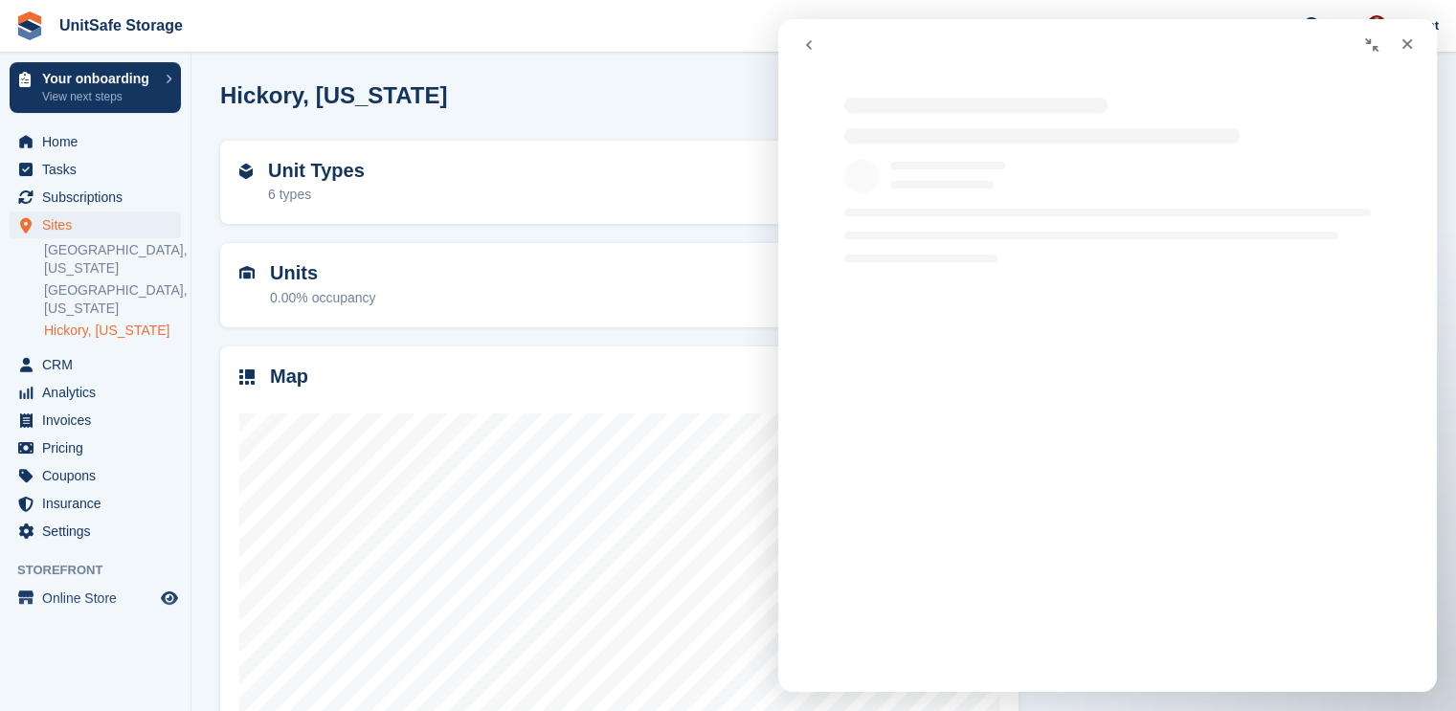
scroll to position [0, 0]
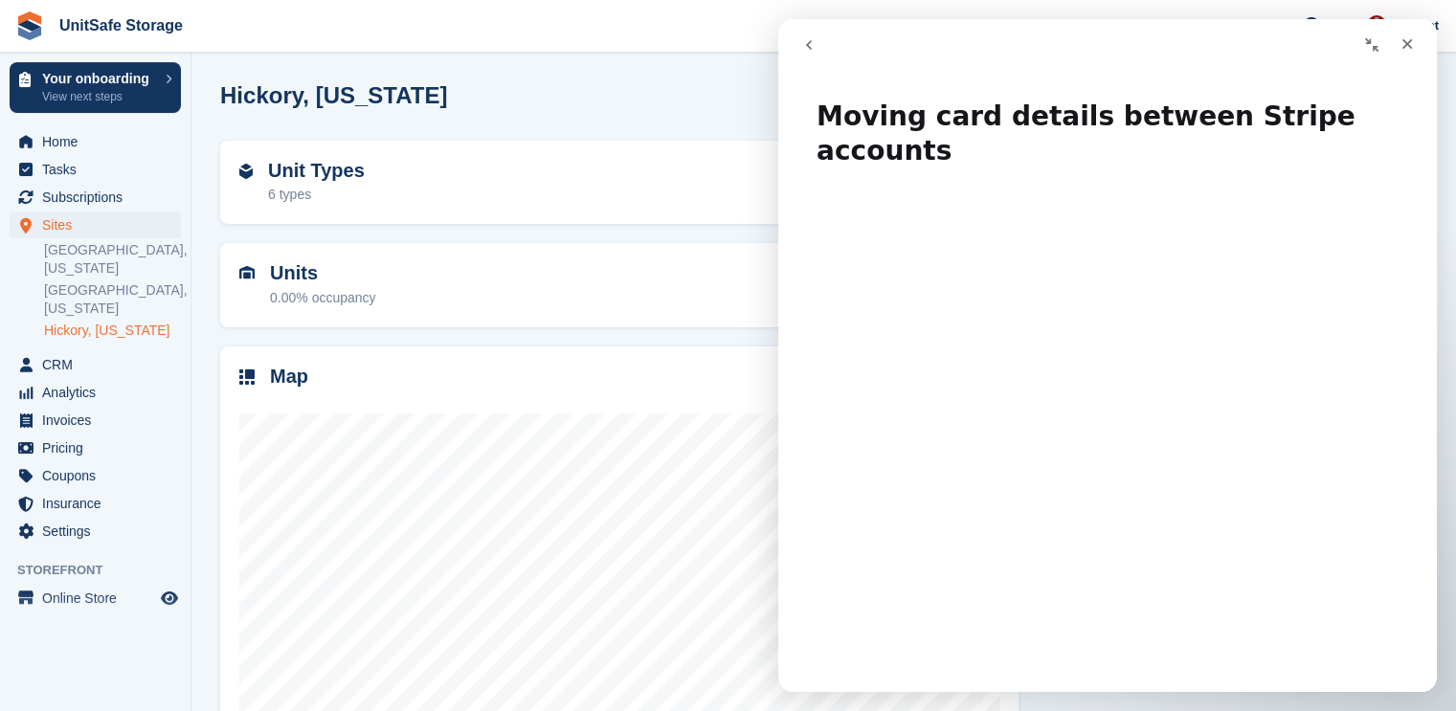
click at [816, 34] on button "go back" at bounding box center [809, 45] width 36 height 36
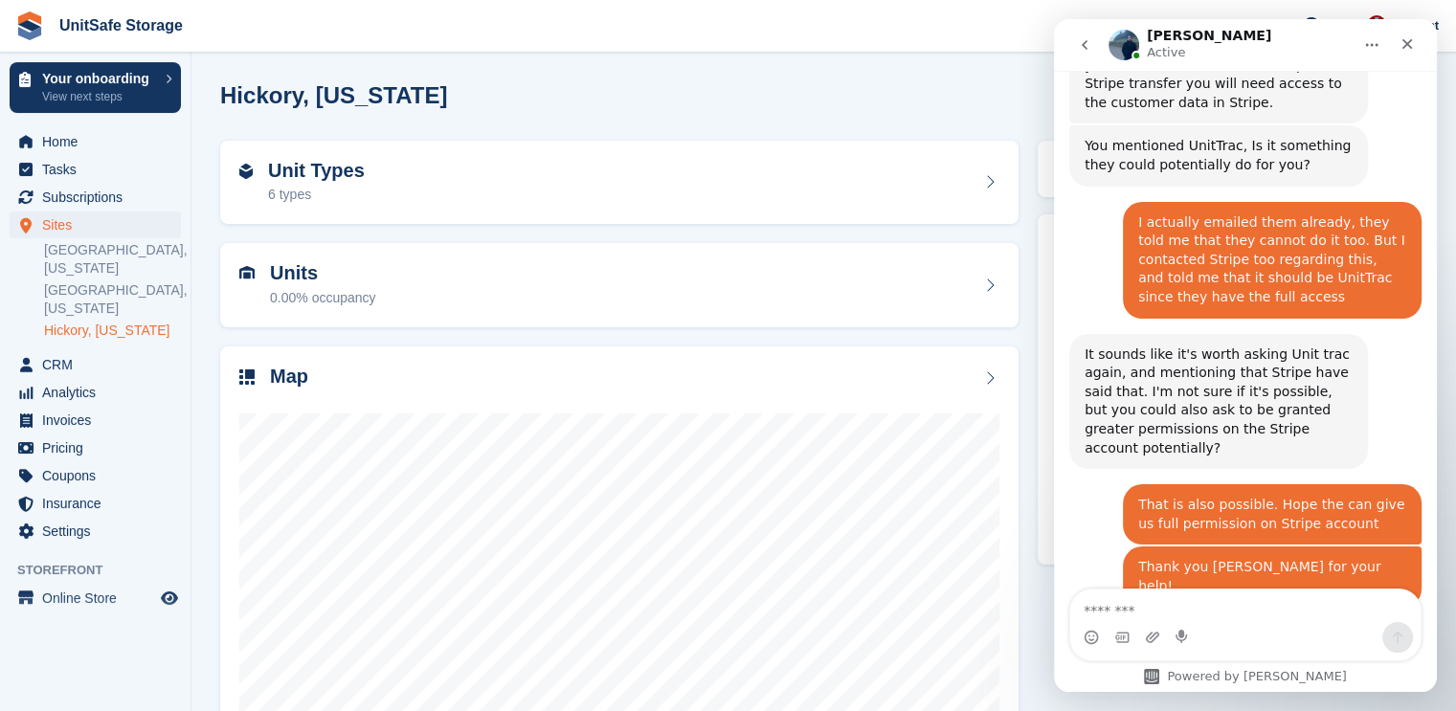
scroll to position [1432, 0]
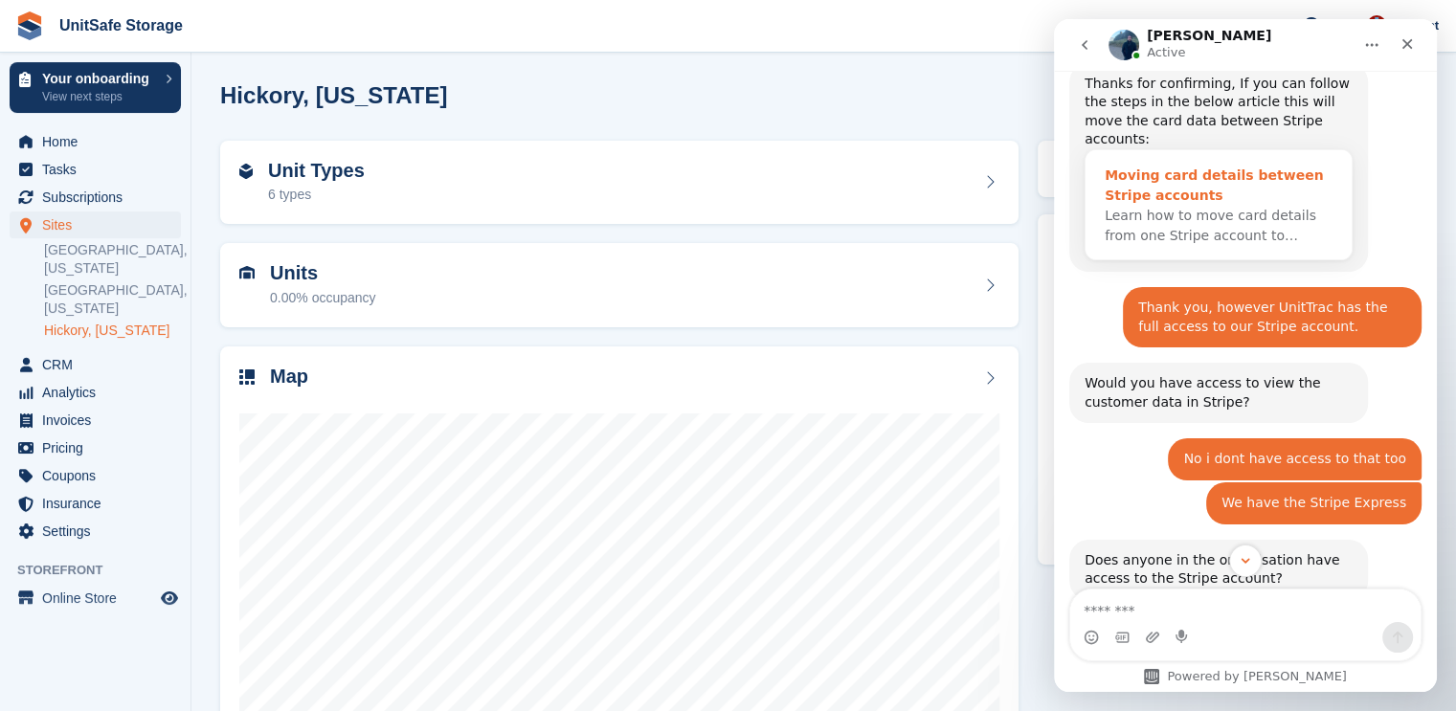
drag, startPoint x: 1232, startPoint y: 88, endPoint x: 1287, endPoint y: 156, distance: 87.7
click at [1287, 208] on span "Learn how to move card details from one Stripe account to…" at bounding box center [1210, 225] width 212 height 35
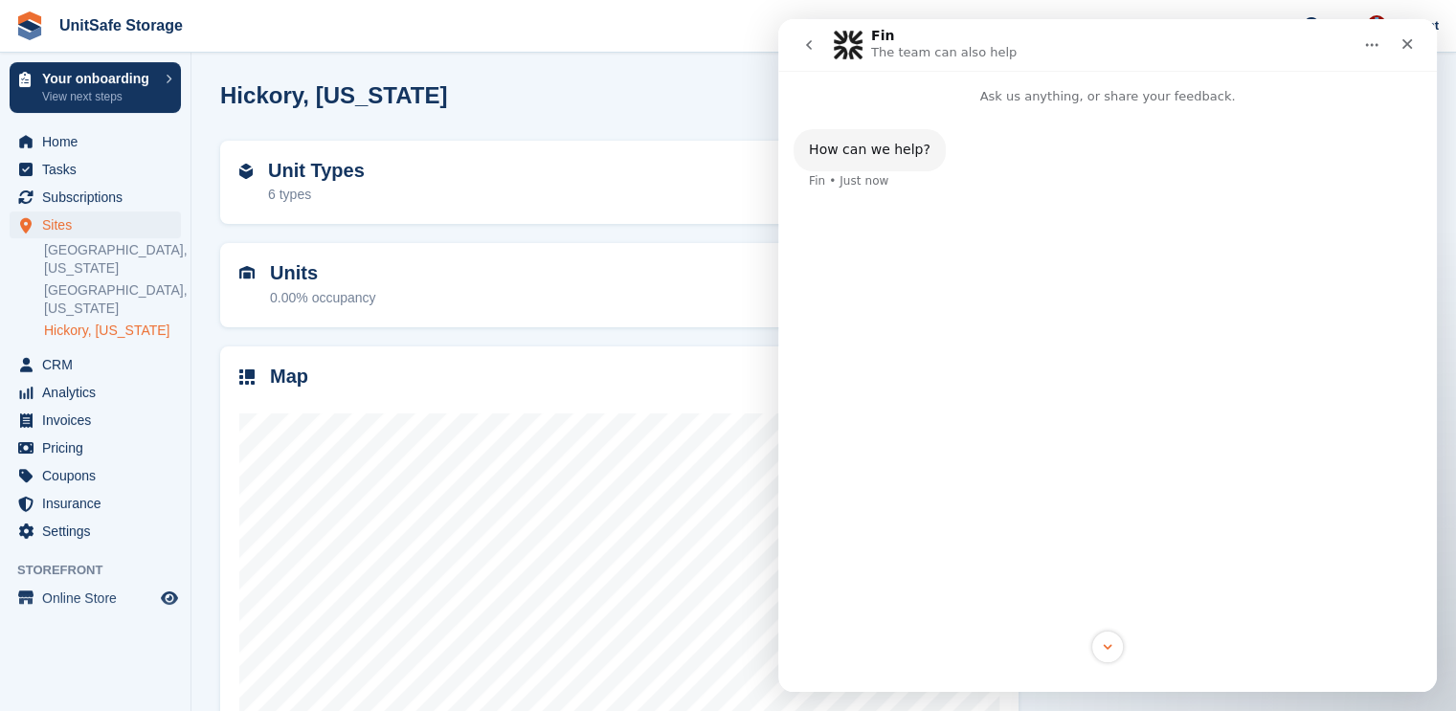
scroll to position [0, 0]
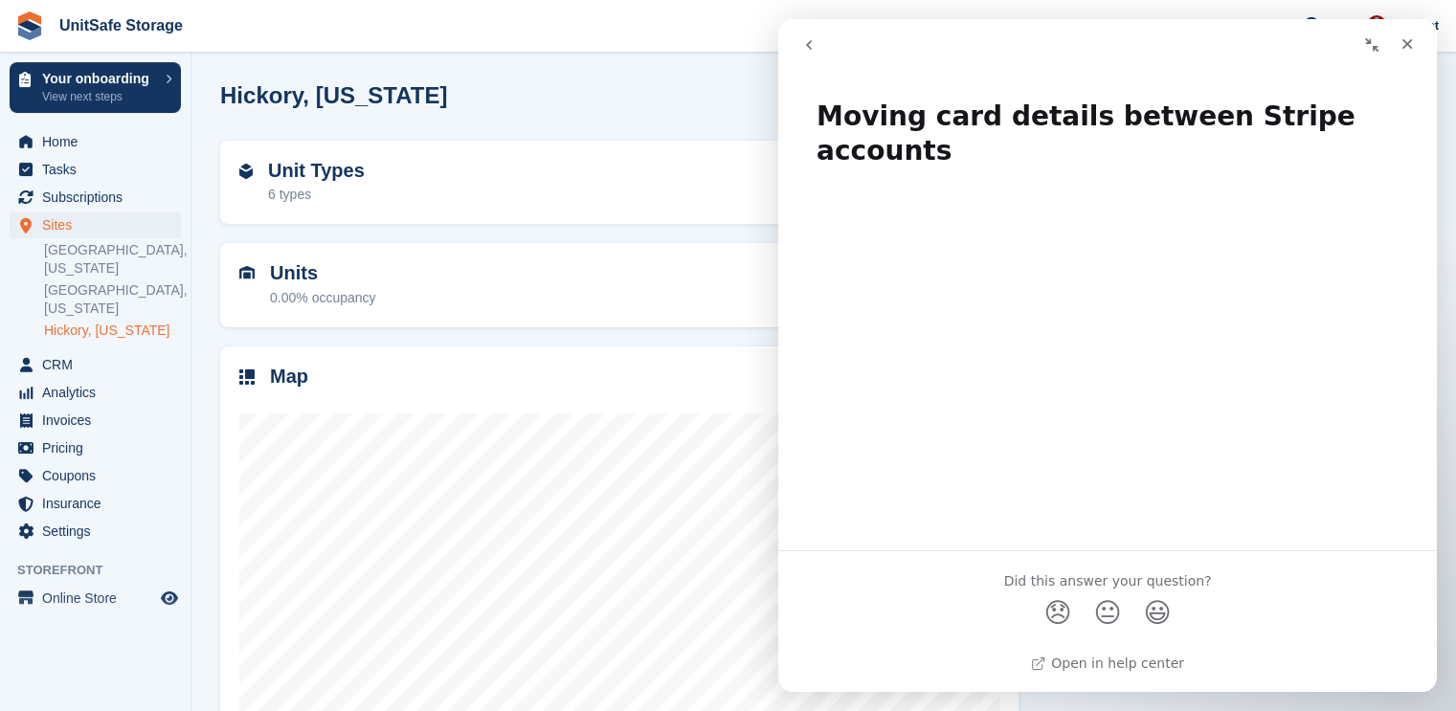
drag, startPoint x: 1012, startPoint y: 156, endPoint x: 809, endPoint y: 44, distance: 231.7
click at [809, 44] on icon "go back" at bounding box center [808, 44] width 15 height 15
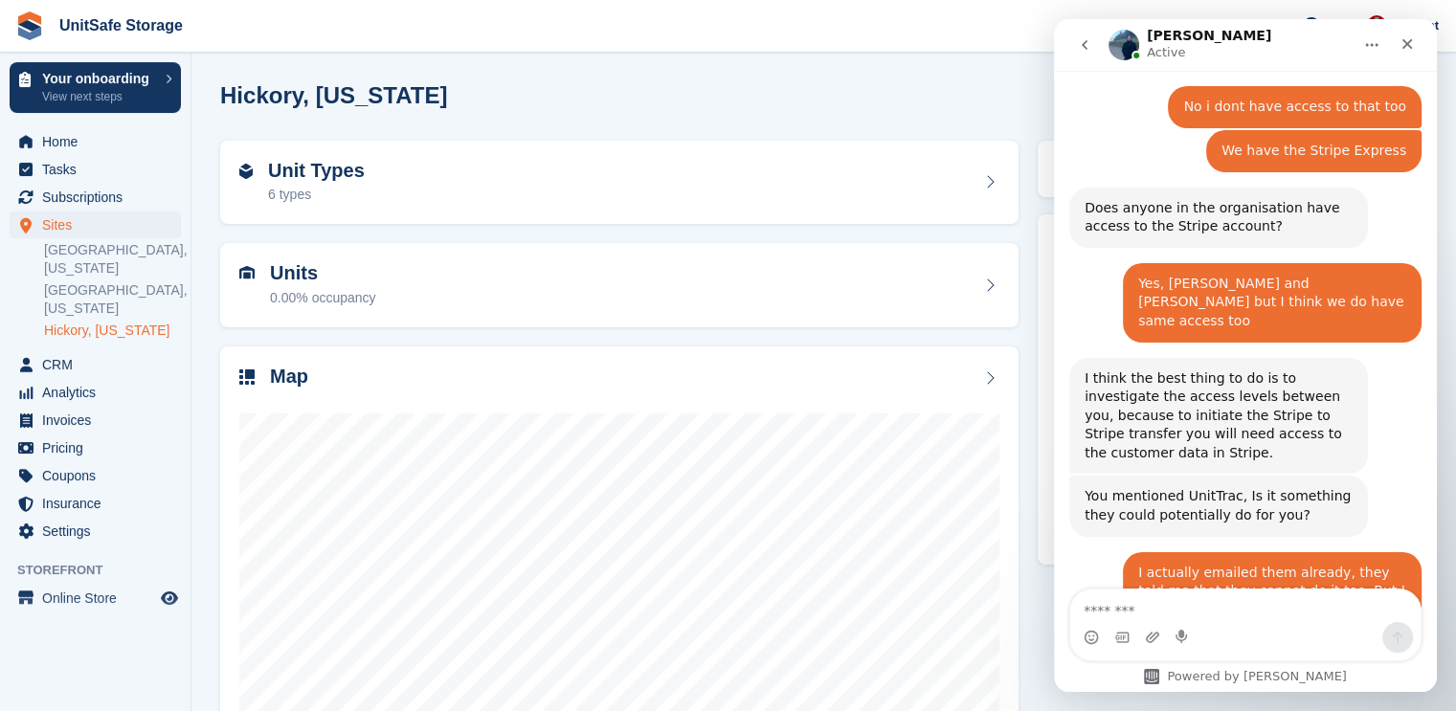
scroll to position [1432, 0]
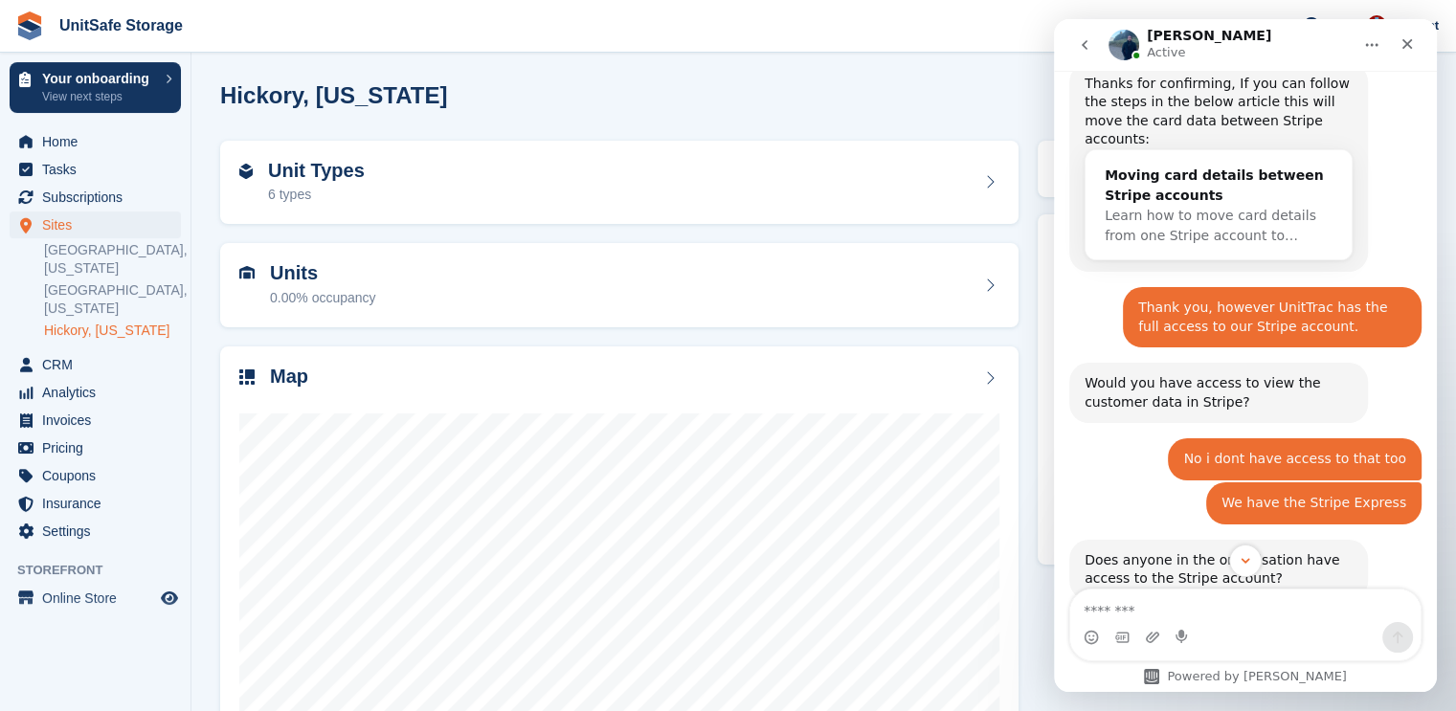
drag, startPoint x: 1249, startPoint y: 145, endPoint x: 1387, endPoint y: 160, distance: 138.7
click at [1387, 160] on div "Thanks for confirming, If you can follow the steps in the below article this wi…" at bounding box center [1245, 175] width 352 height 224
click at [1281, 166] on div "Moving card details between Stripe accounts" at bounding box center [1218, 186] width 228 height 40
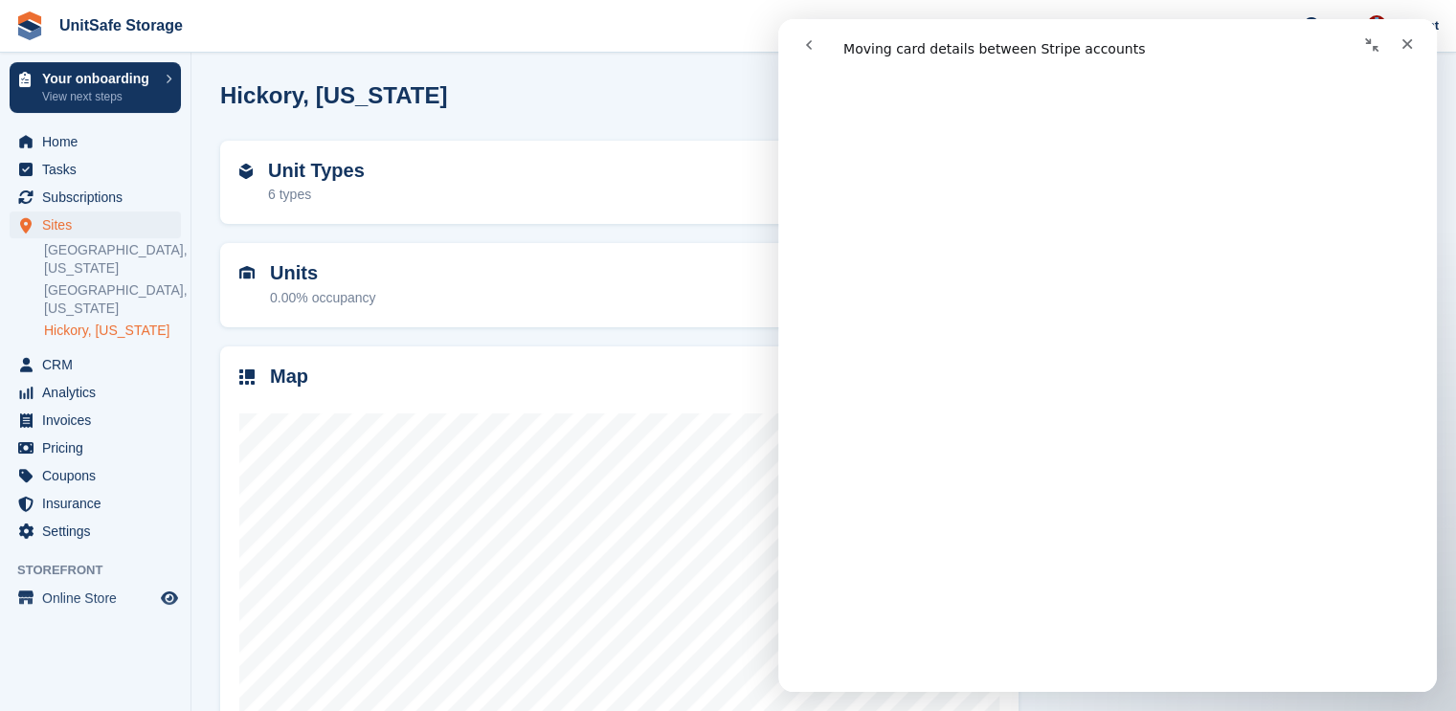
scroll to position [0, 0]
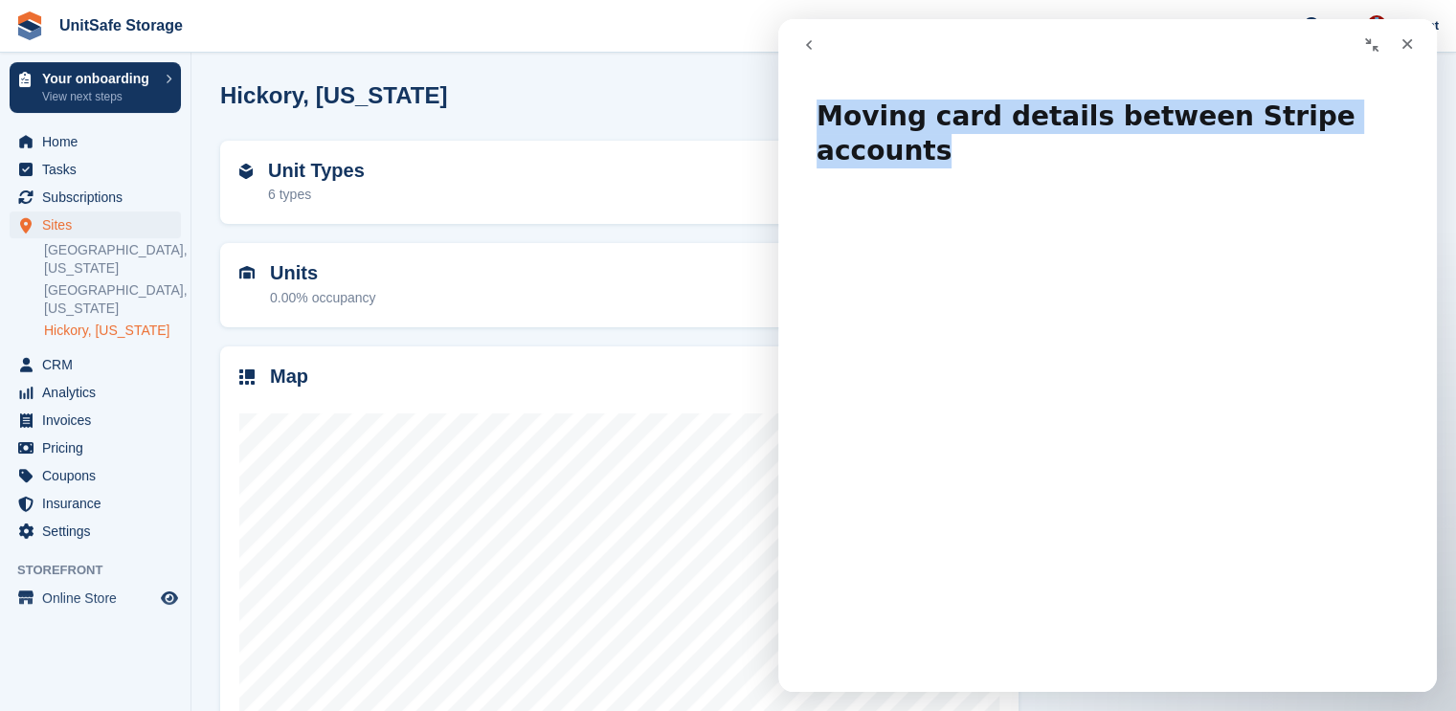
drag, startPoint x: 1323, startPoint y: 122, endPoint x: 816, endPoint y: 122, distance: 506.3
click at [816, 122] on h1 "Moving card details between Stripe accounts" at bounding box center [1107, 126] width 658 height 93
copy h1 "Moving card details between Stripe accounts"
click at [807, 43] on icon "go back" at bounding box center [809, 45] width 6 height 10
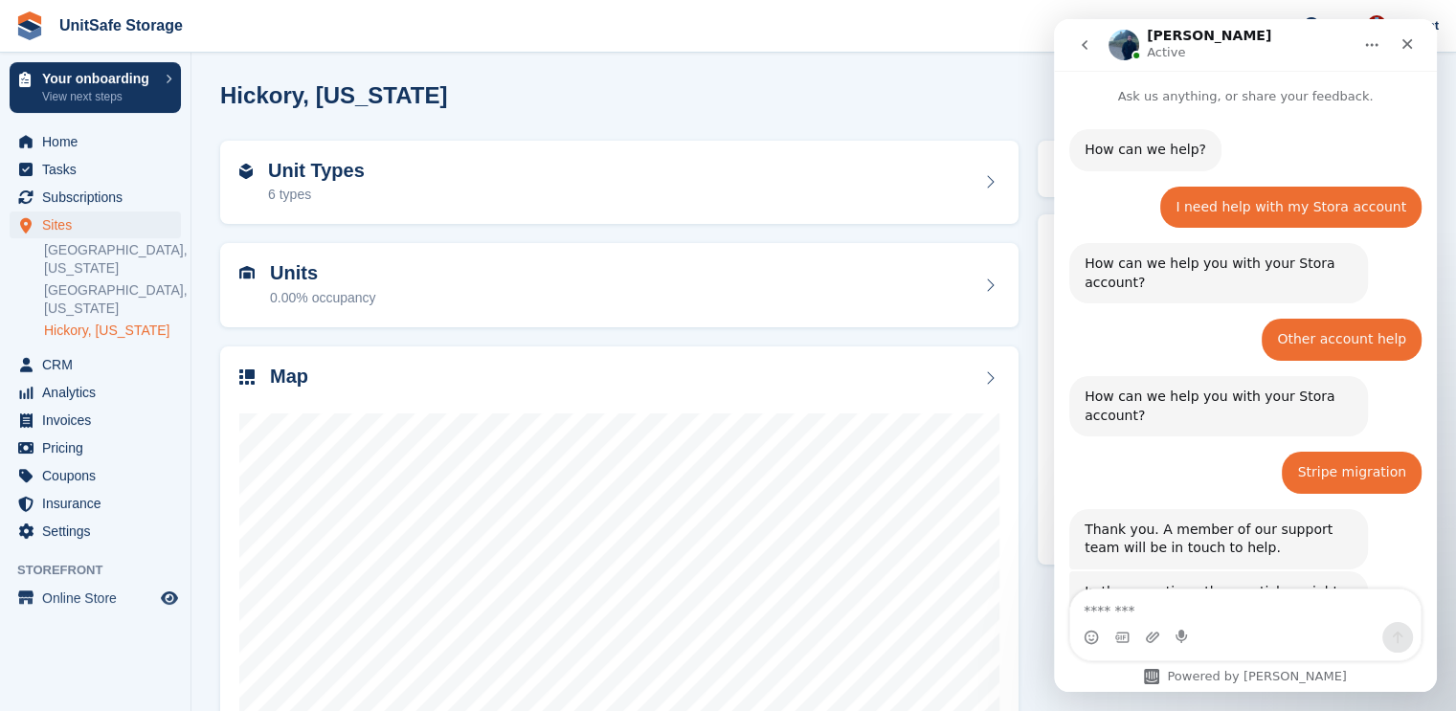
scroll to position [2134, 0]
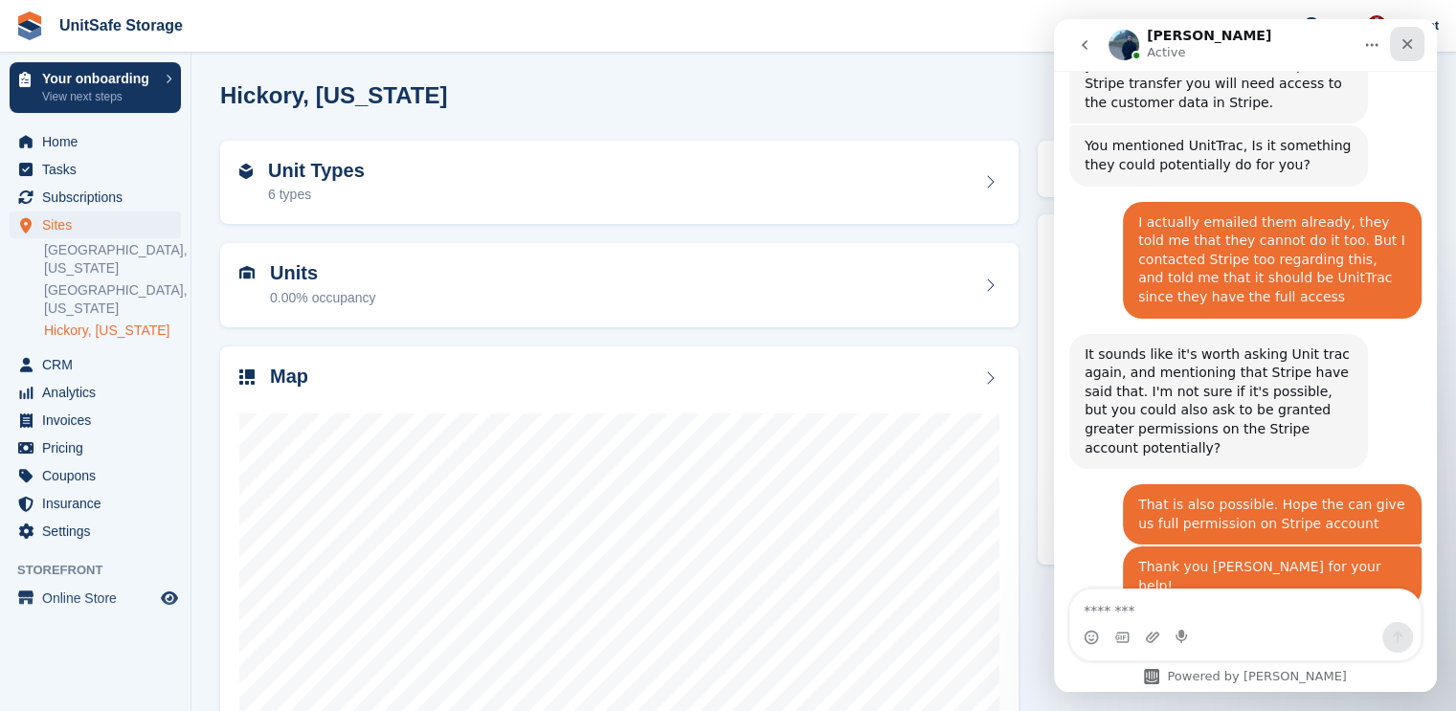
click at [1398, 45] on div "Close" at bounding box center [1407, 44] width 34 height 34
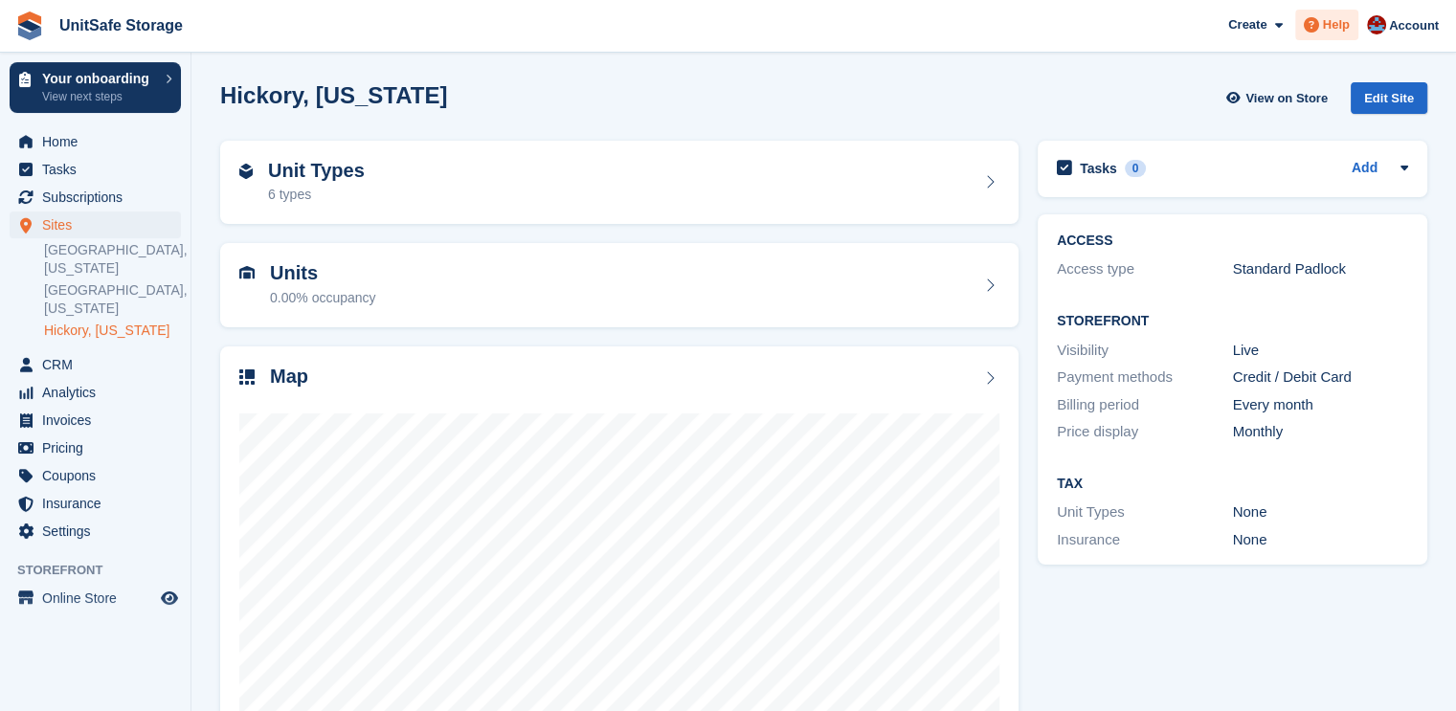
click at [1328, 34] on div "Help" at bounding box center [1326, 25] width 63 height 31
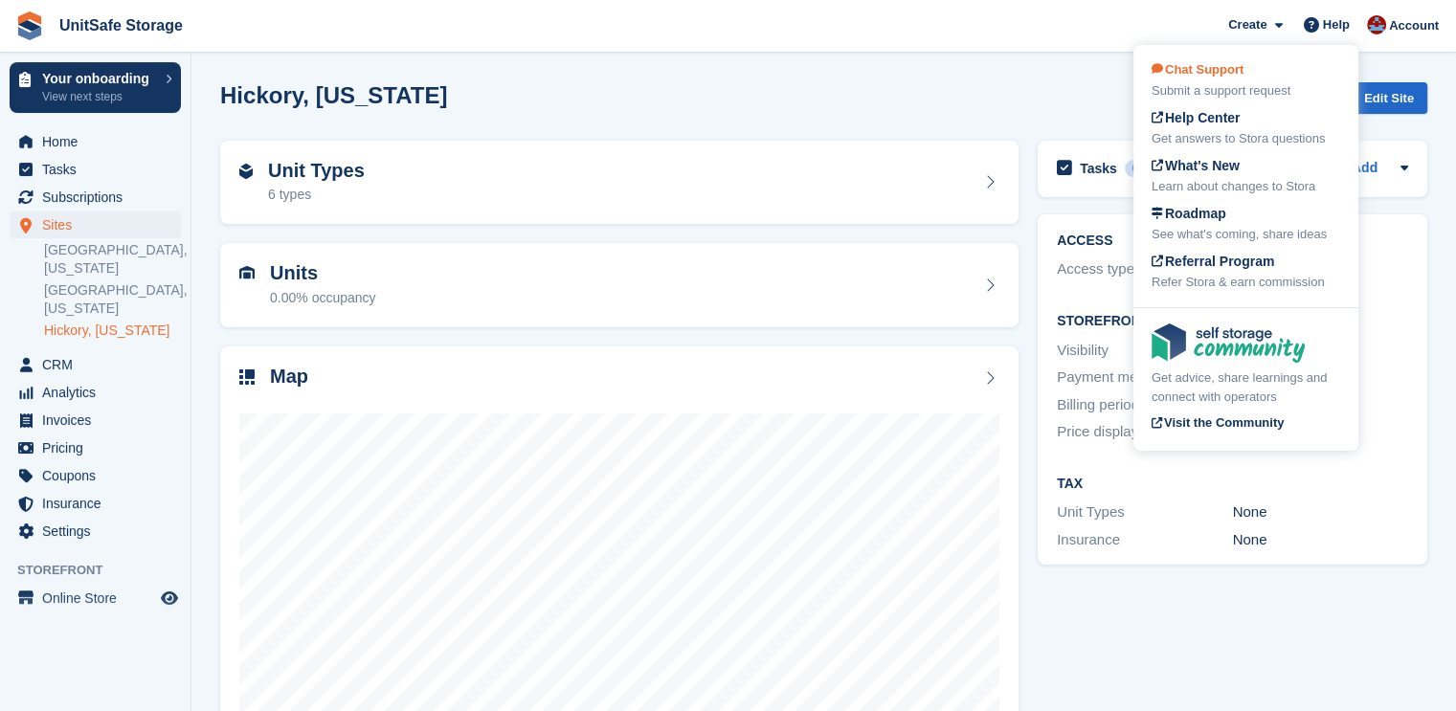
click at [1239, 70] on span "Chat Support" at bounding box center [1197, 69] width 92 height 14
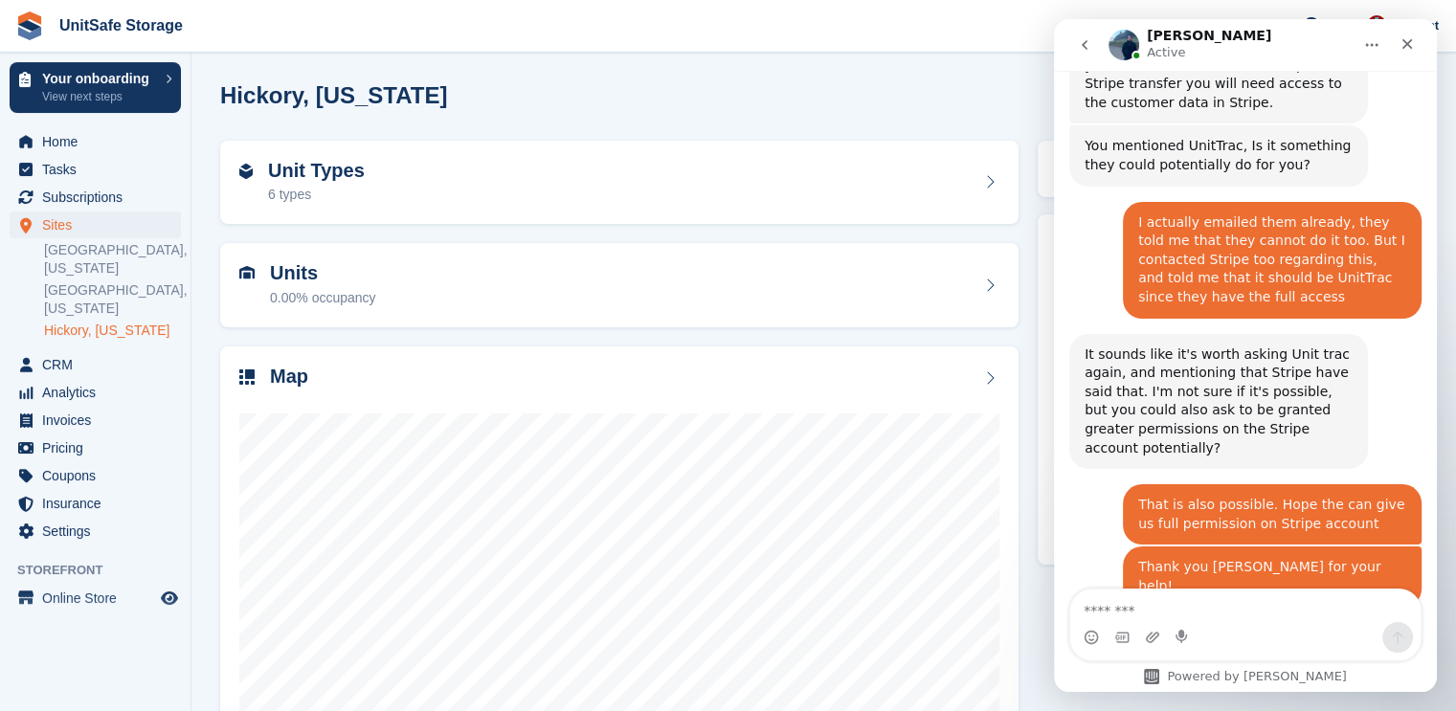
click at [1084, 35] on button "go back" at bounding box center [1084, 45] width 36 height 36
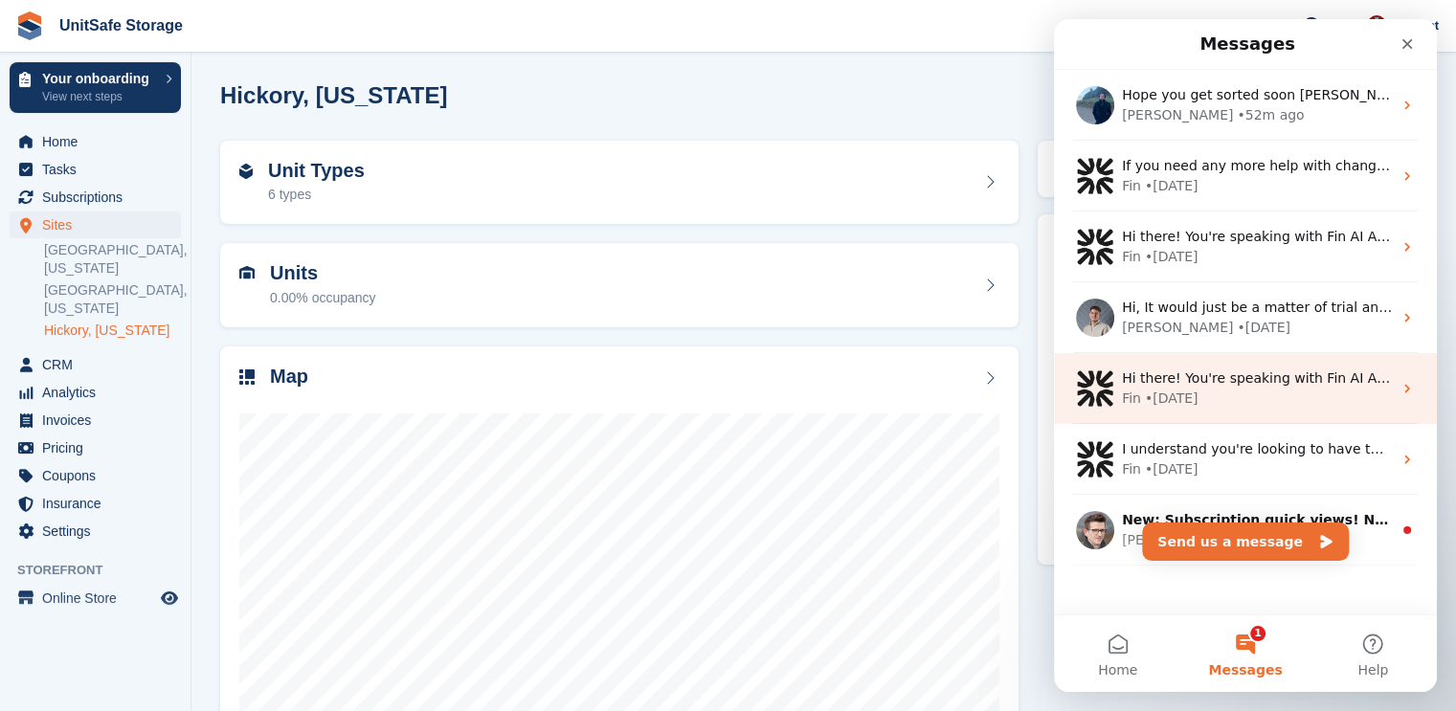
scroll to position [27, 0]
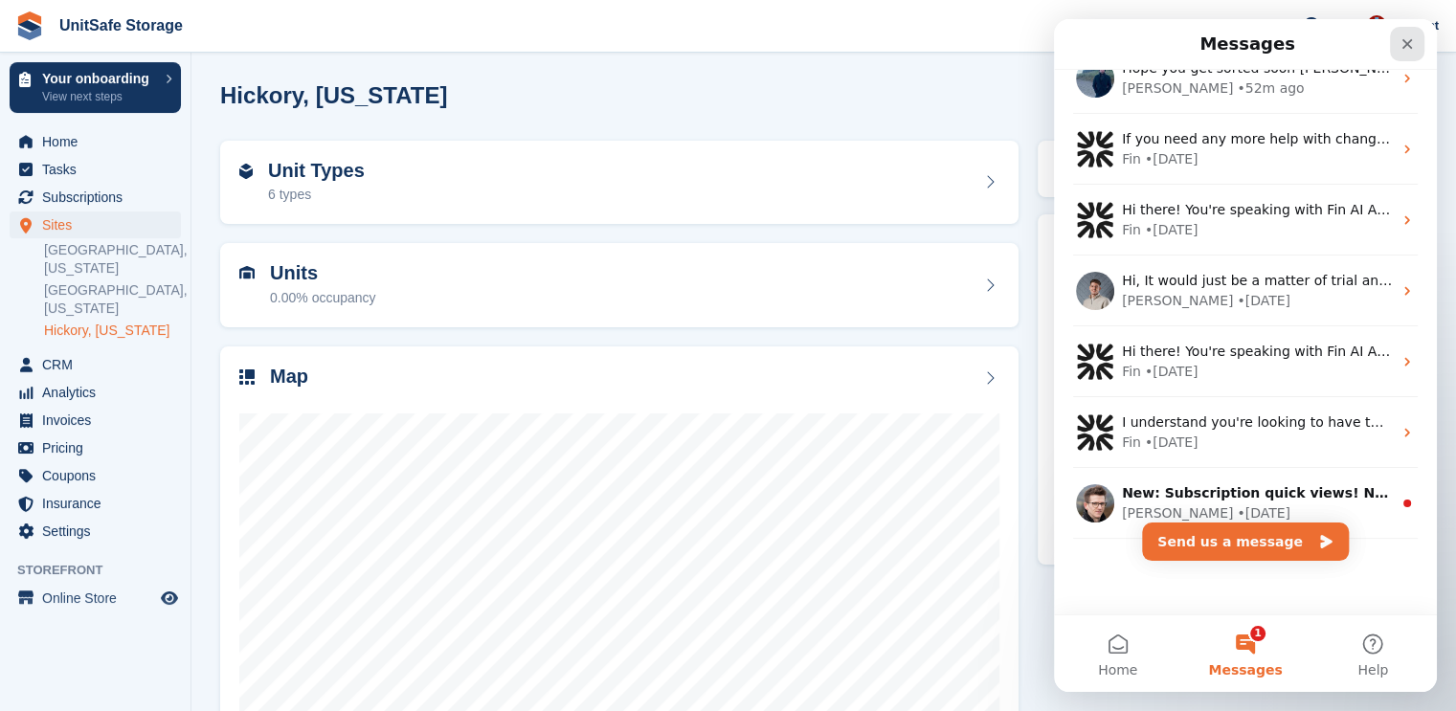
drag, startPoint x: 1400, startPoint y: 41, endPoint x: 2397, endPoint y: 44, distance: 997.2
click at [1400, 41] on icon "Close" at bounding box center [1406, 43] width 15 height 15
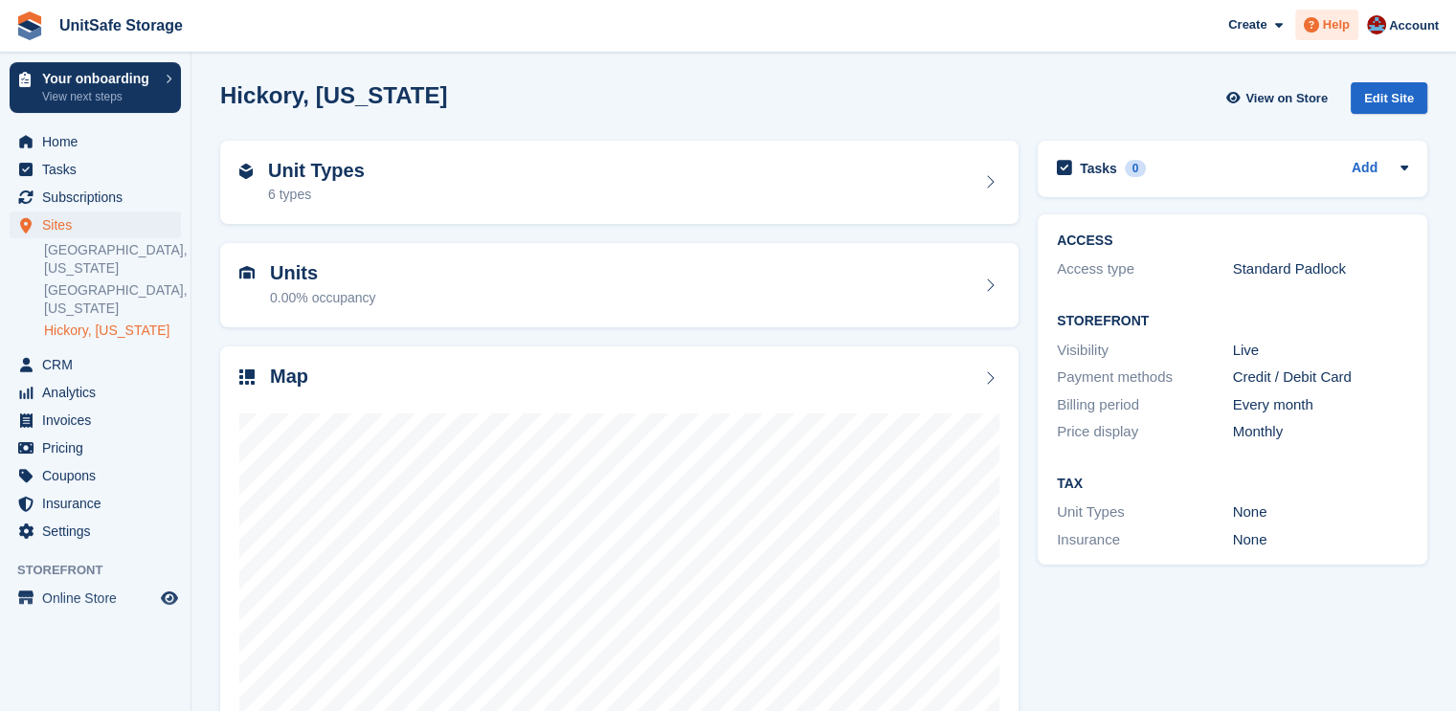
click at [1339, 22] on span "Help" at bounding box center [1336, 24] width 27 height 19
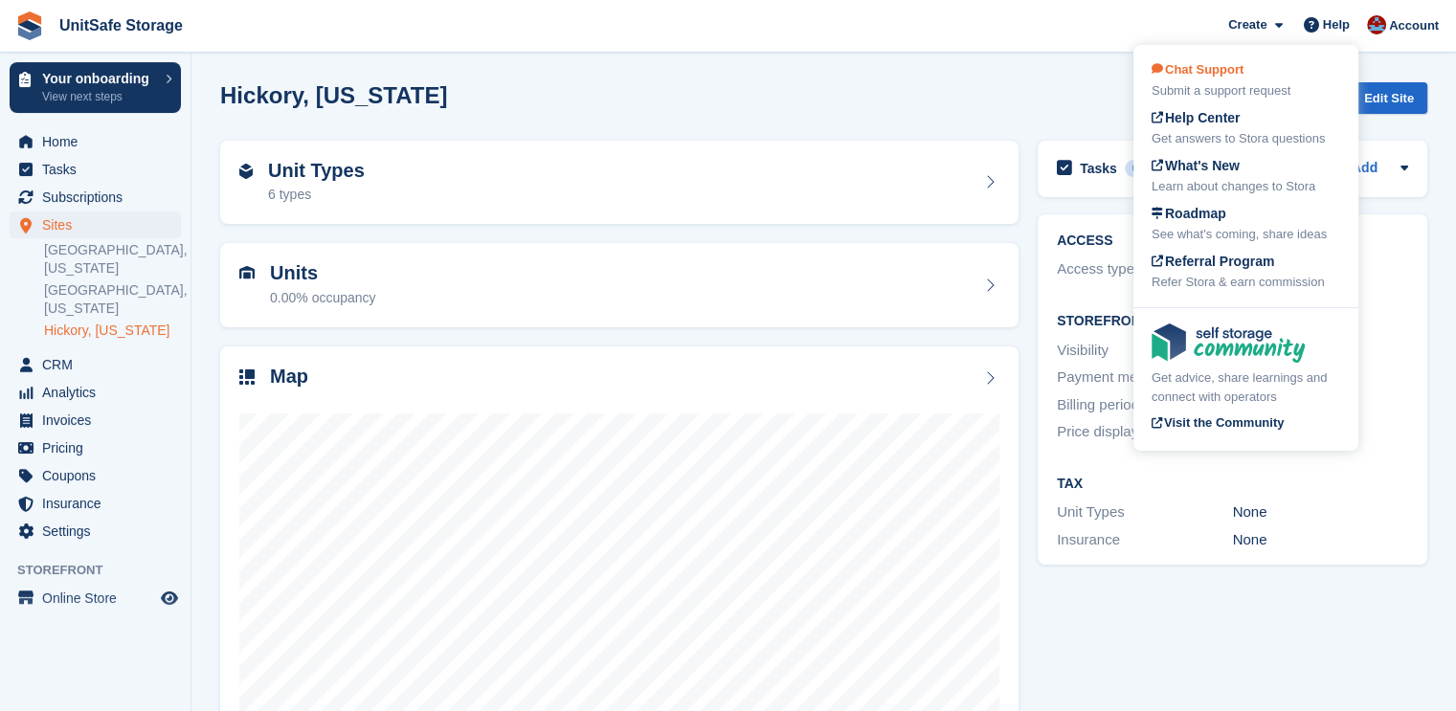
click at [1256, 75] on div "Chat Support Submit a support request" at bounding box center [1245, 80] width 189 height 40
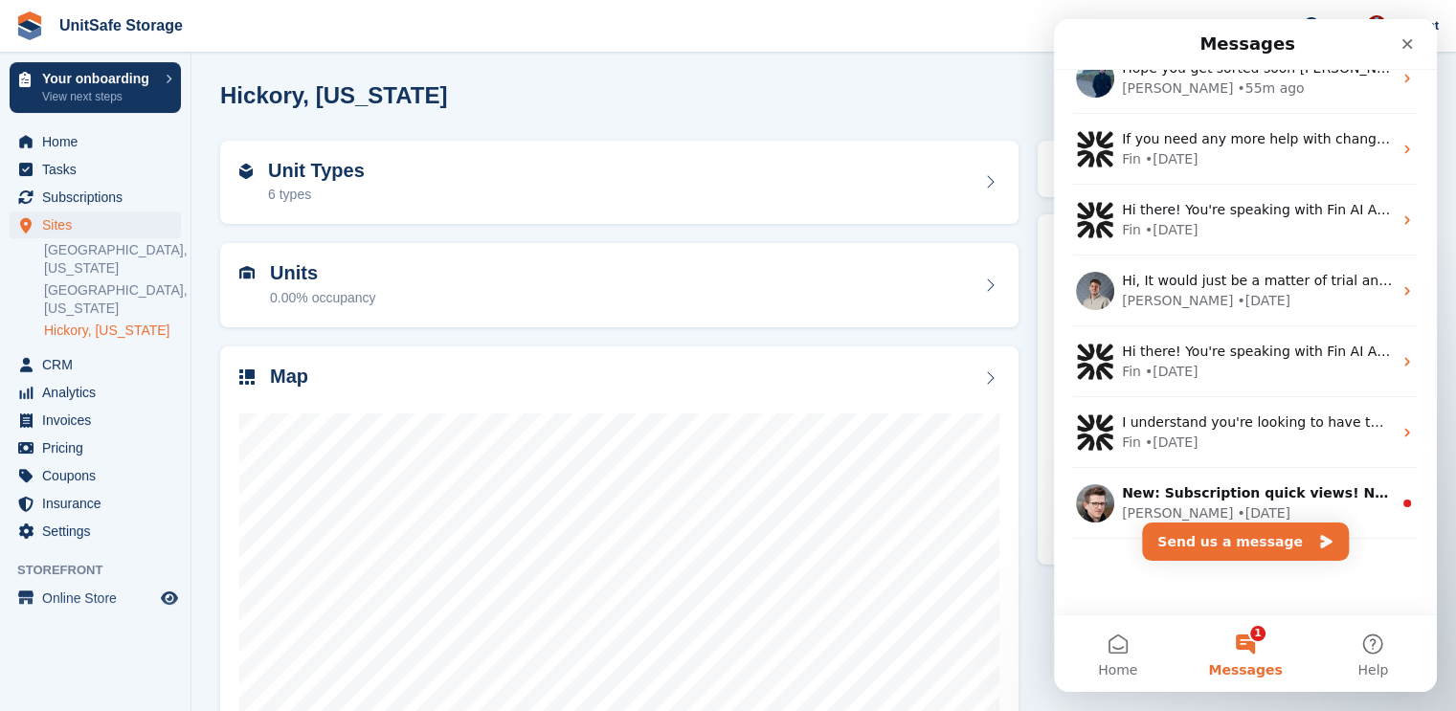
click at [1256, 75] on span "Hope you get sorted soon Danielle!" at bounding box center [1269, 67] width 294 height 15
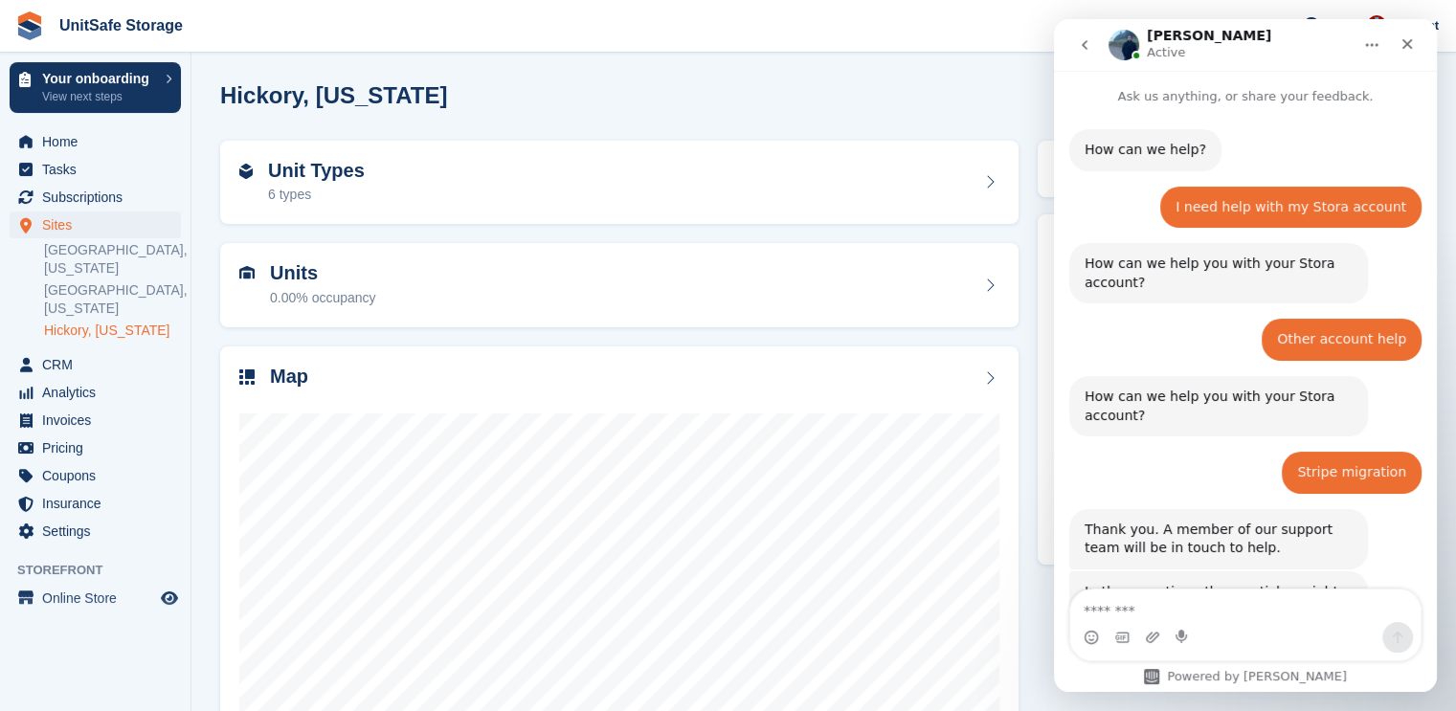
scroll to position [2134, 0]
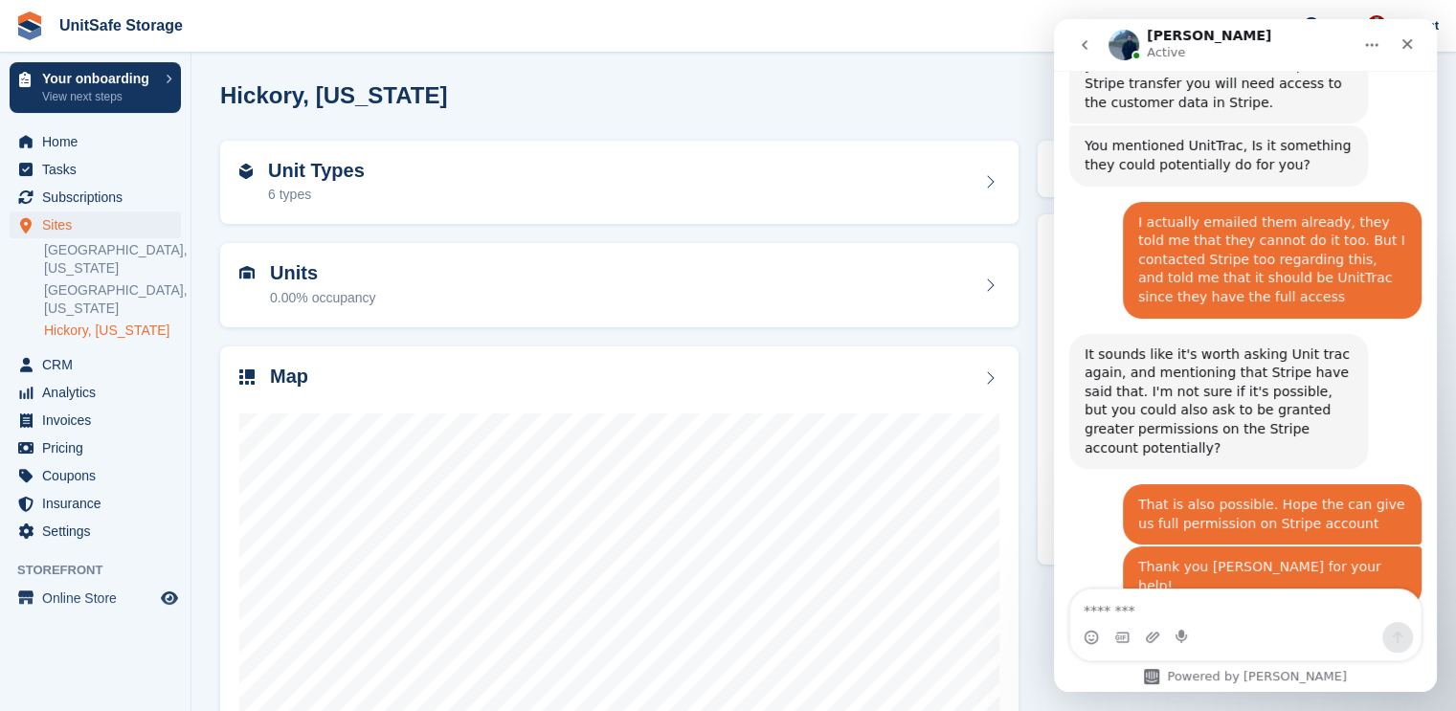
click at [1221, 610] on textarea "Message…" at bounding box center [1245, 606] width 350 height 33
click at [99, 250] on link "[GEOGRAPHIC_DATA], [US_STATE]" at bounding box center [112, 259] width 137 height 36
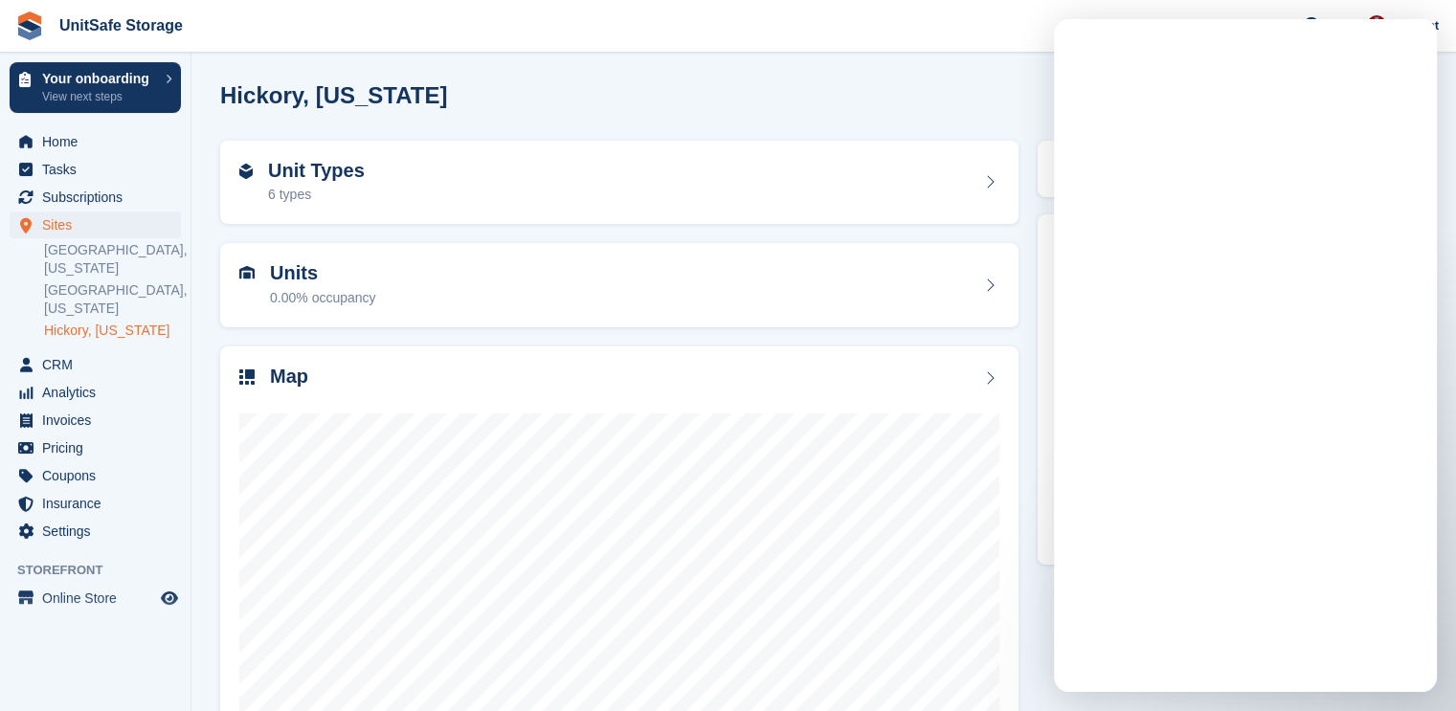
scroll to position [0, 0]
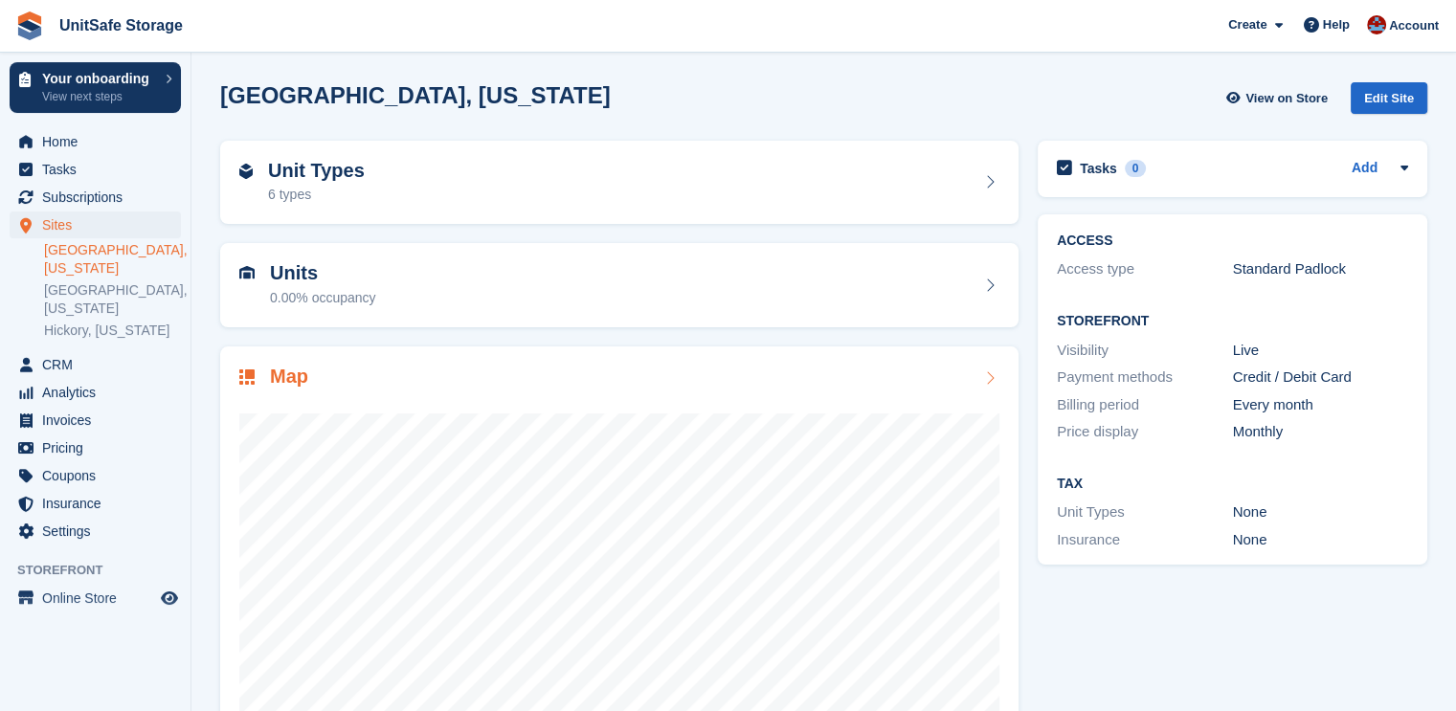
scroll to position [103, 0]
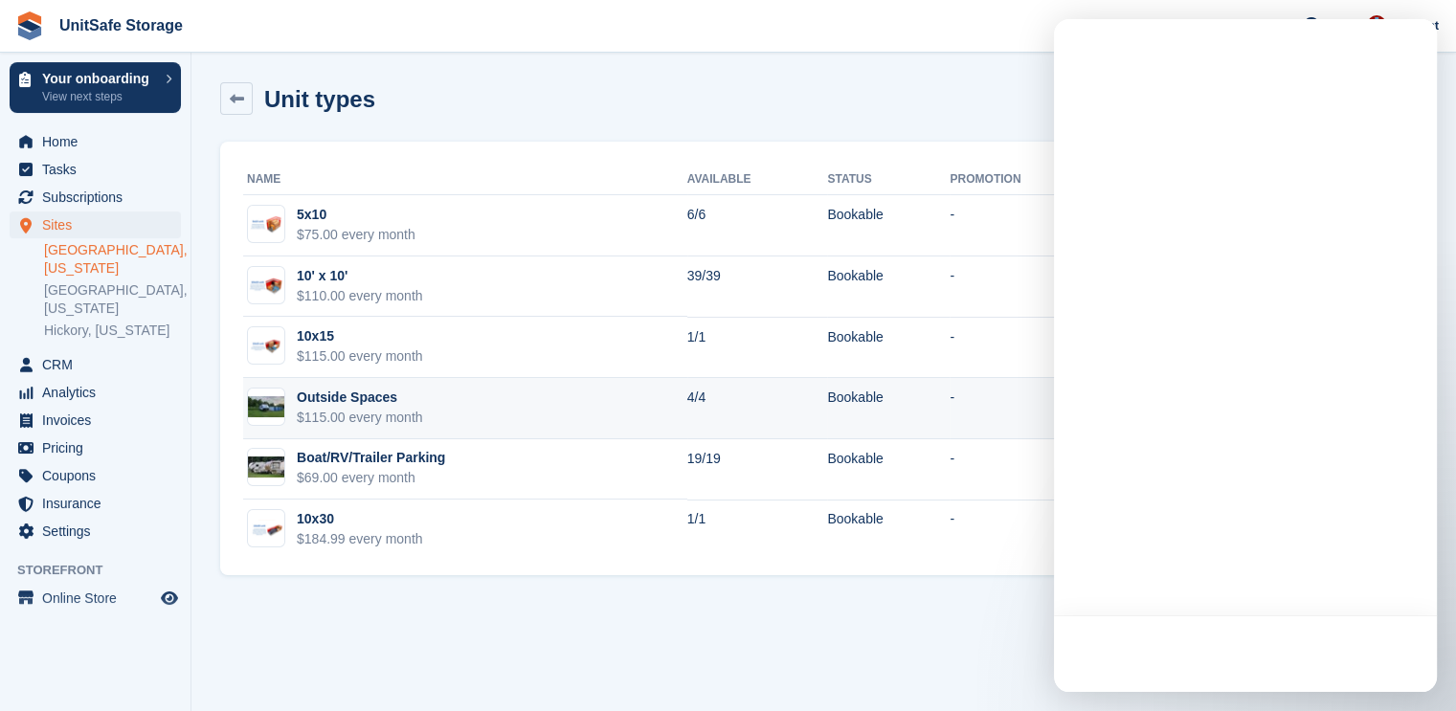
click at [441, 410] on td "Outside Spaces $115.00 every month" at bounding box center [465, 408] width 444 height 61
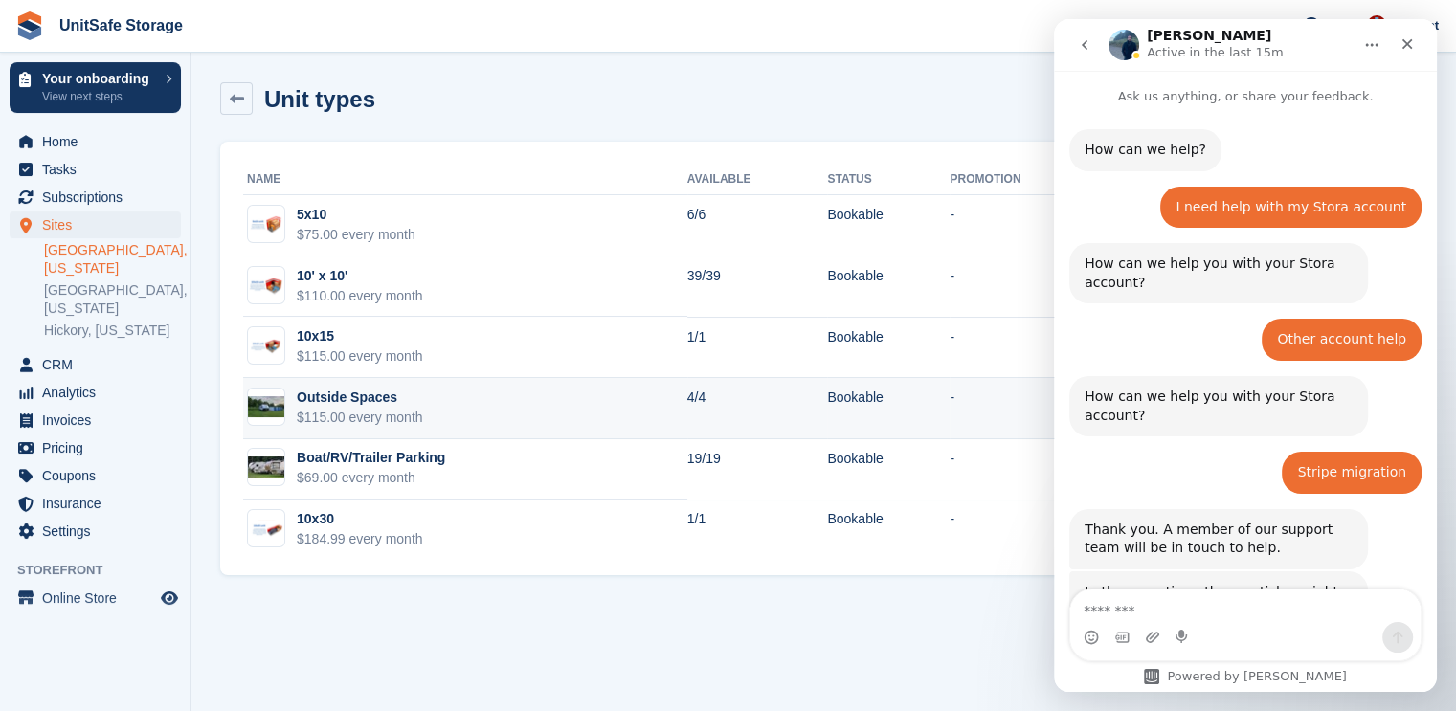
scroll to position [2091, 0]
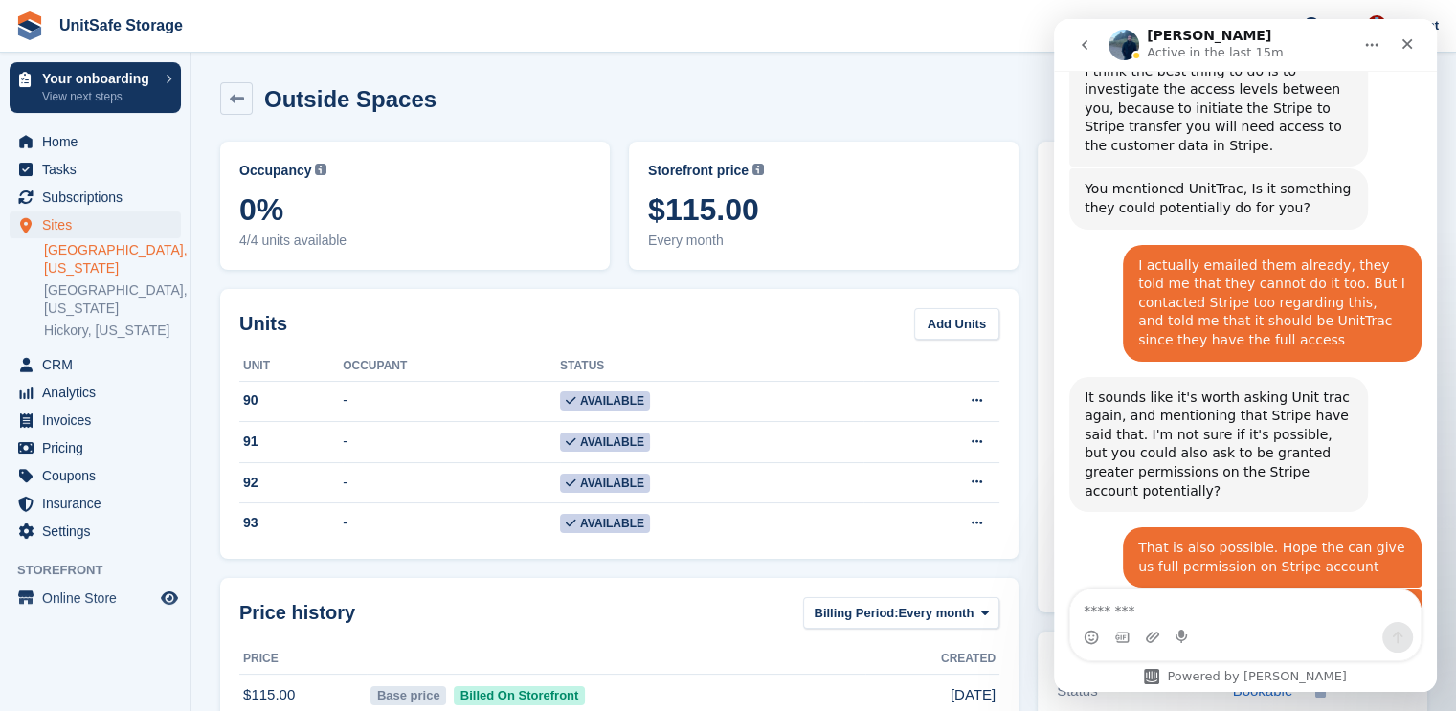
scroll to position [2134, 0]
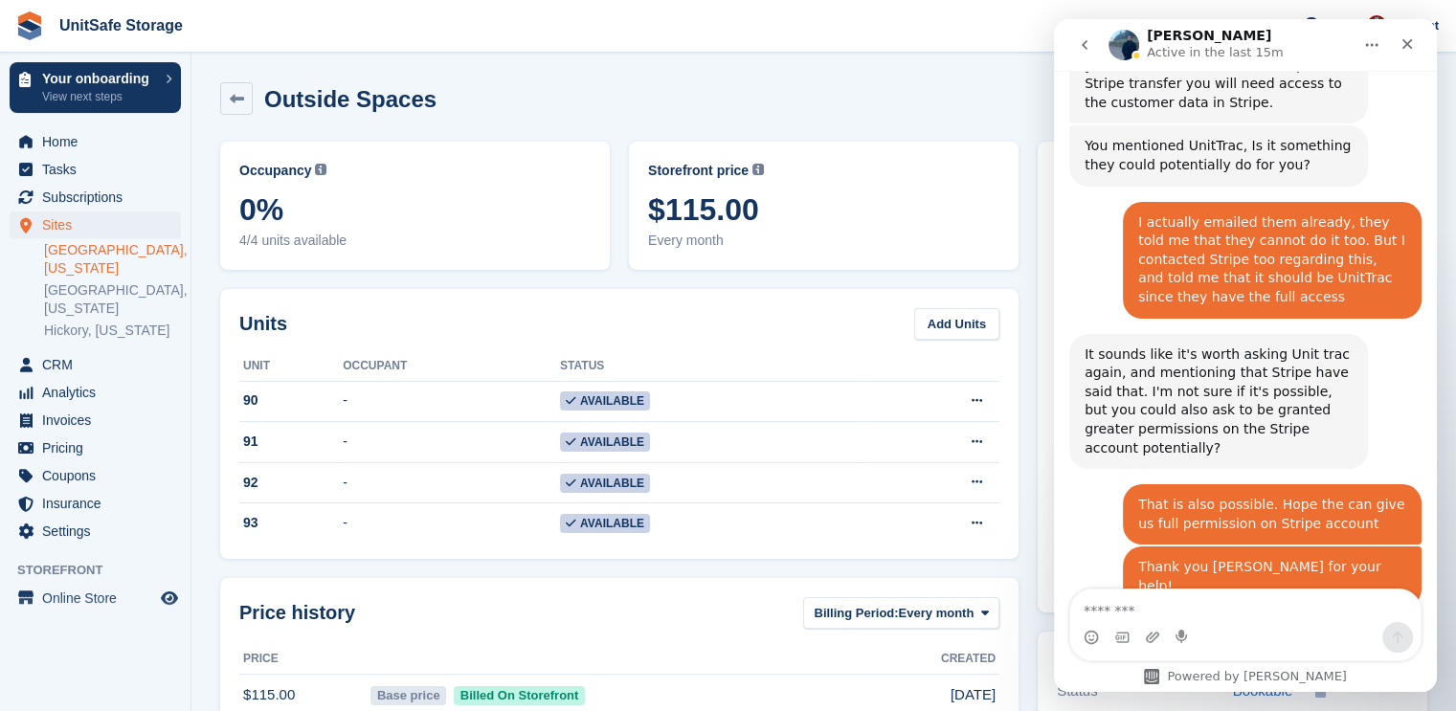
click at [1077, 40] on icon "go back" at bounding box center [1084, 44] width 15 height 15
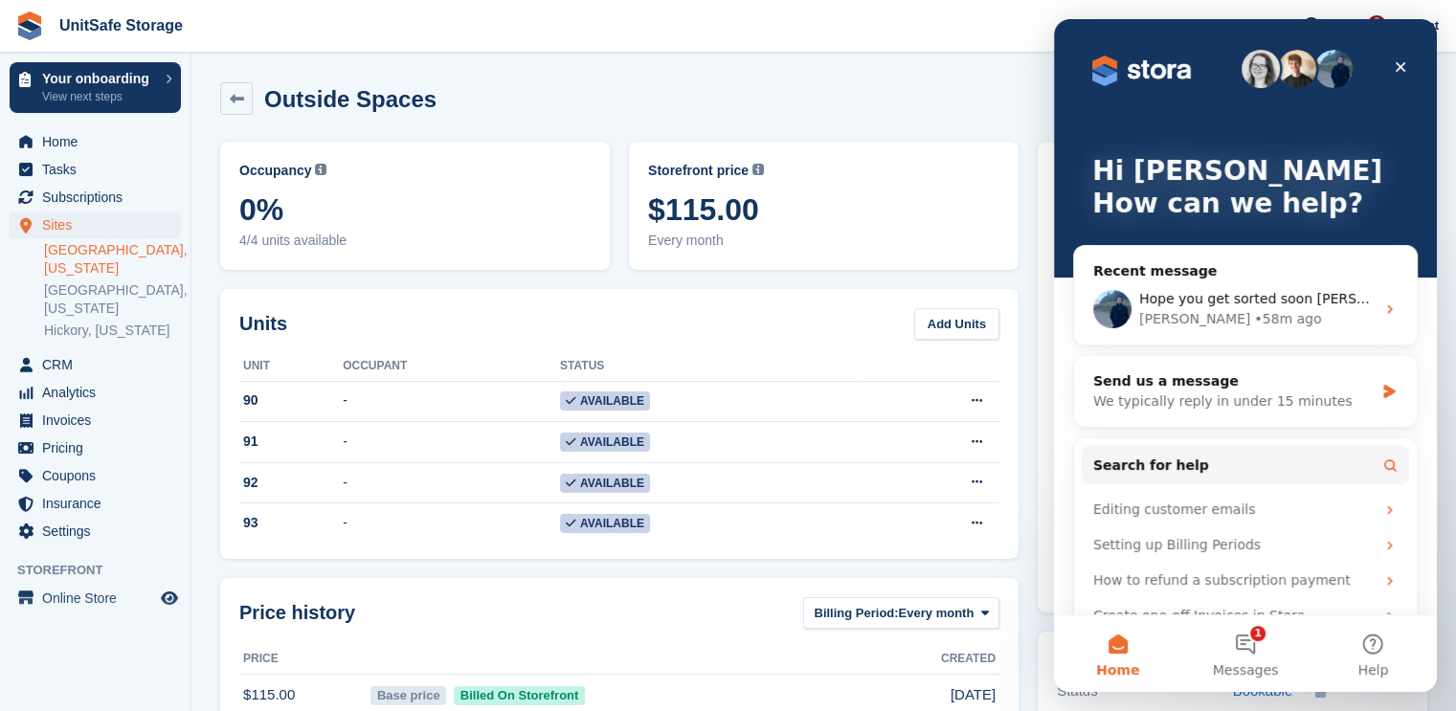
scroll to position [0, 0]
click at [1396, 64] on icon "Close" at bounding box center [1400, 67] width 11 height 11
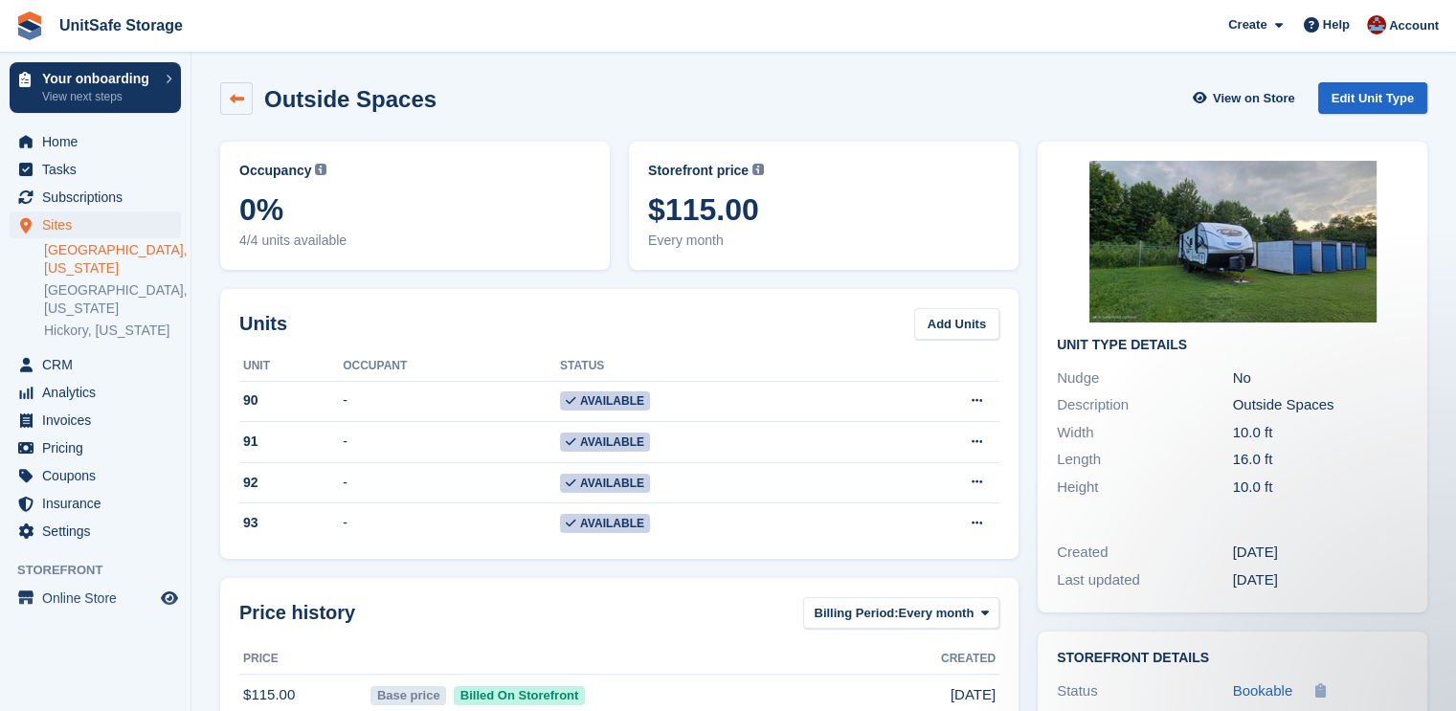
click at [238, 96] on icon at bounding box center [237, 99] width 14 height 14
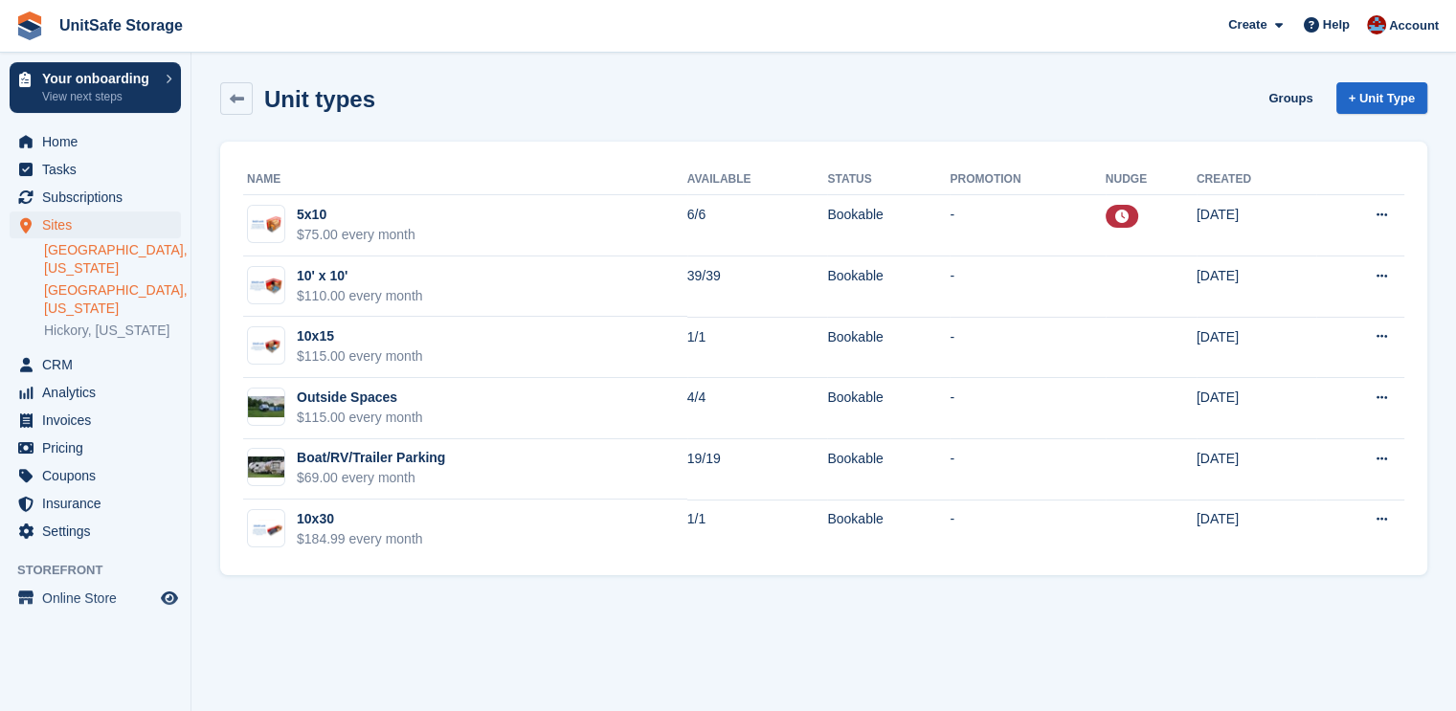
click at [61, 281] on link "[GEOGRAPHIC_DATA], [US_STATE]" at bounding box center [112, 299] width 137 height 36
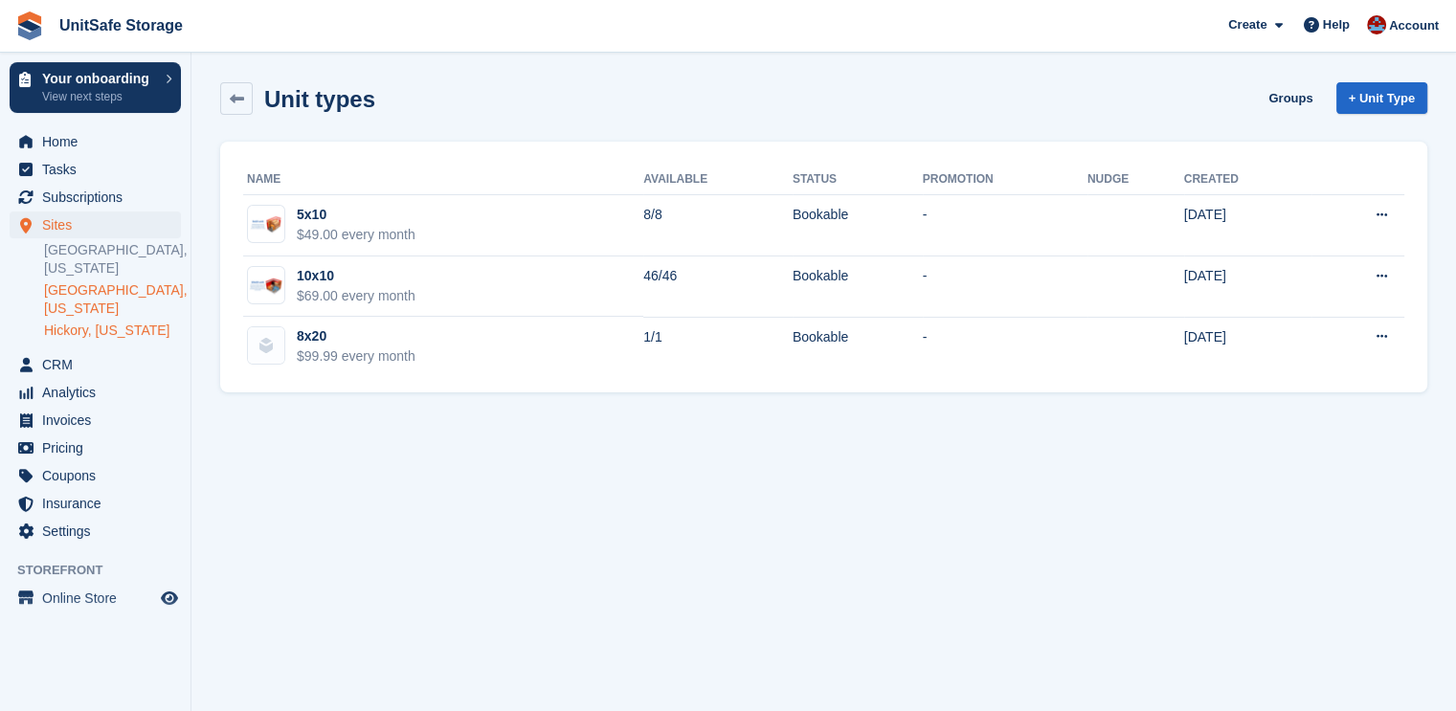
click at [115, 322] on link "Hickory, [US_STATE]" at bounding box center [112, 331] width 137 height 18
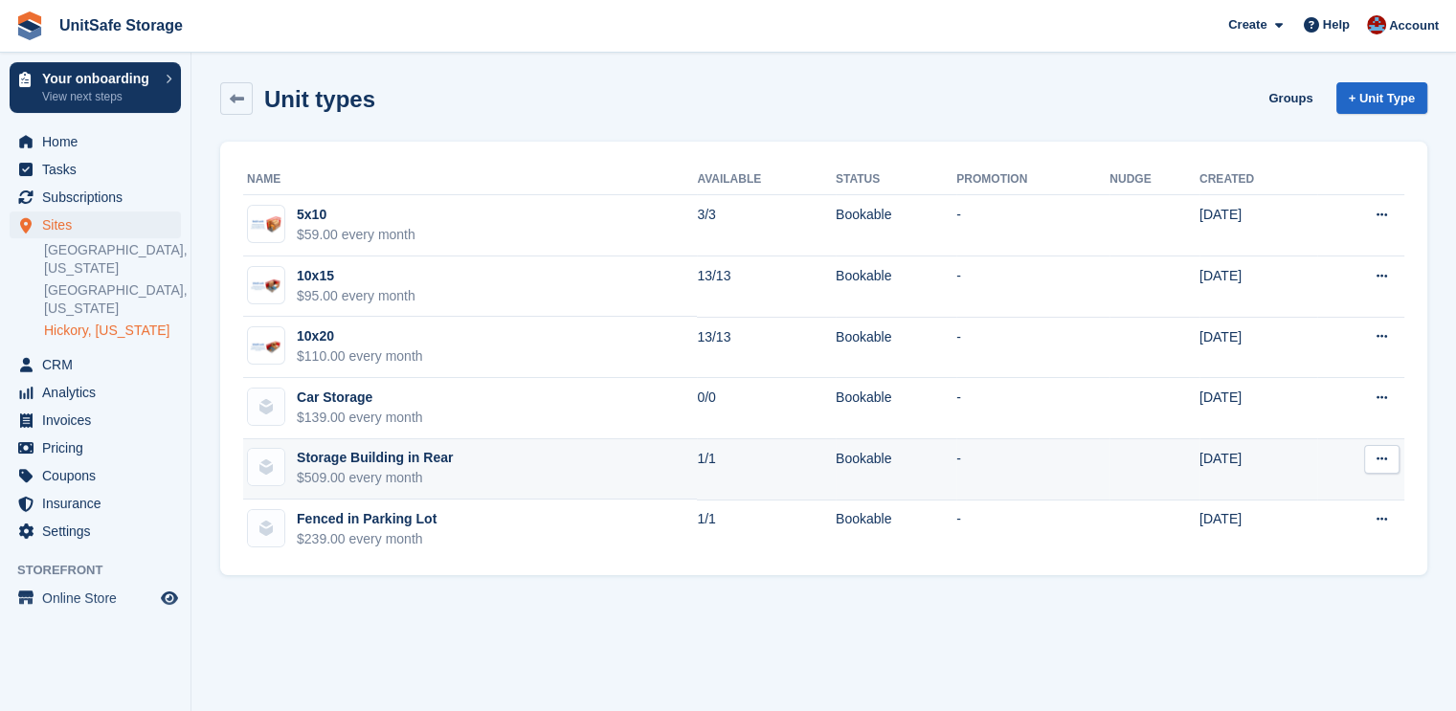
click at [1378, 462] on icon at bounding box center [1381, 459] width 11 height 12
click at [1245, 500] on p "Edit unit type" at bounding box center [1307, 496] width 167 height 25
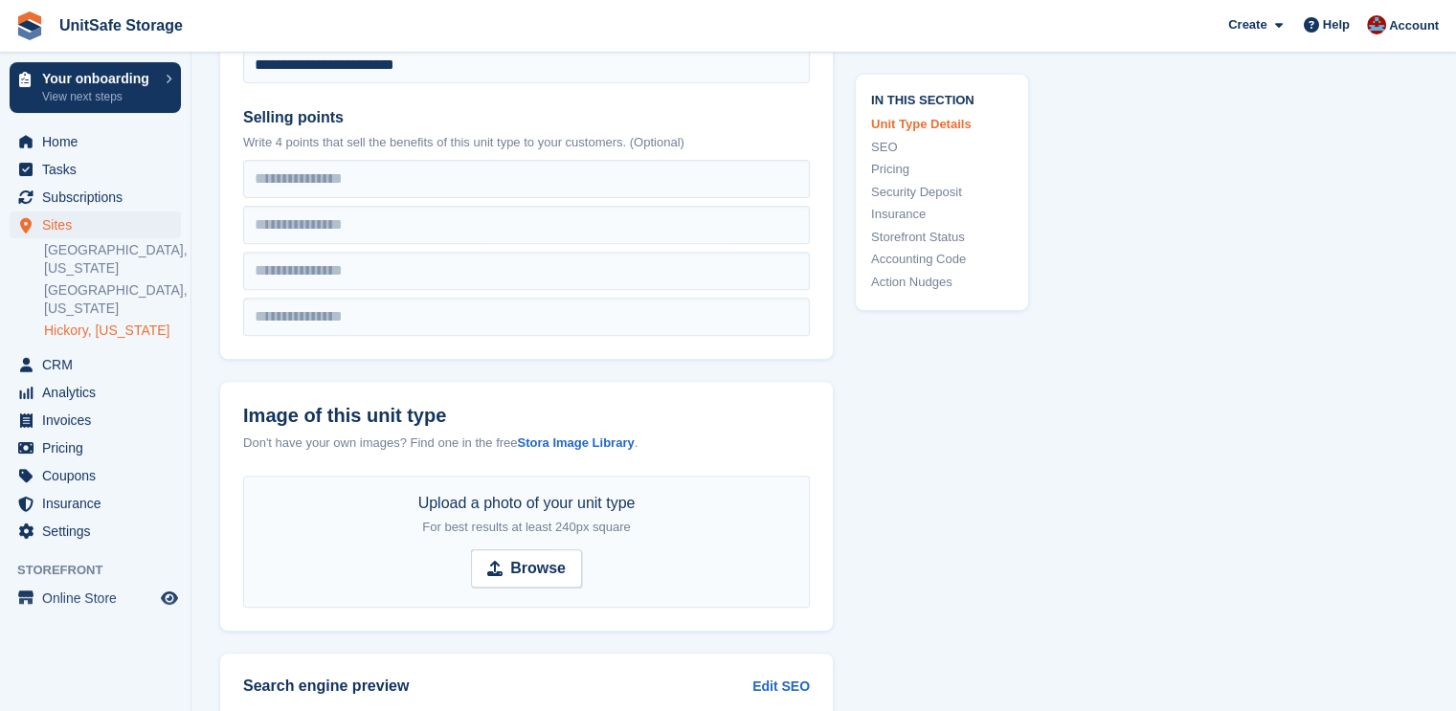
scroll to position [1403, 0]
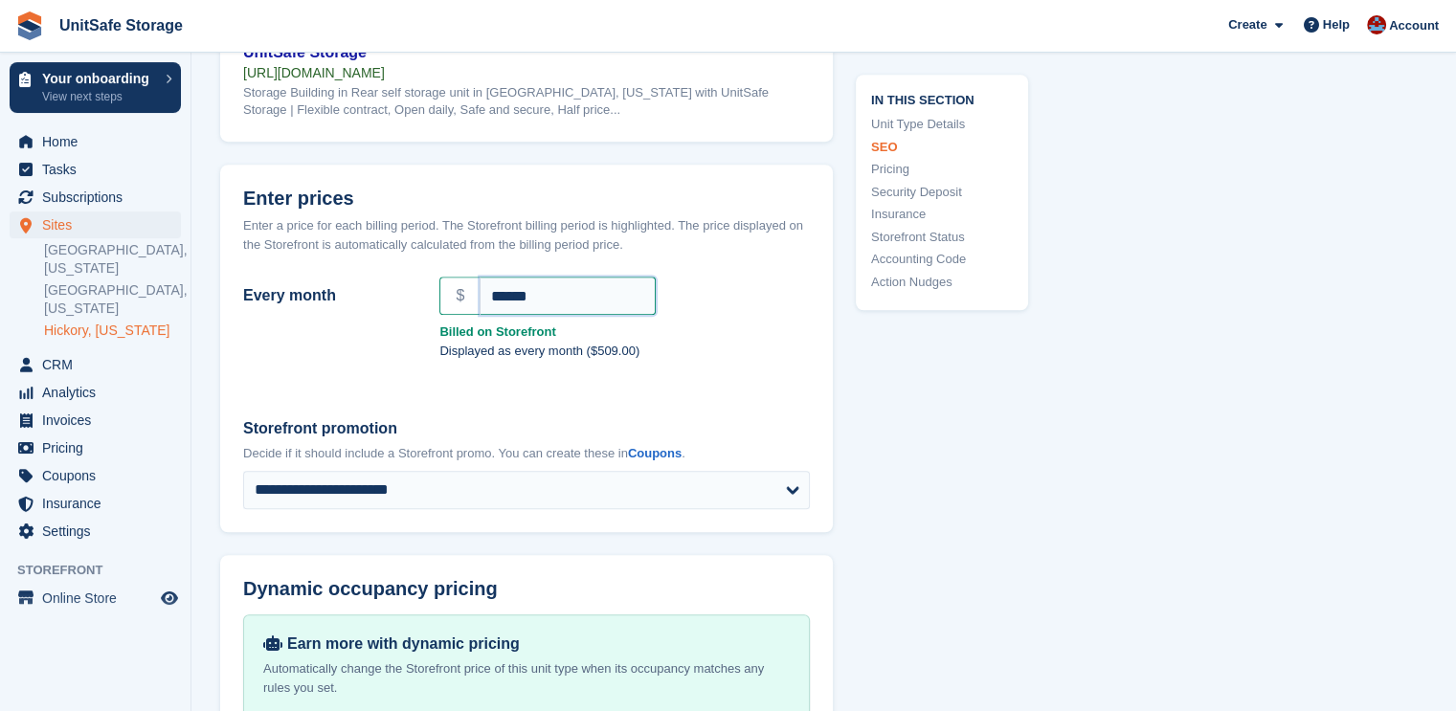
drag, startPoint x: 500, startPoint y: 286, endPoint x: 477, endPoint y: 286, distance: 23.0
click at [477, 286] on div "$ ******" at bounding box center [624, 296] width 370 height 38
type input "******"
click at [1071, 425] on div "**********" at bounding box center [823, 623] width 1207 height 3733
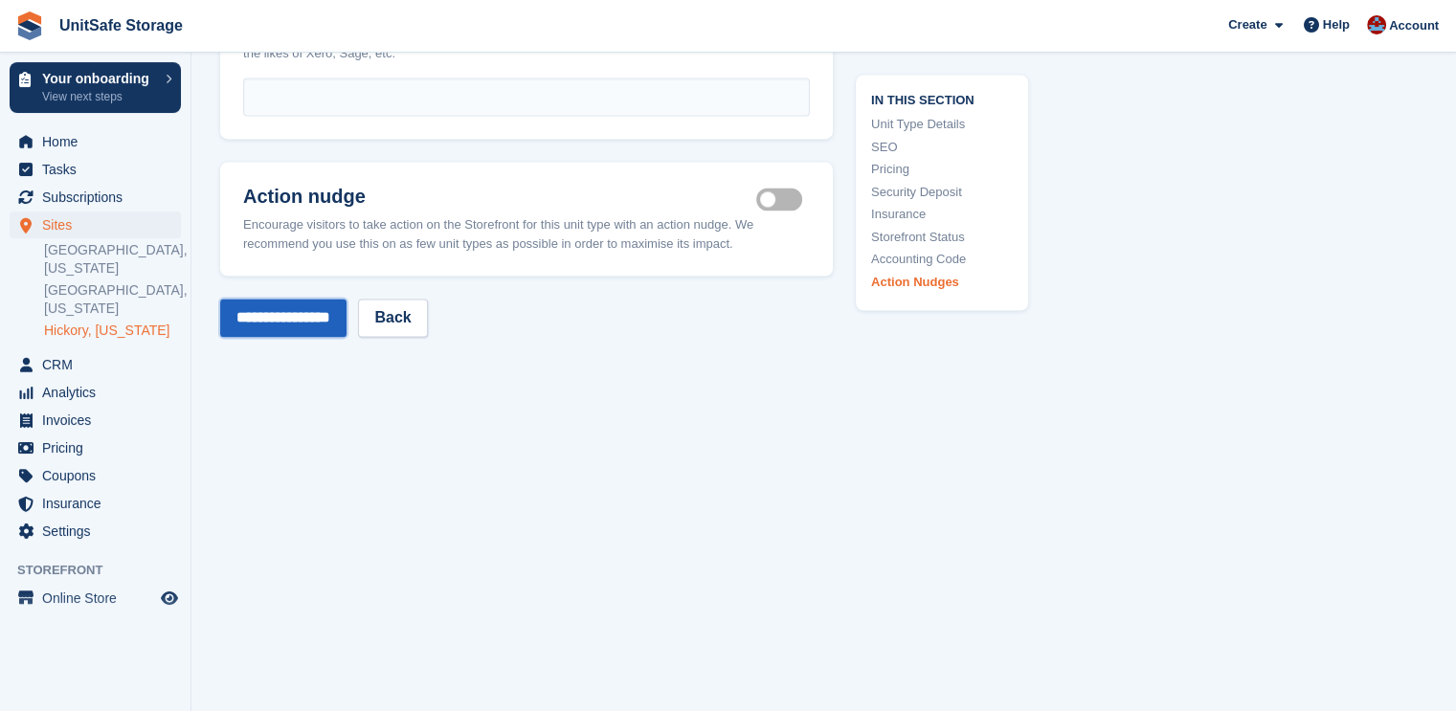
click at [279, 299] on input "**********" at bounding box center [283, 318] width 126 height 38
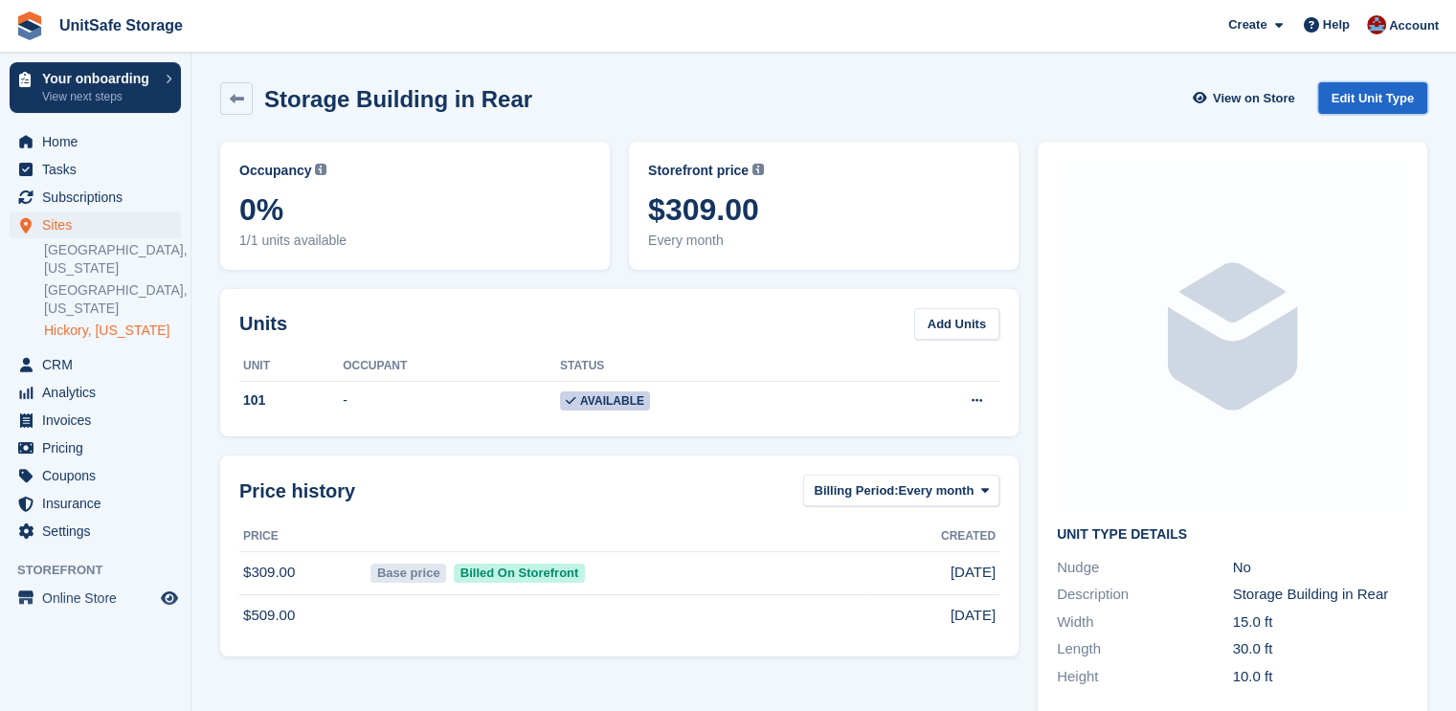
click at [1390, 91] on link "Edit Unit Type" at bounding box center [1372, 98] width 109 height 32
click at [226, 112] on link at bounding box center [236, 98] width 33 height 33
click at [241, 92] on icon at bounding box center [237, 99] width 14 height 14
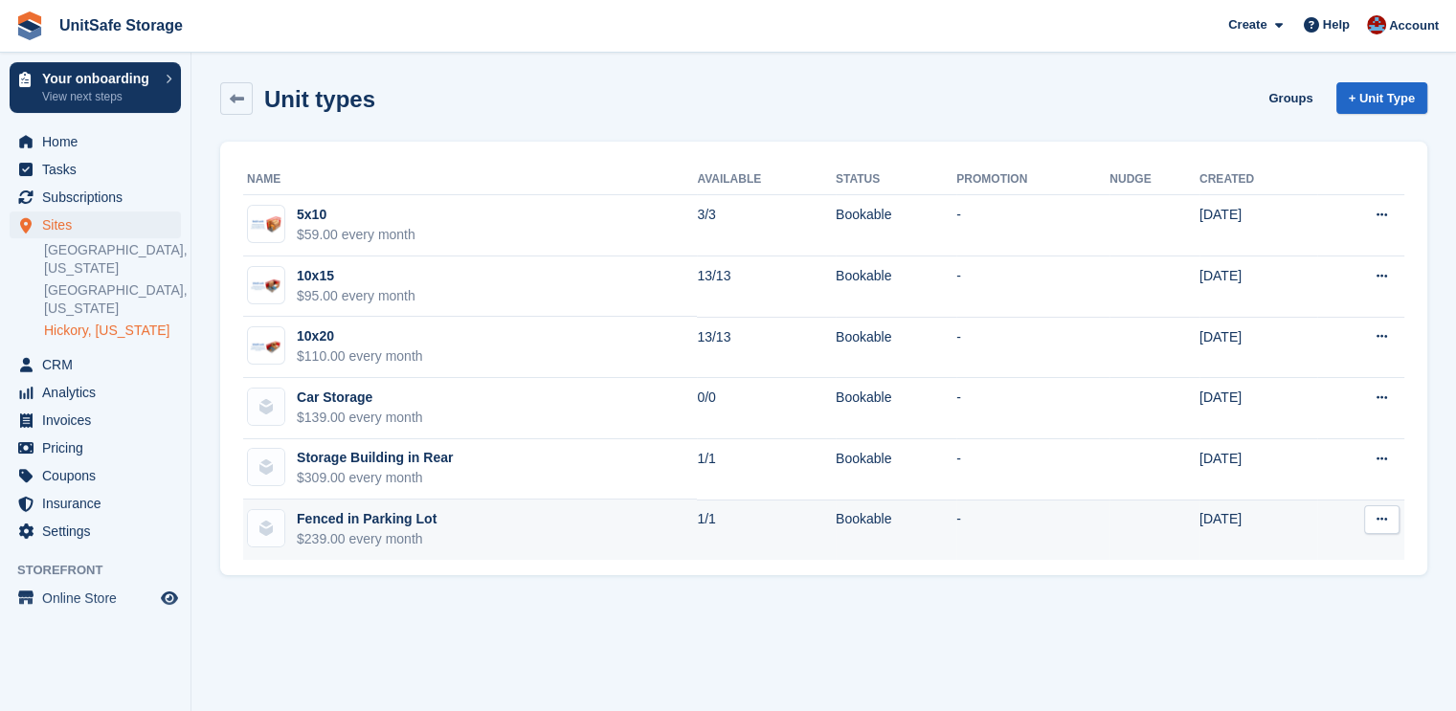
click at [1385, 524] on button at bounding box center [1381, 519] width 35 height 29
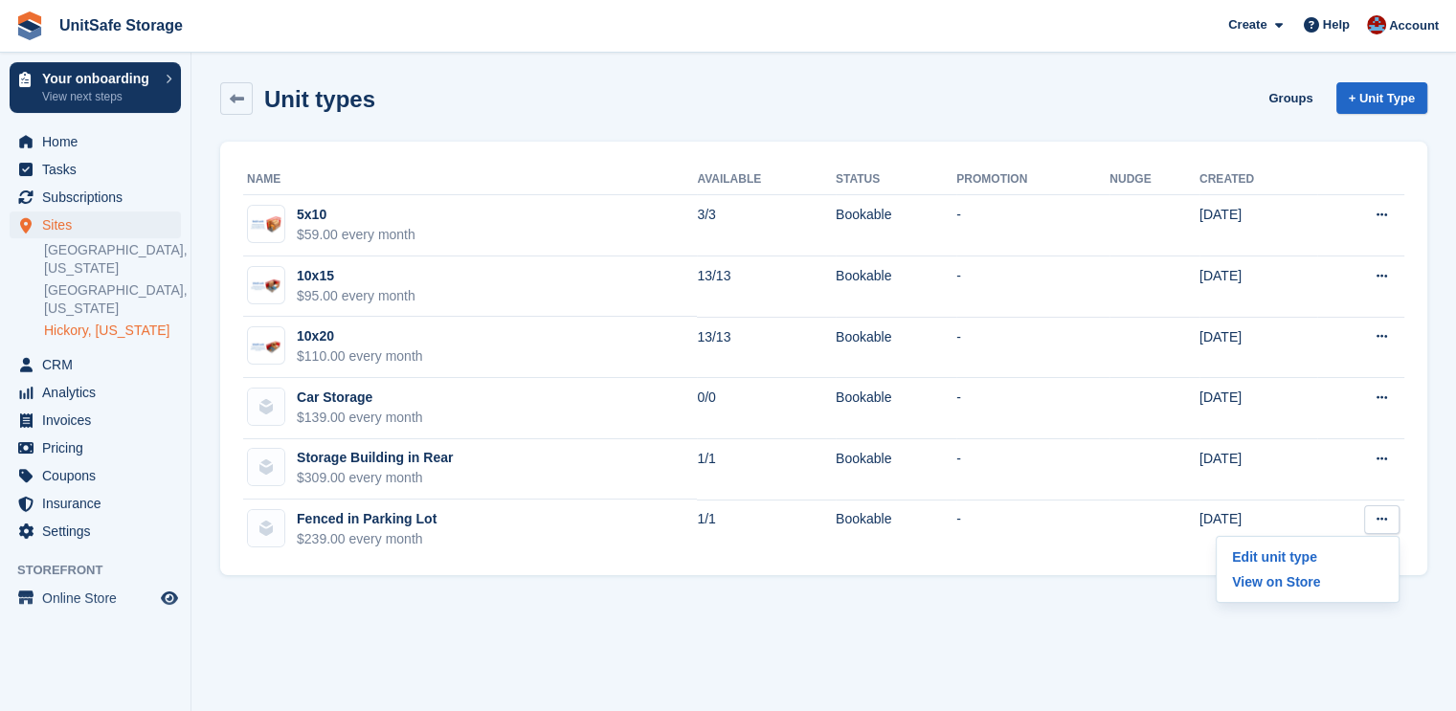
drag, startPoint x: 762, startPoint y: 657, endPoint x: 625, endPoint y: 586, distance: 154.5
click at [755, 657] on section "Unit types Groups + Unit Type Name Available Status Promotion Nudge Created 5x1…" at bounding box center [823, 355] width 1264 height 711
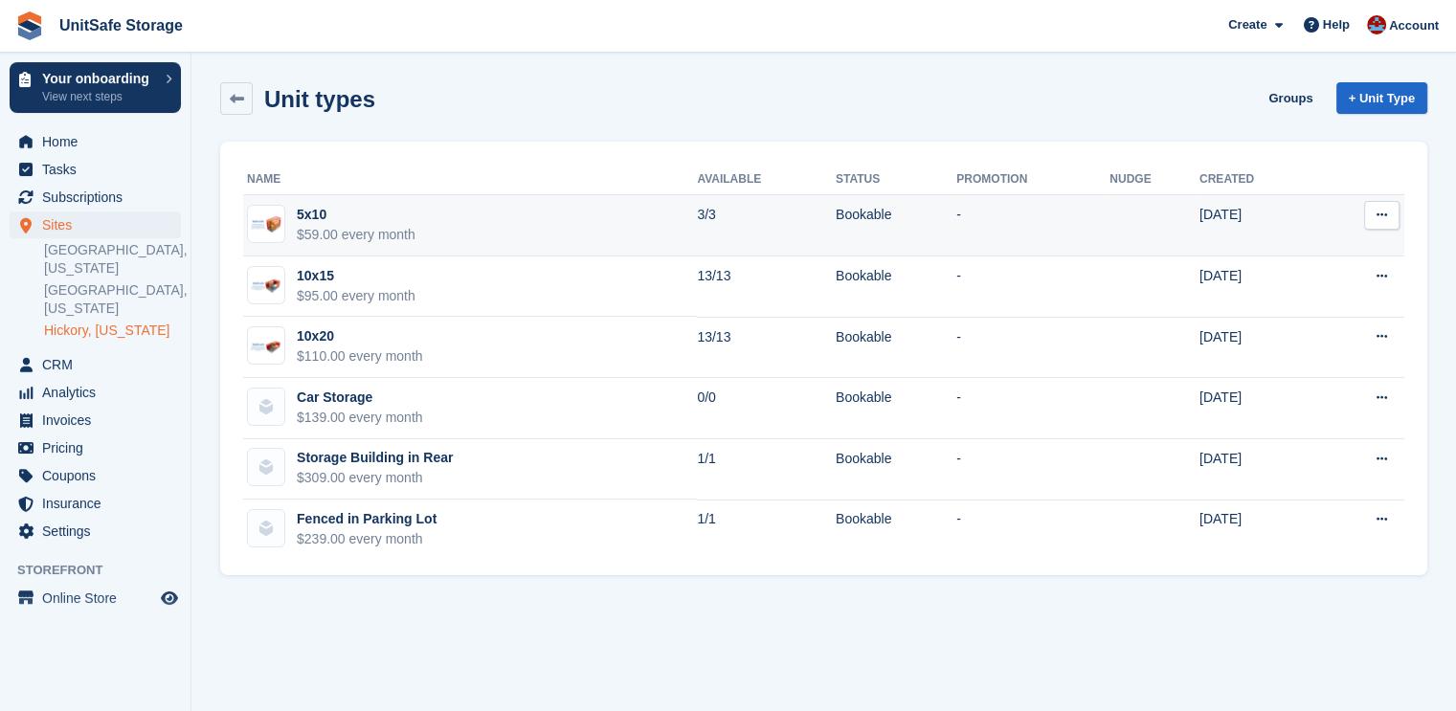
click at [1385, 217] on icon at bounding box center [1381, 215] width 11 height 12
click at [1276, 259] on p "Edit unit type" at bounding box center [1307, 252] width 167 height 25
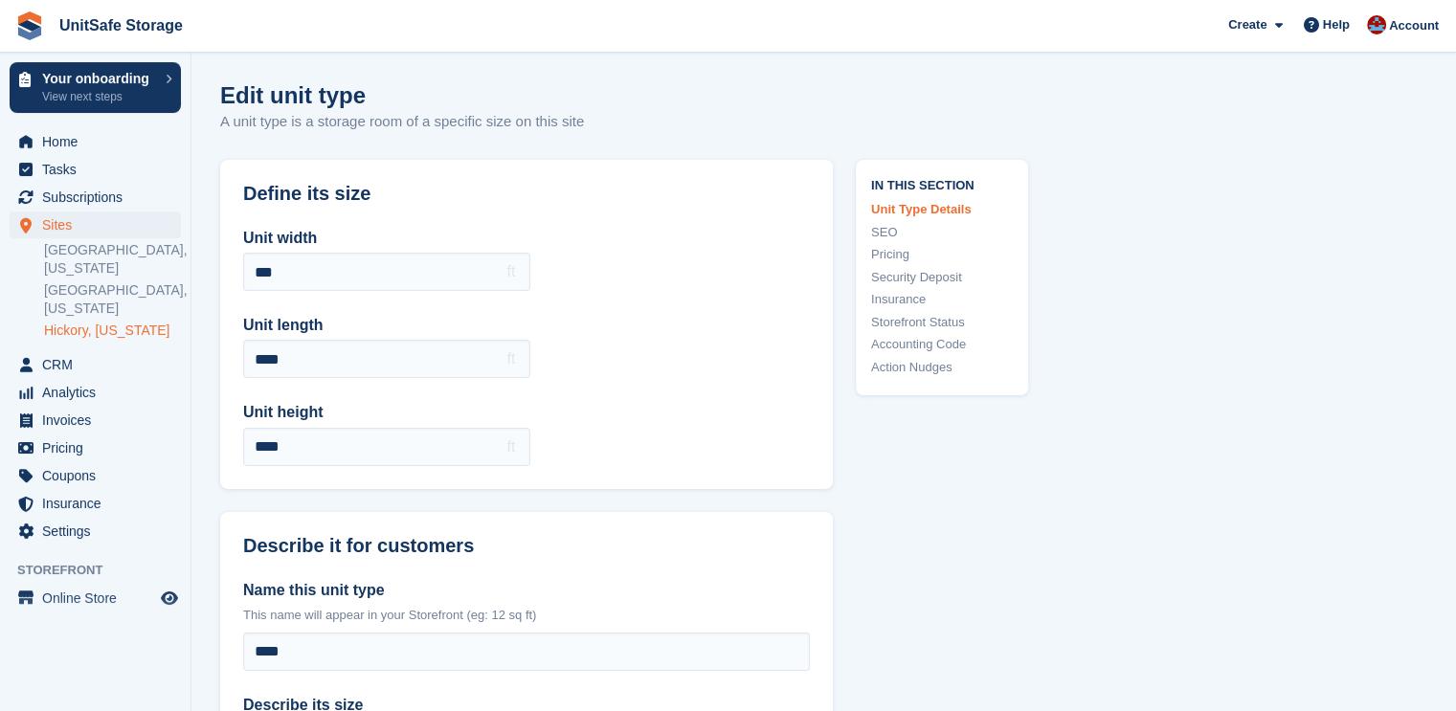
scroll to position [1053, 0]
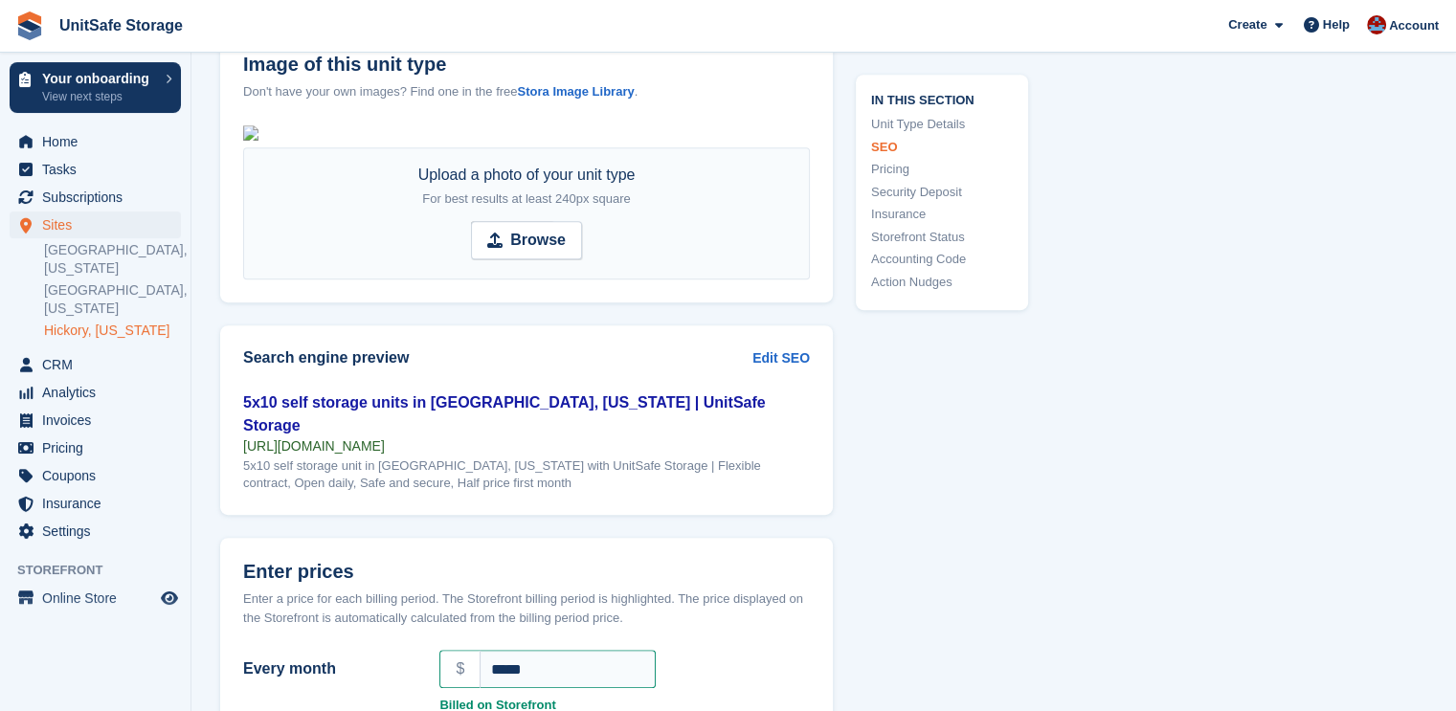
click at [551, 231] on div "Upload a photo of your unit type For best results at least 240px square Browse" at bounding box center [526, 213] width 613 height 178
click at [504, 302] on div "Upload a photo of your unit type For best results at least 240px square Browse" at bounding box center [526, 213] width 613 height 178
click at [524, 252] on strong "Browse" at bounding box center [538, 240] width 56 height 23
click at [524, 259] on input "Browse" at bounding box center [526, 240] width 111 height 38
type input "**********"
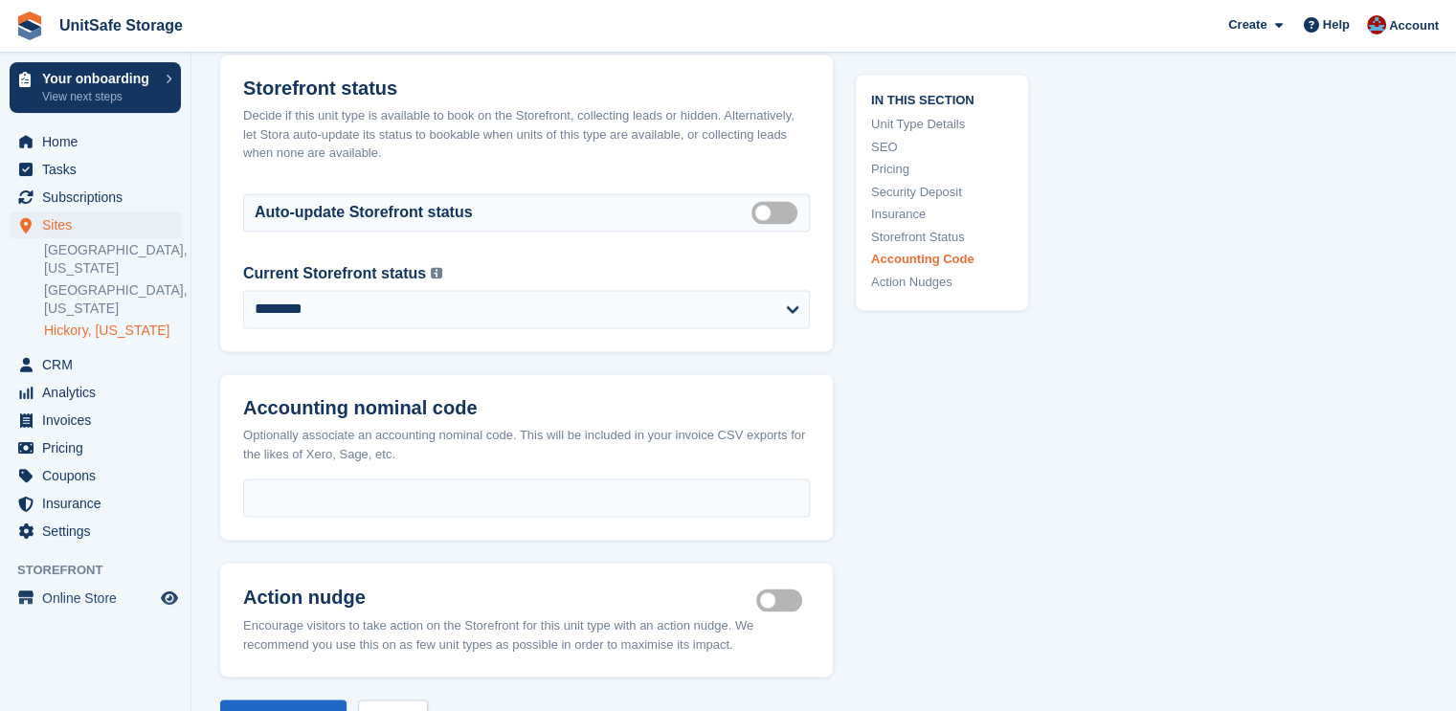
scroll to position [3306, 0]
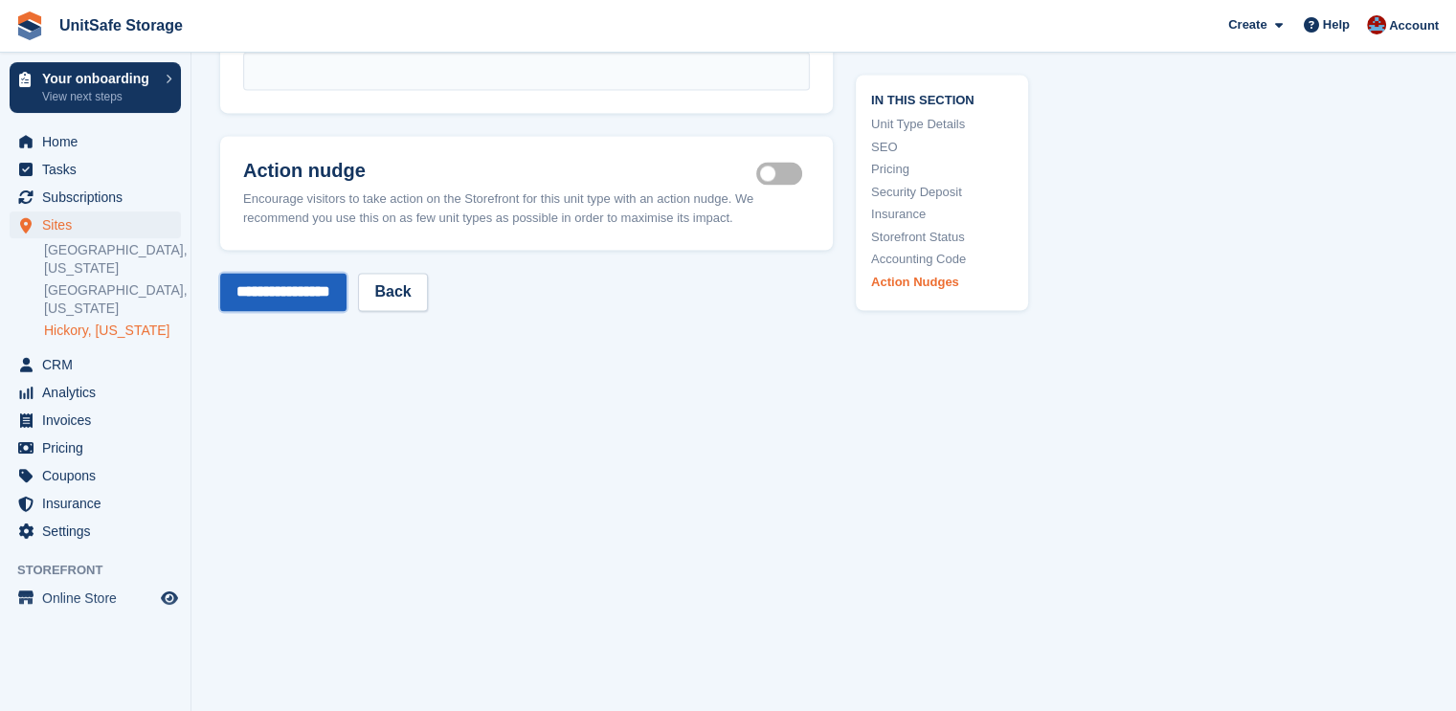
click at [279, 292] on input "**********" at bounding box center [283, 292] width 126 height 38
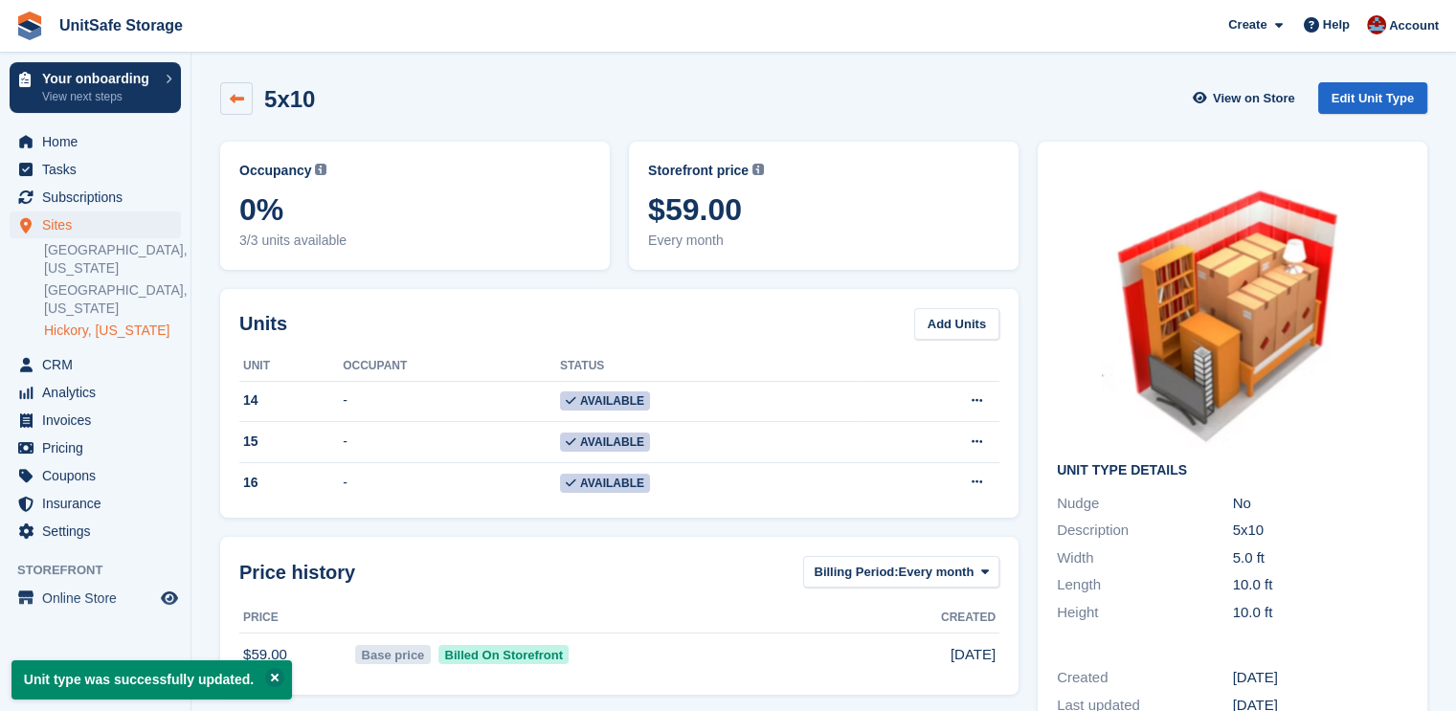
click at [240, 87] on link at bounding box center [236, 98] width 33 height 33
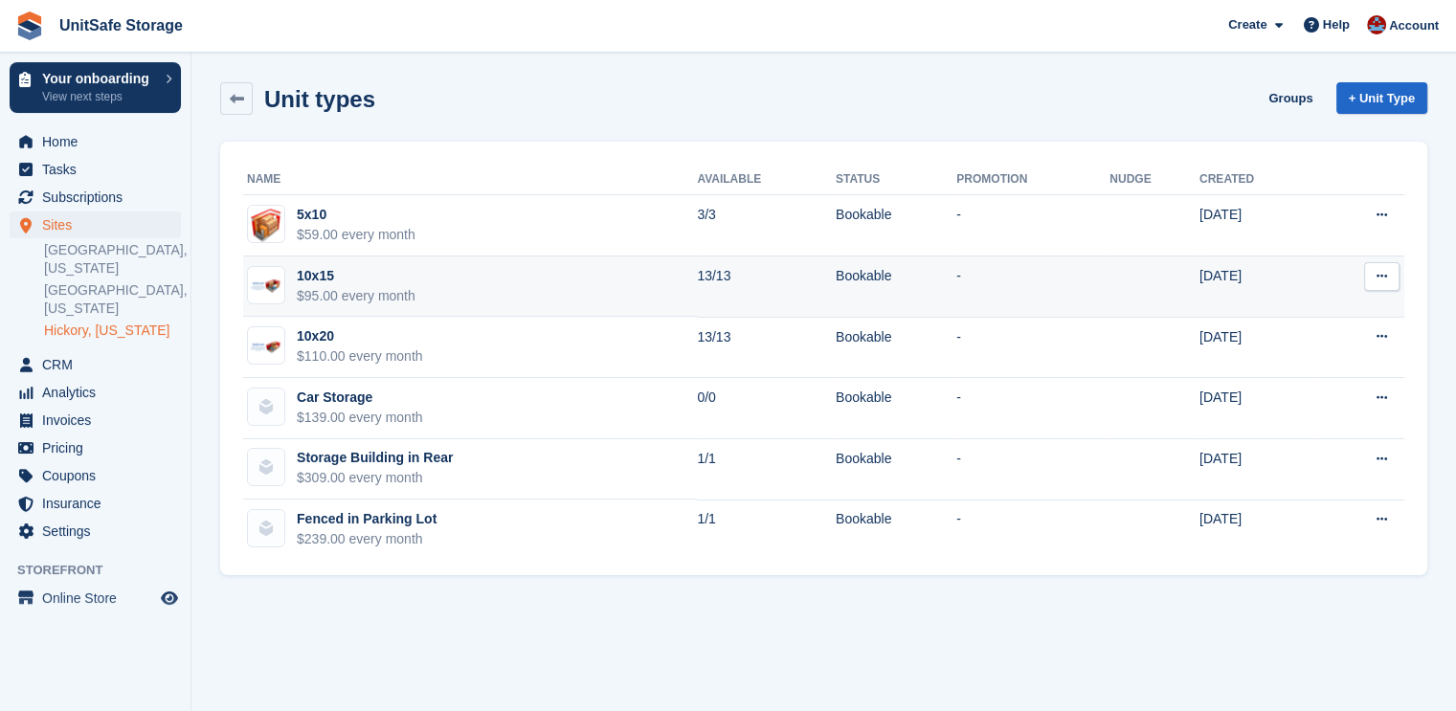
click at [403, 279] on div "10x15" at bounding box center [356, 276] width 119 height 20
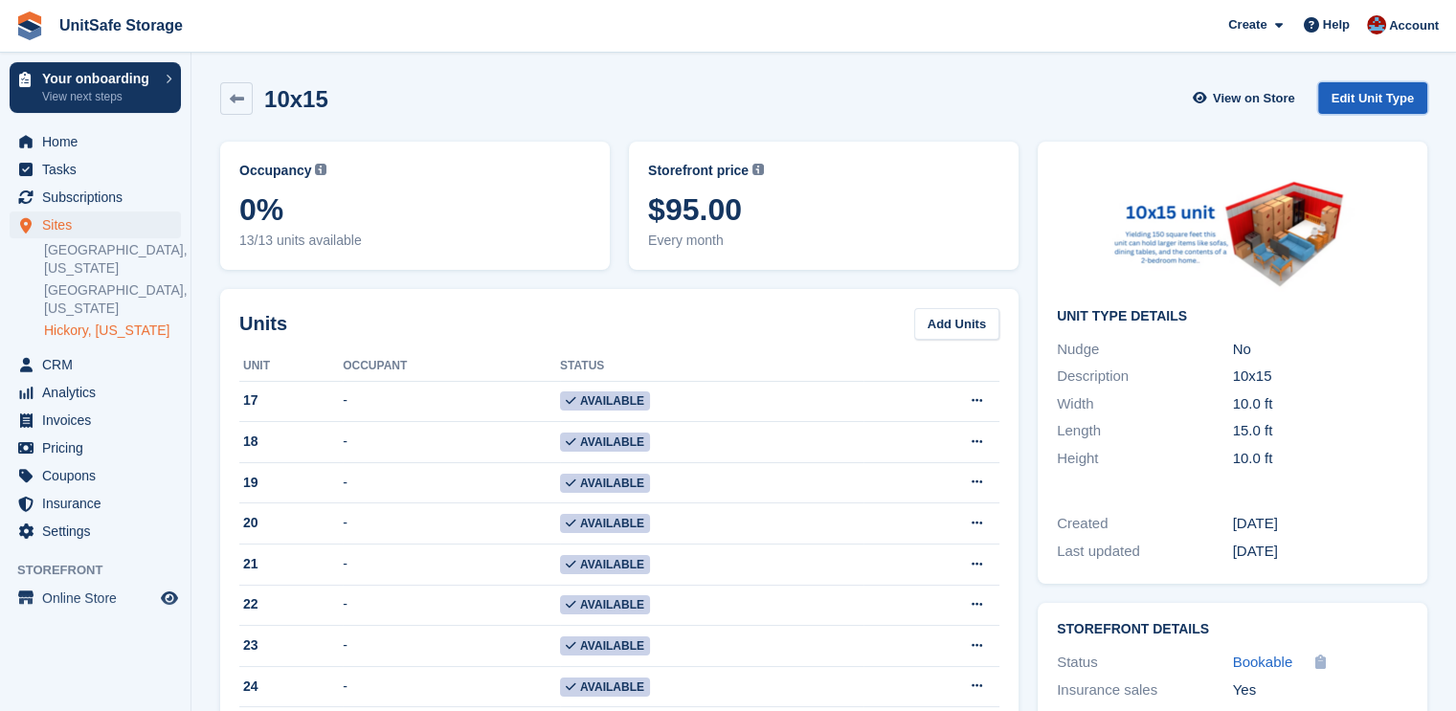
click at [1386, 98] on link "Edit Unit Type" at bounding box center [1372, 98] width 109 height 32
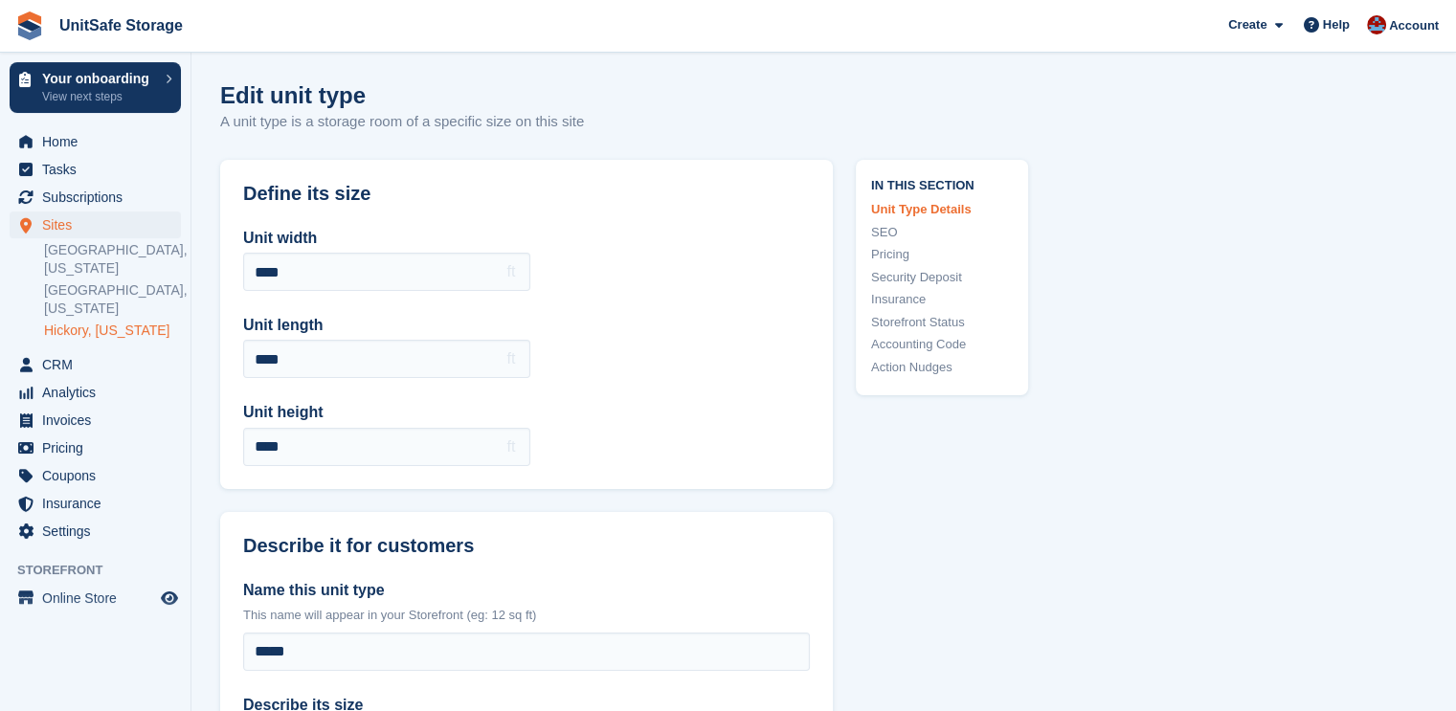
scroll to position [1053, 0]
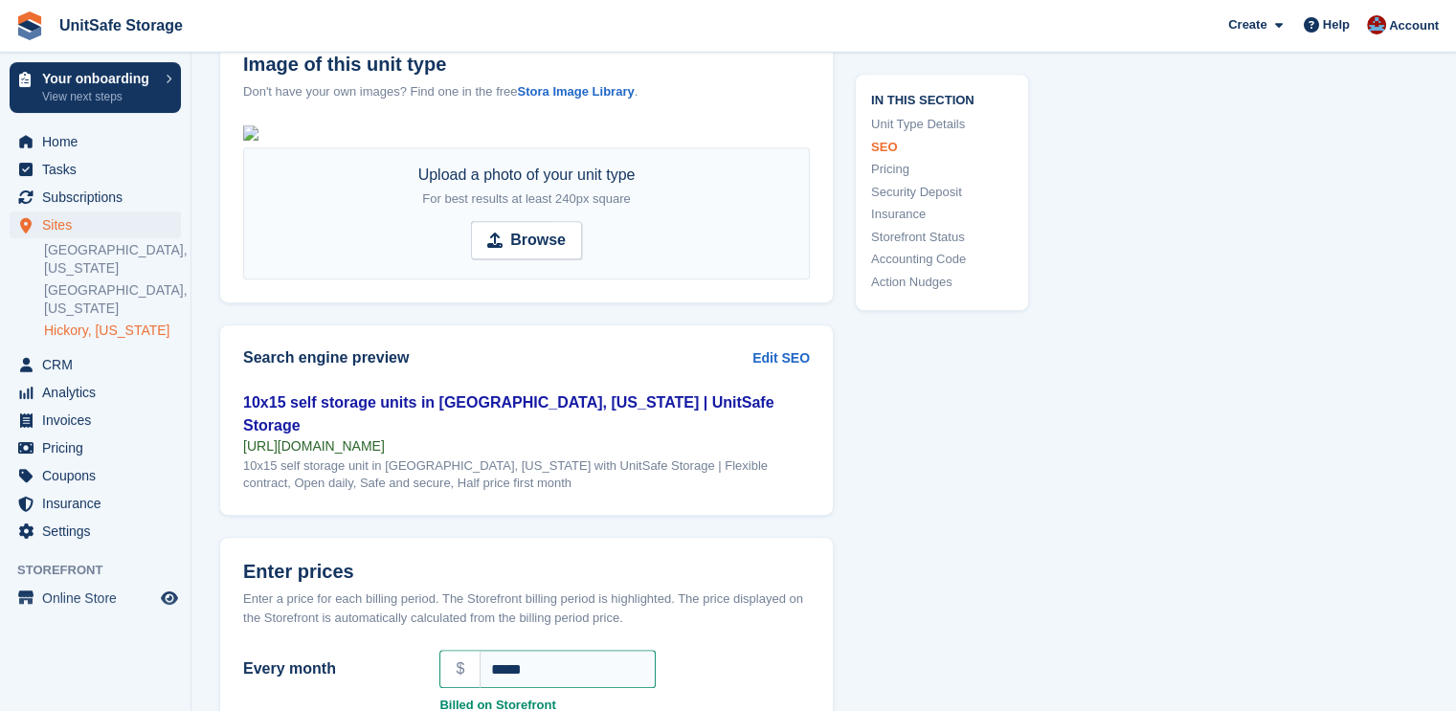
click at [550, 279] on div "Upload a photo of your unit type For best results at least 240px square Browse" at bounding box center [526, 213] width 567 height 132
click at [542, 252] on strong "Browse" at bounding box center [538, 240] width 56 height 23
click at [542, 259] on input "Browse" at bounding box center [526, 240] width 111 height 38
type input "**********"
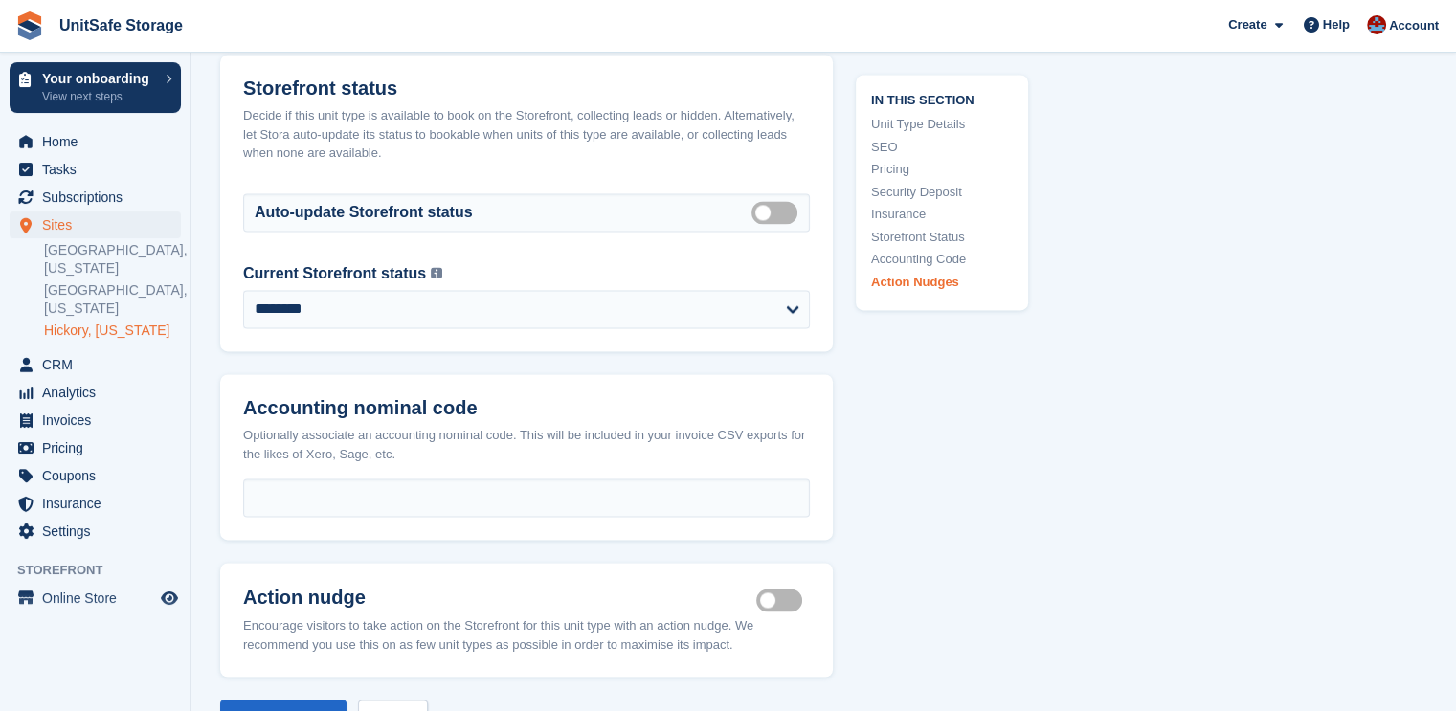
scroll to position [3286, 0]
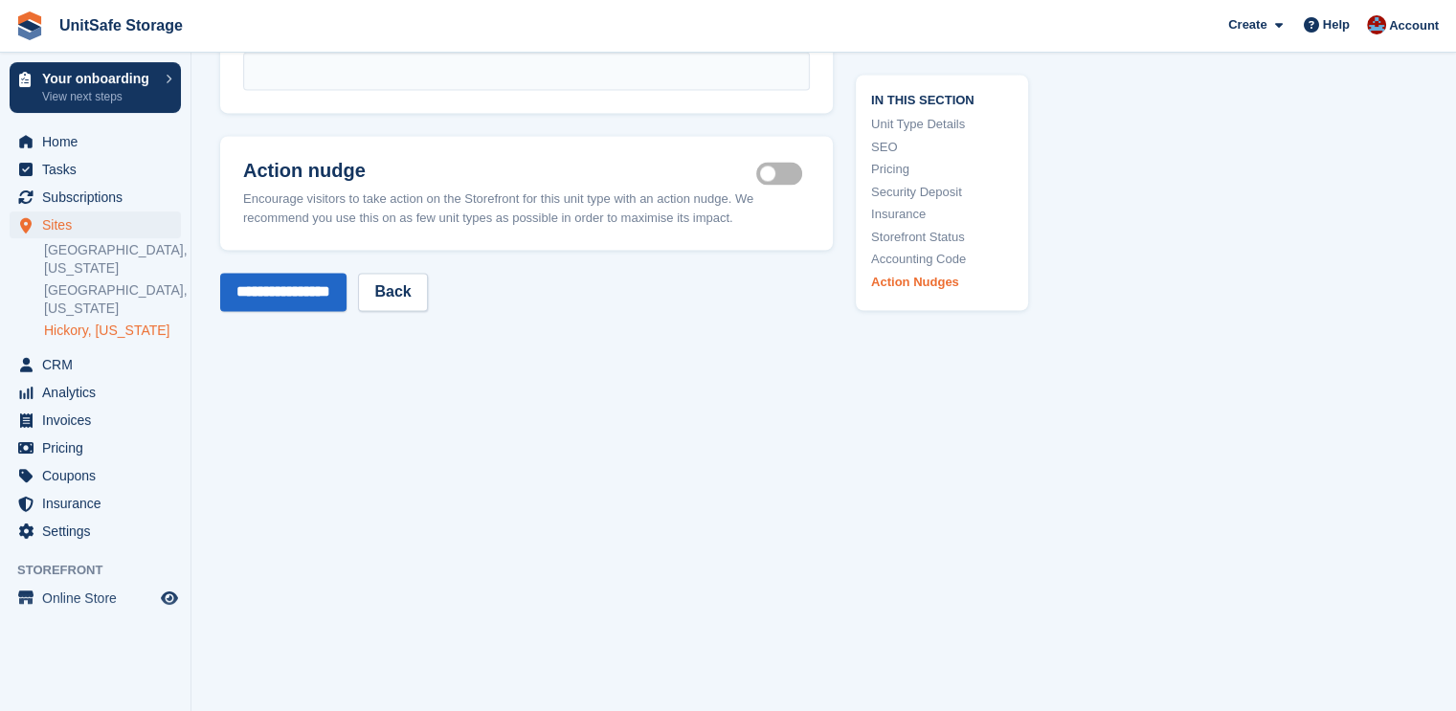
click at [292, 284] on input "**********" at bounding box center [283, 292] width 126 height 38
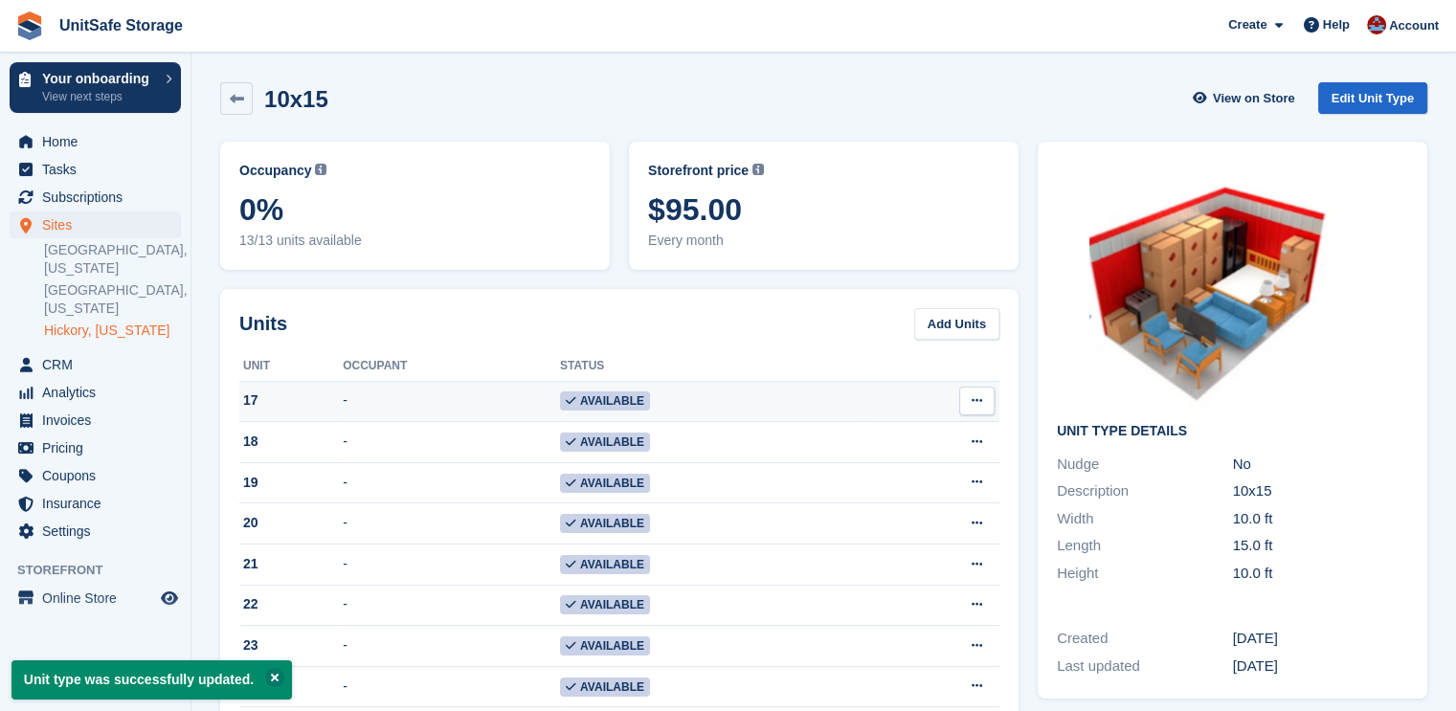
click at [973, 400] on icon at bounding box center [976, 400] width 11 height 12
click at [904, 430] on p "Edit unit" at bounding box center [902, 438] width 167 height 25
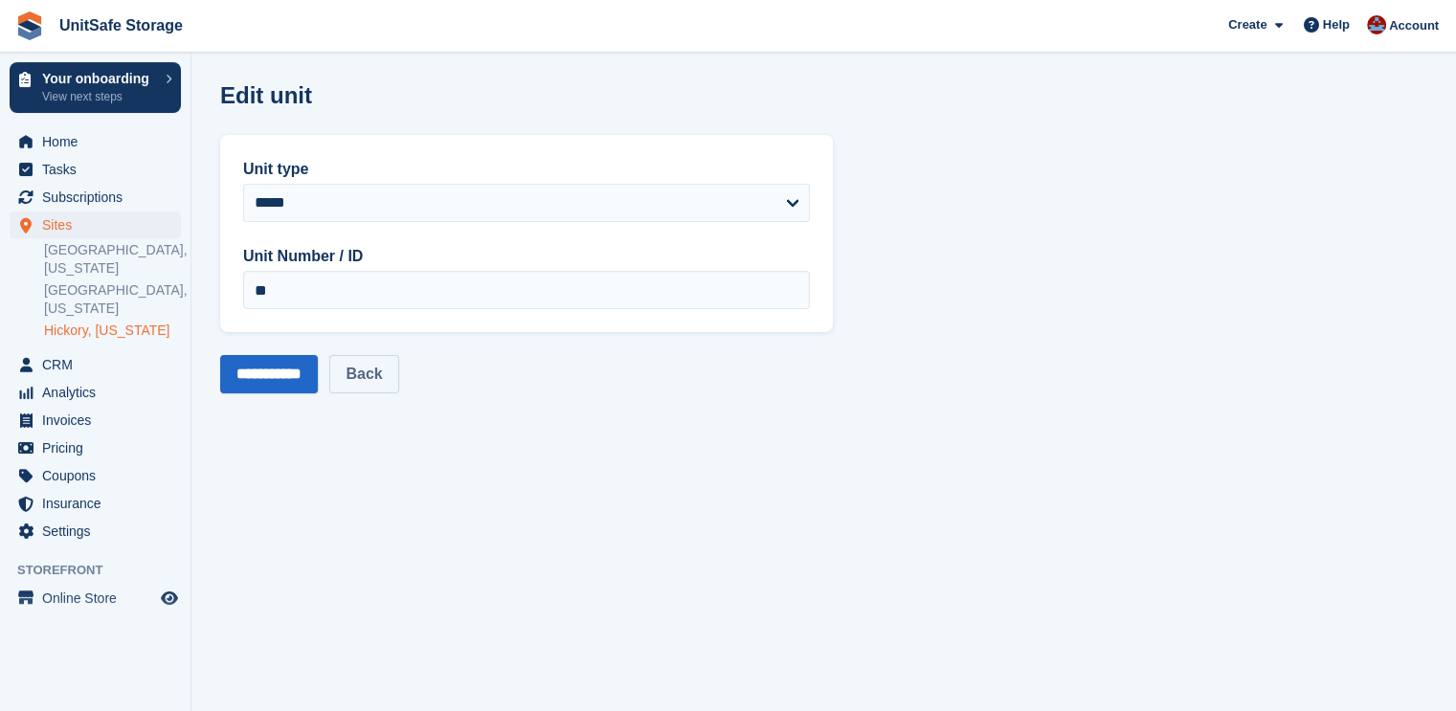
click at [386, 360] on link "Back" at bounding box center [363, 374] width 69 height 38
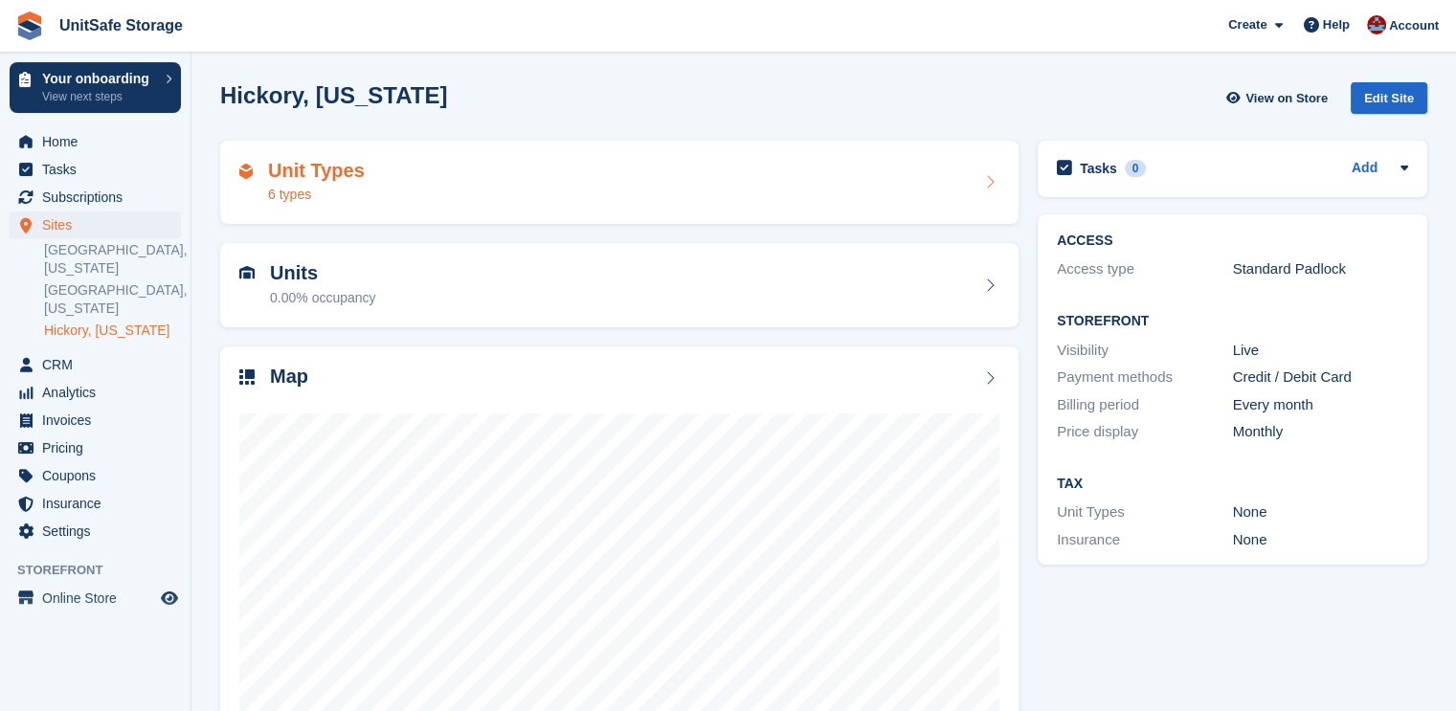
click at [447, 189] on div "Unit Types 6 types" at bounding box center [619, 183] width 760 height 46
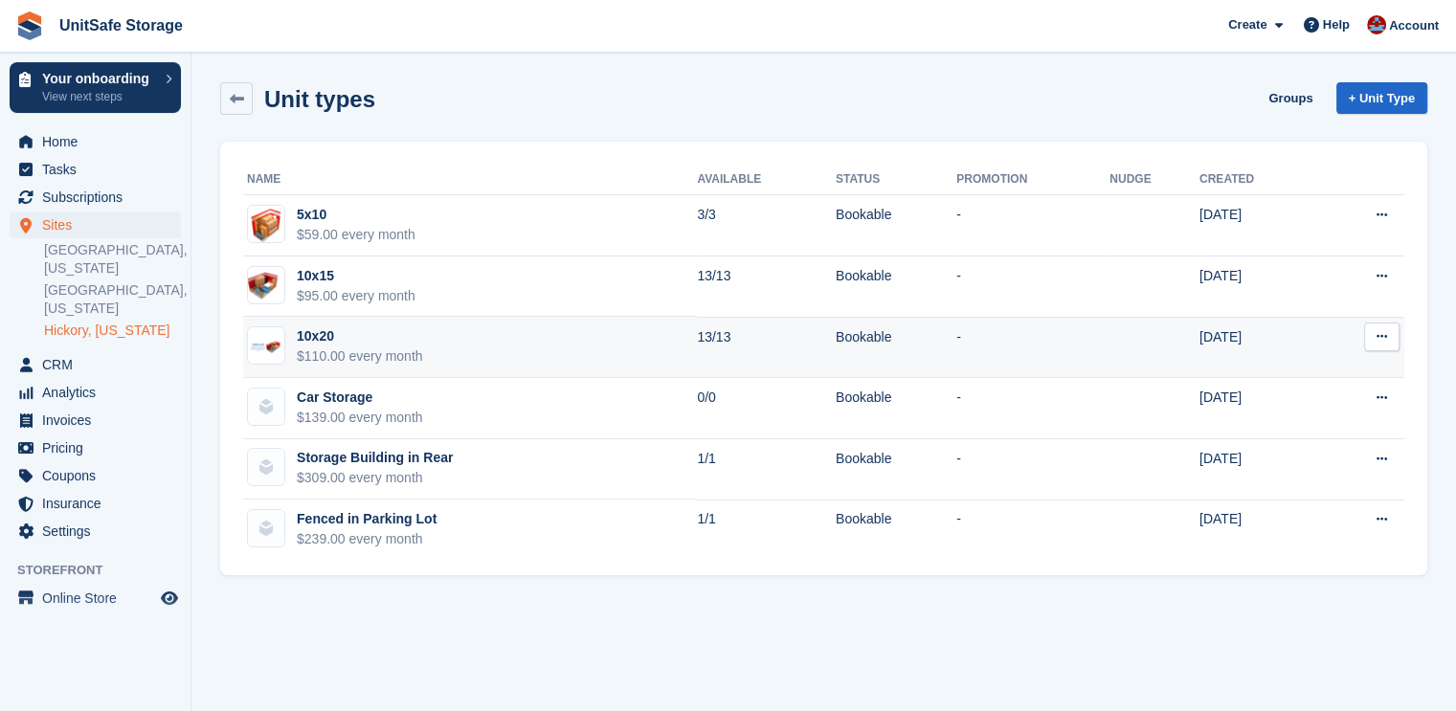
click at [336, 346] on div "$110.00 every month" at bounding box center [360, 356] width 126 height 20
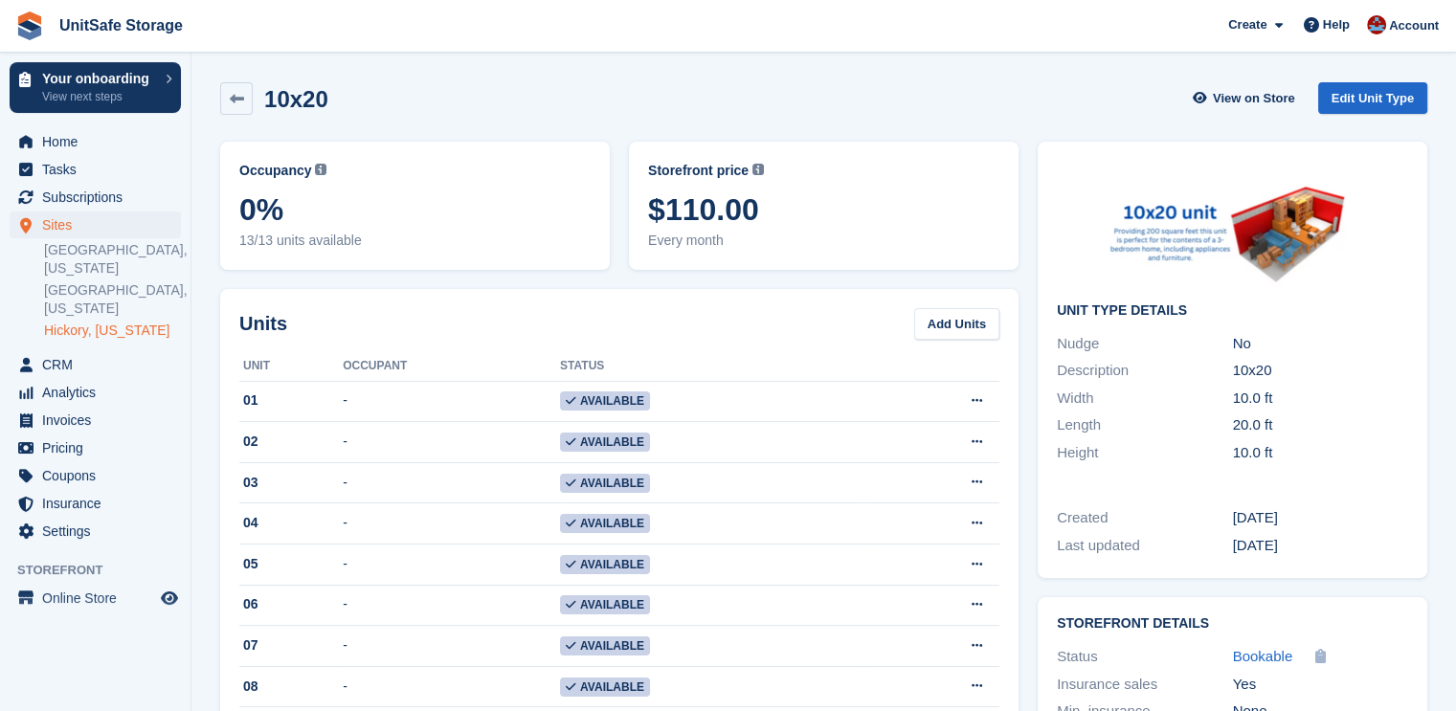
click at [1391, 73] on div "10x20 View on Store Edit Unit Type" at bounding box center [824, 102] width 1226 height 59
click at [1374, 100] on link "Edit Unit Type" at bounding box center [1372, 98] width 109 height 32
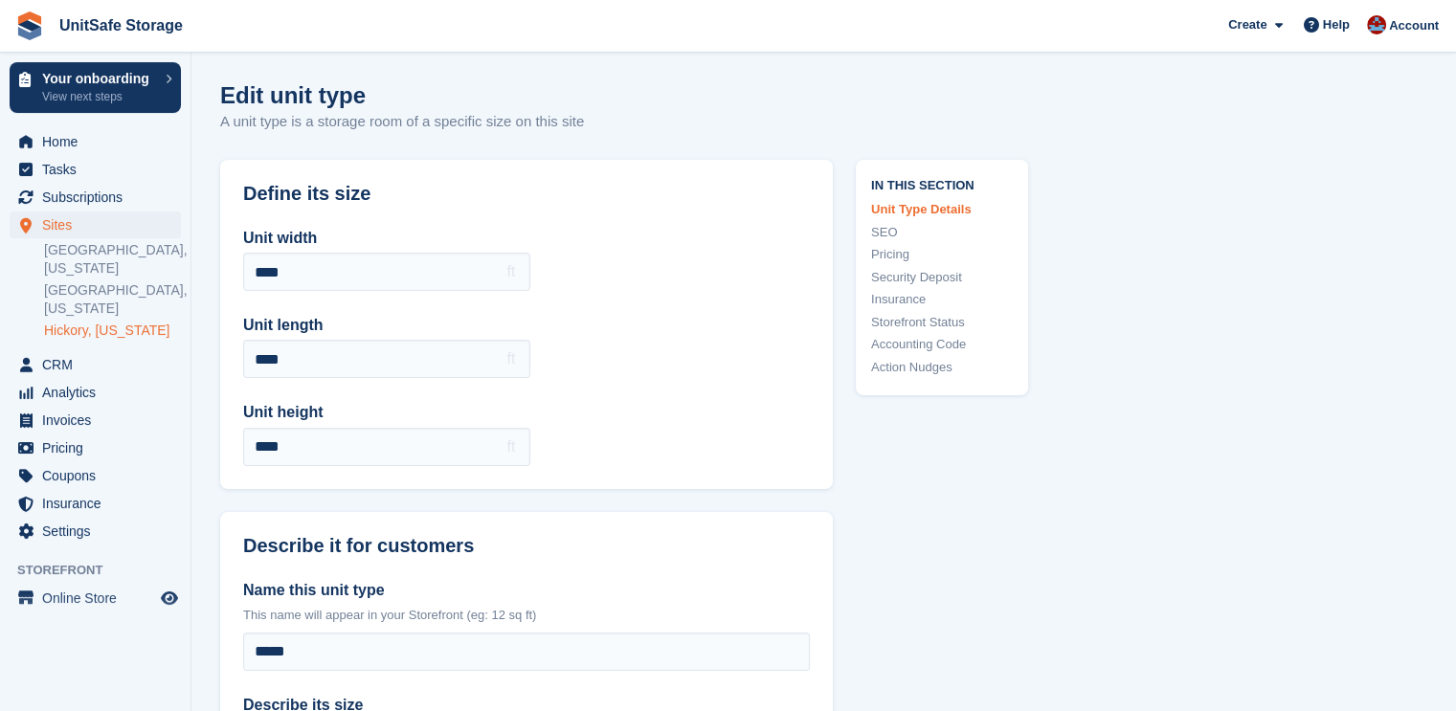
scroll to position [1053, 0]
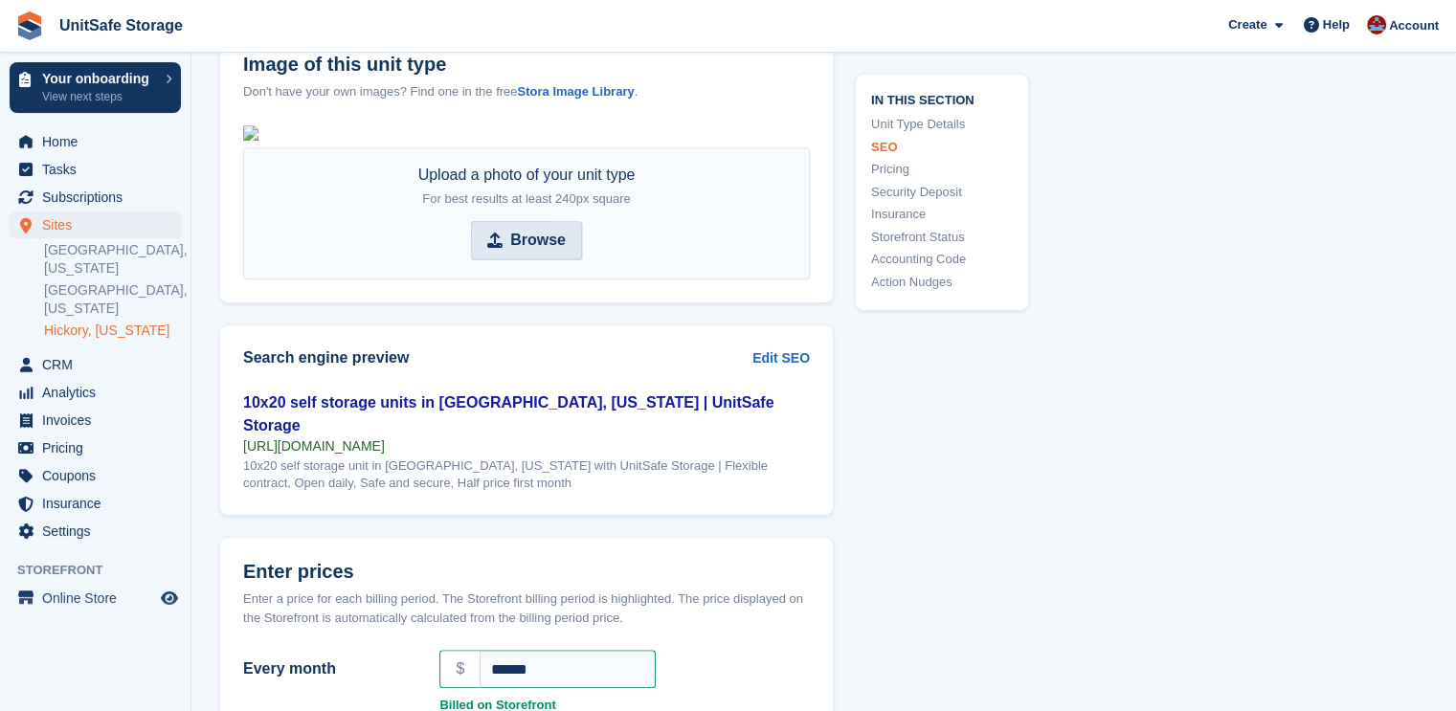
click at [529, 252] on strong "Browse" at bounding box center [538, 240] width 56 height 23
click at [529, 259] on input "Browse" at bounding box center [526, 240] width 111 height 38
type input "**********"
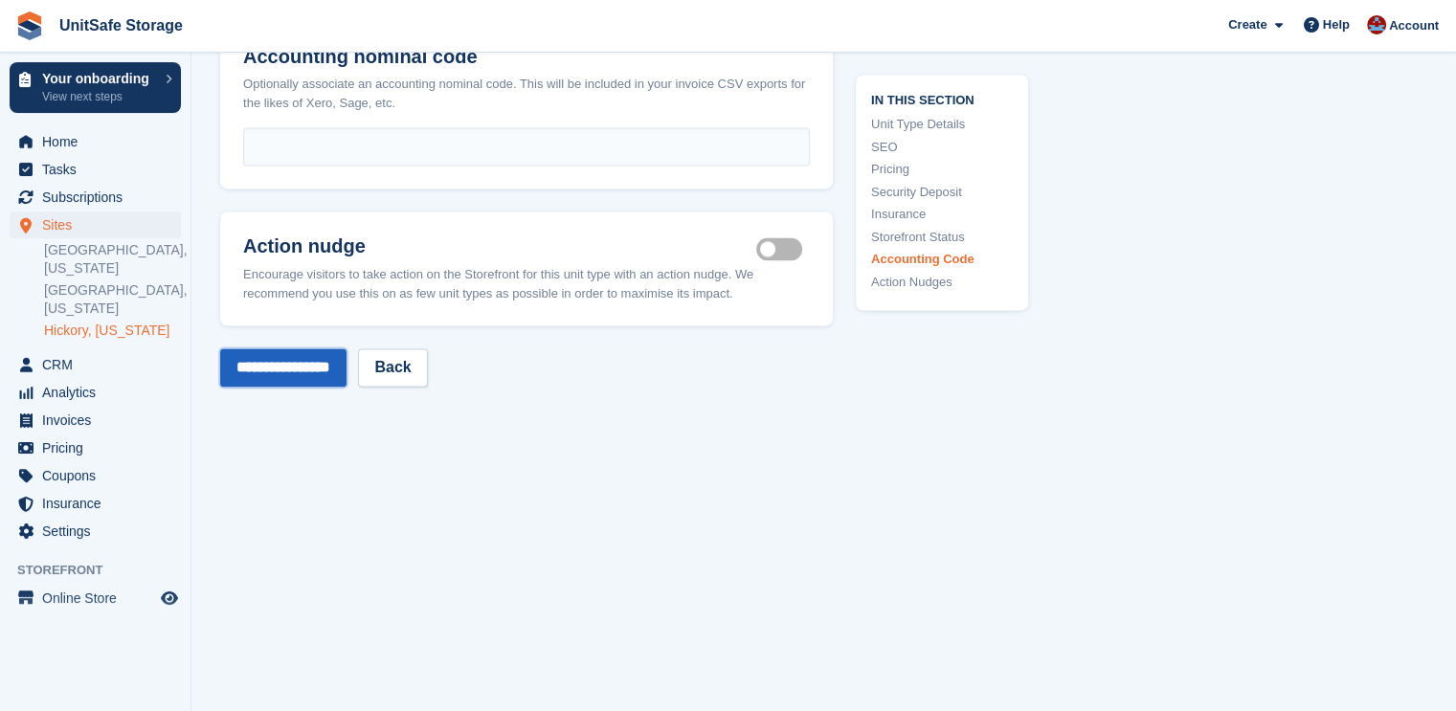
click at [274, 387] on input "**********" at bounding box center [283, 367] width 126 height 38
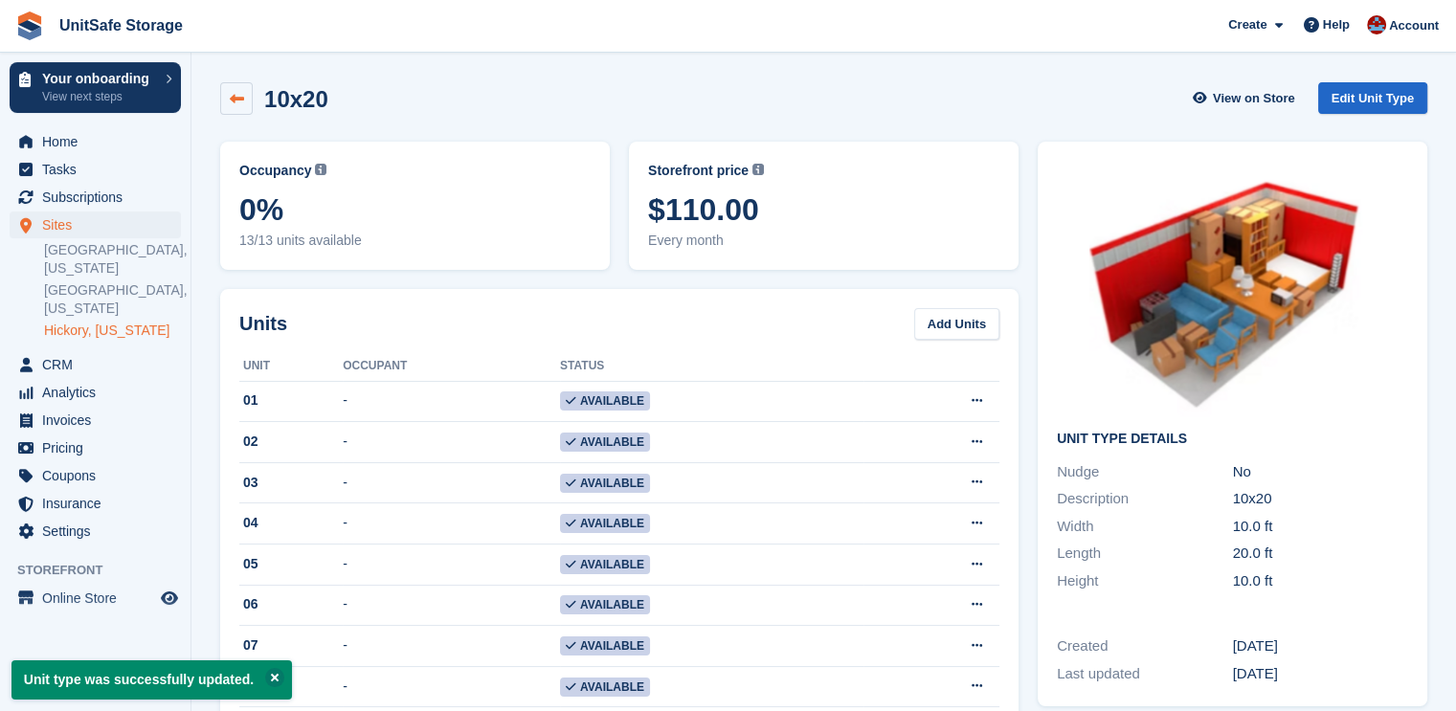
click at [228, 97] on link at bounding box center [236, 98] width 33 height 33
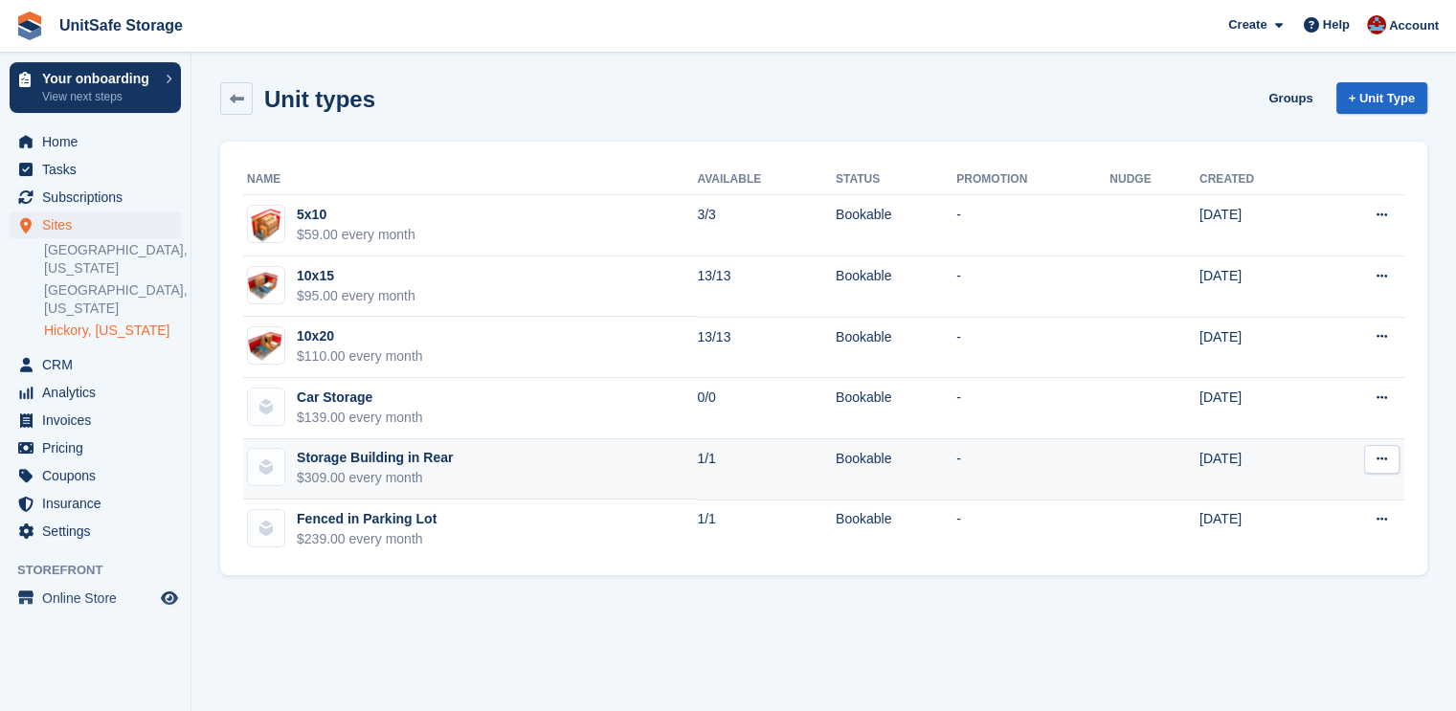
click at [1374, 462] on button at bounding box center [1381, 459] width 35 height 29
click at [1266, 492] on p "Edit unit type" at bounding box center [1307, 496] width 167 height 25
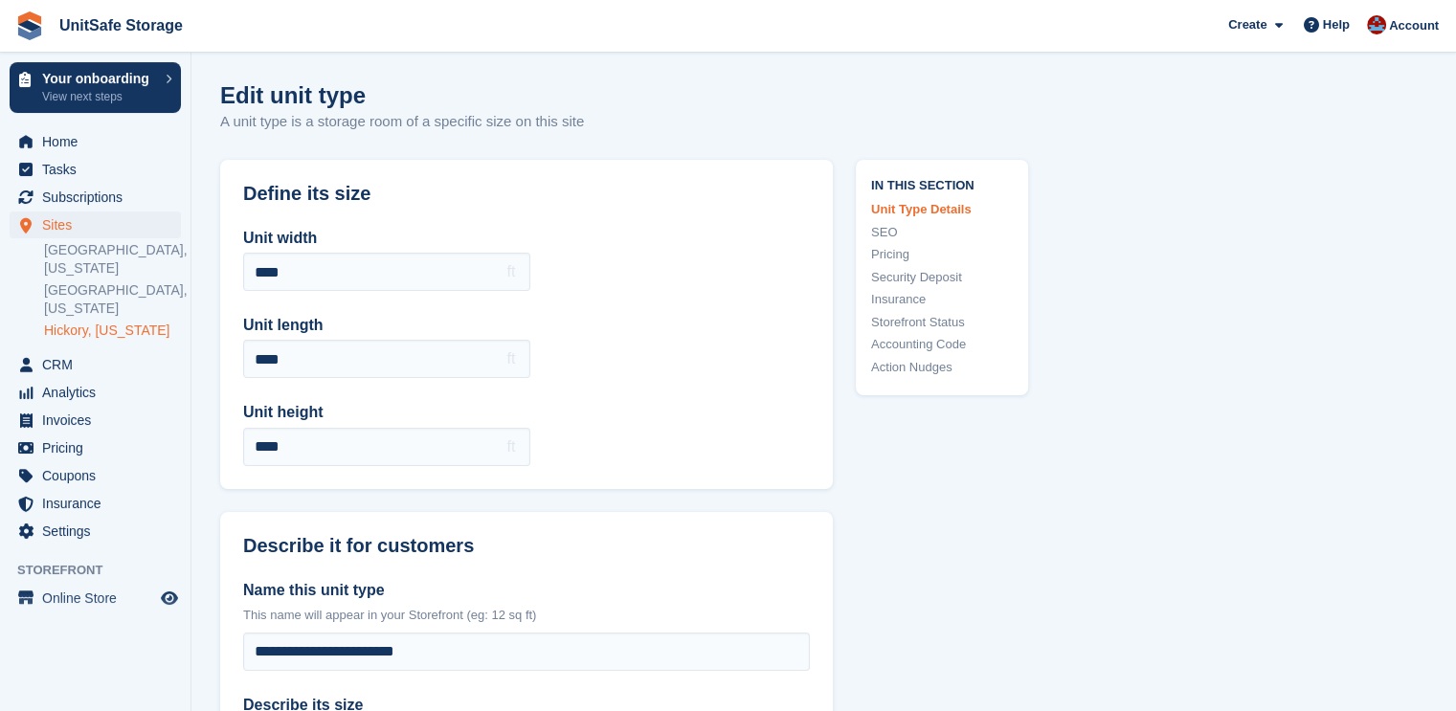
scroll to position [350, 0]
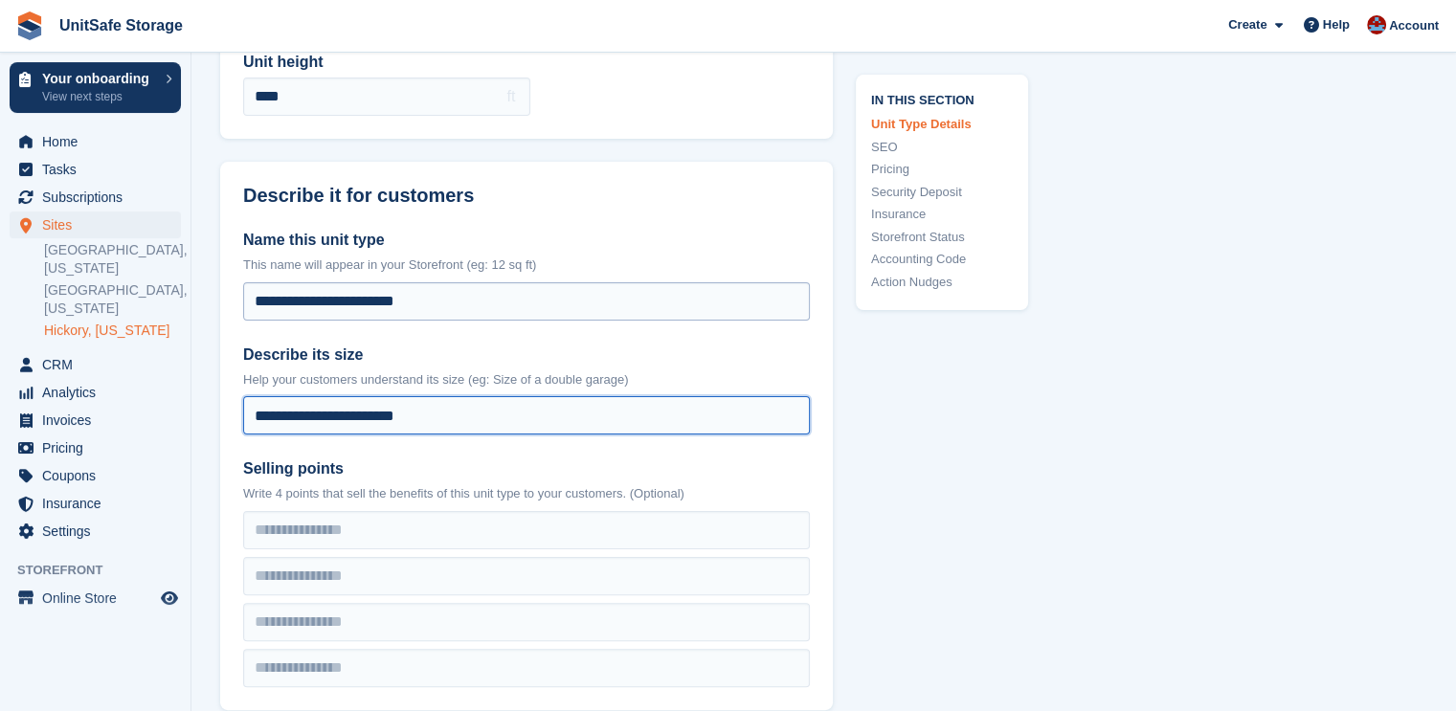
drag, startPoint x: 440, startPoint y: 410, endPoint x: 335, endPoint y: 317, distance: 140.4
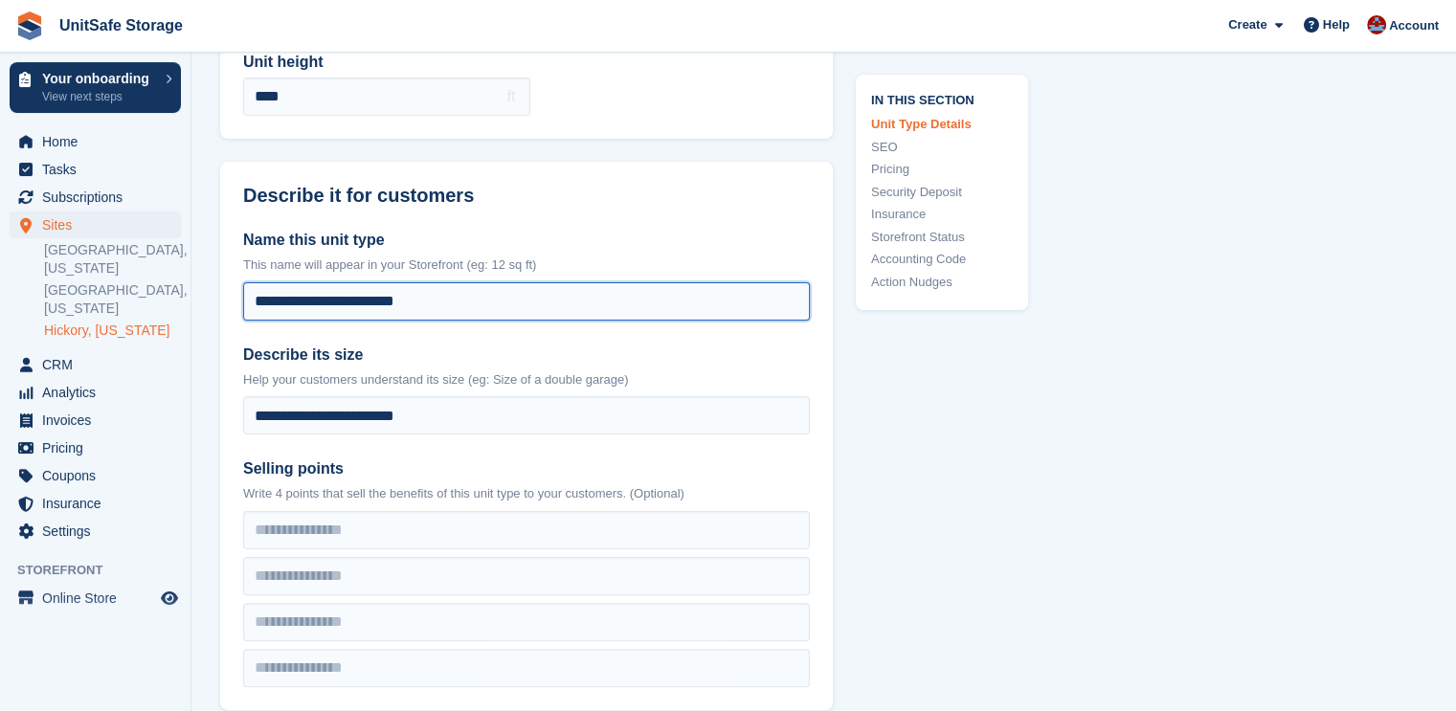
drag, startPoint x: 459, startPoint y: 296, endPoint x: 0, endPoint y: 297, distance: 459.4
type input "*"
